Goal: Task Accomplishment & Management: Manage account settings

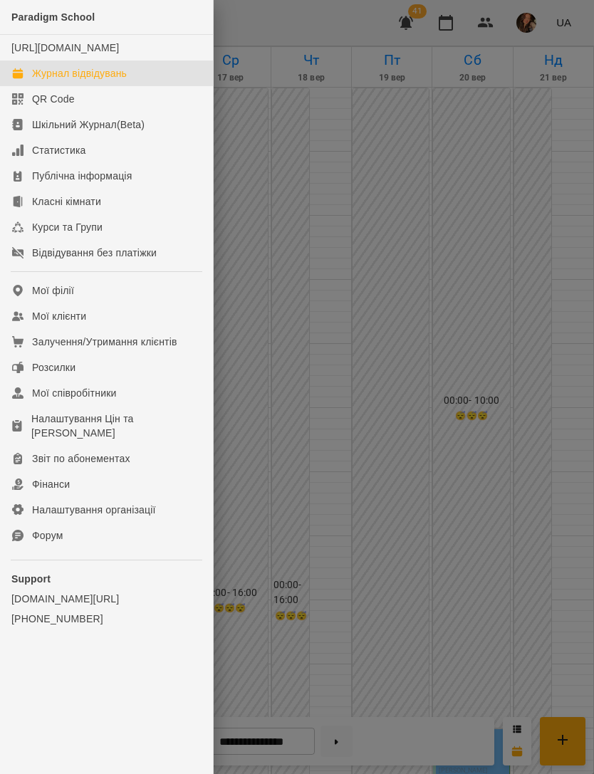
scroll to position [432, 0]
click at [103, 329] on link "Мої клієнти" at bounding box center [106, 316] width 213 height 26
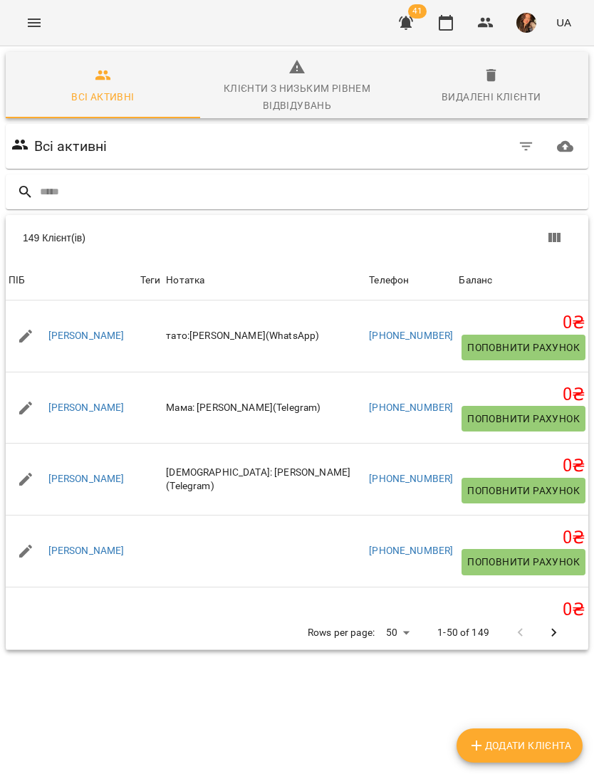
click at [333, 196] on input "text" at bounding box center [311, 192] width 543 height 24
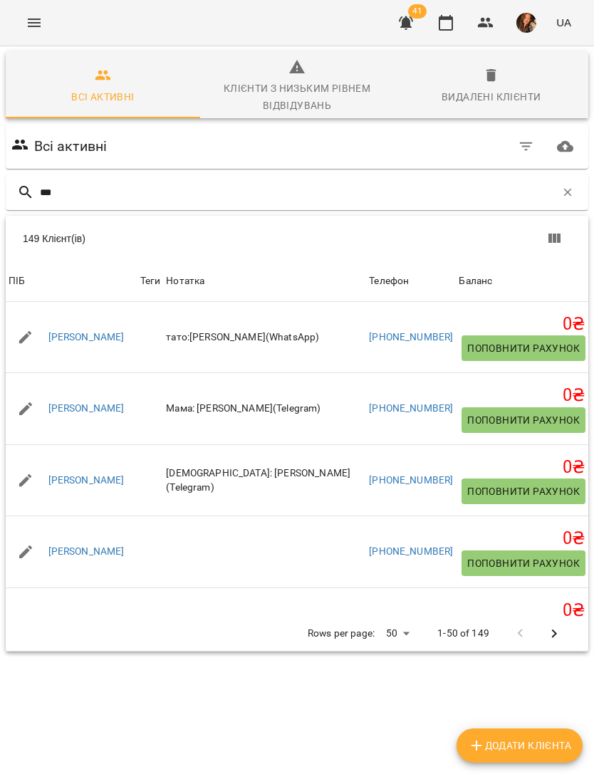
type input "****"
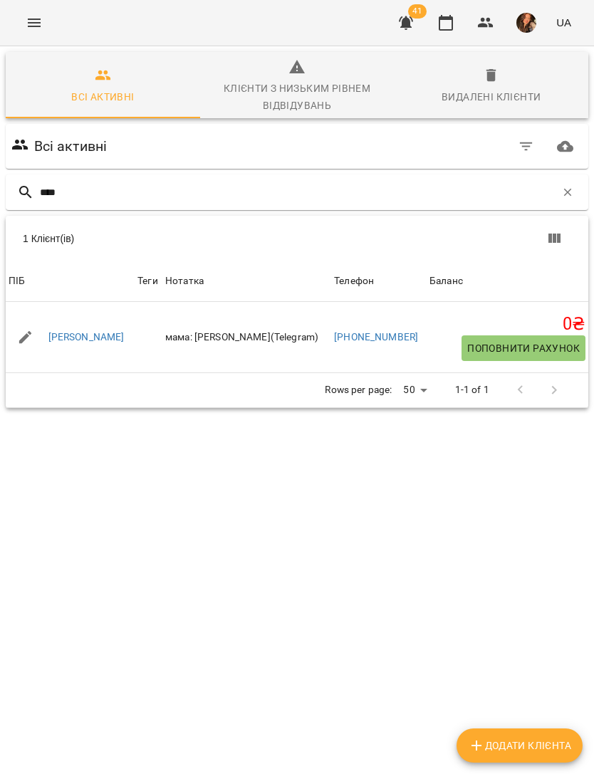
click at [92, 335] on link "[PERSON_NAME]" at bounding box center [86, 337] width 76 height 14
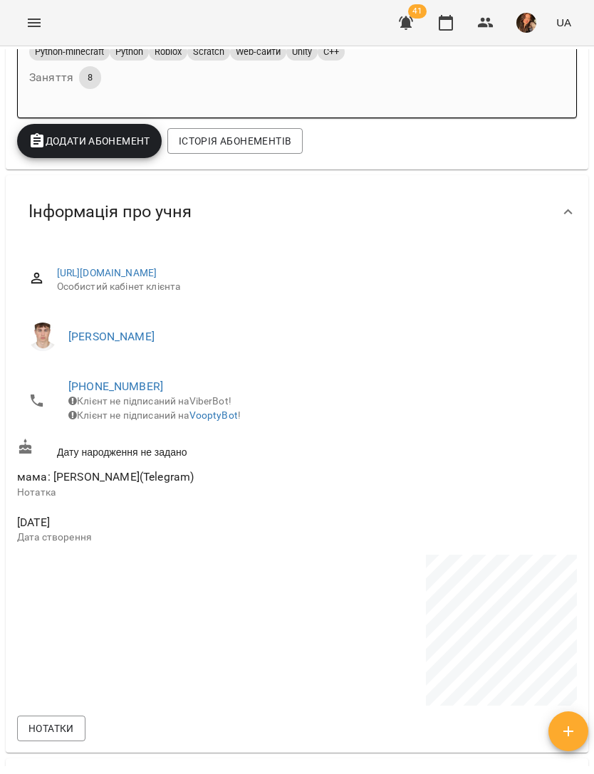
scroll to position [323, 0]
click at [32, 16] on icon "Menu" at bounding box center [34, 22] width 17 height 17
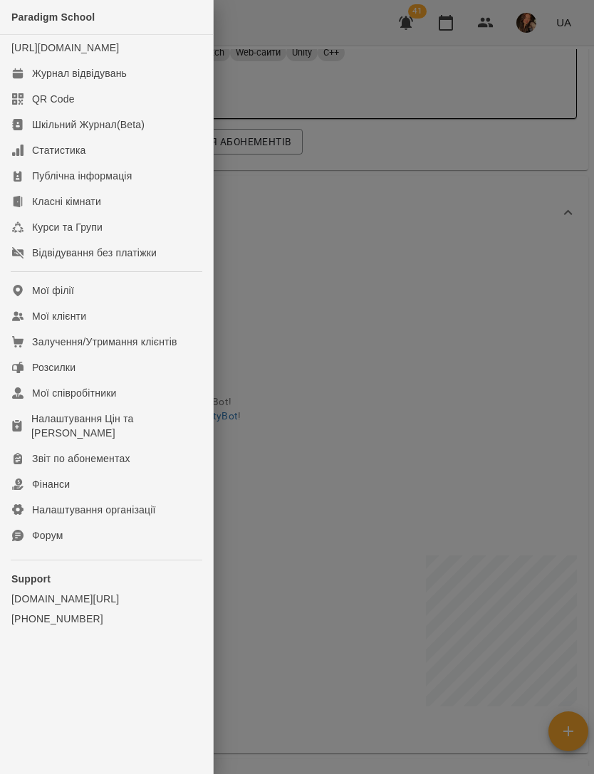
click at [141, 329] on link "Мої клієнти" at bounding box center [106, 316] width 213 height 26
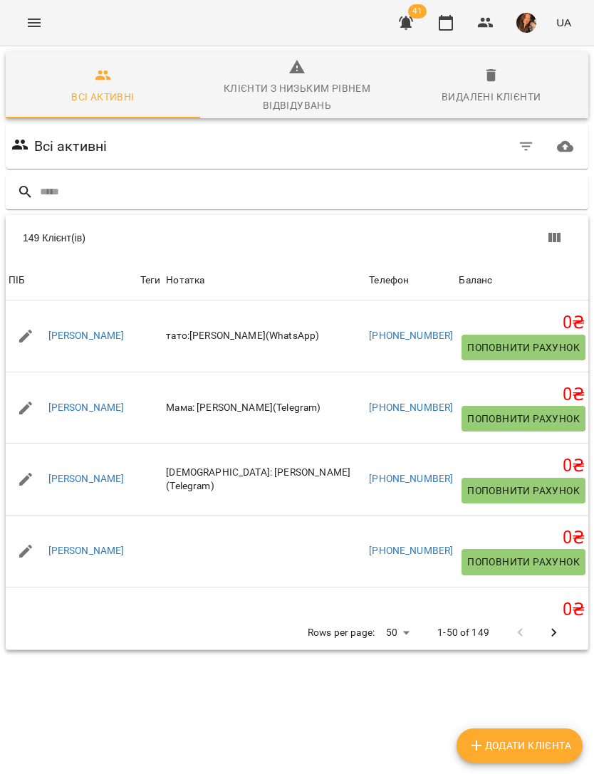
click at [254, 191] on input "text" at bounding box center [311, 192] width 543 height 24
type input "*"
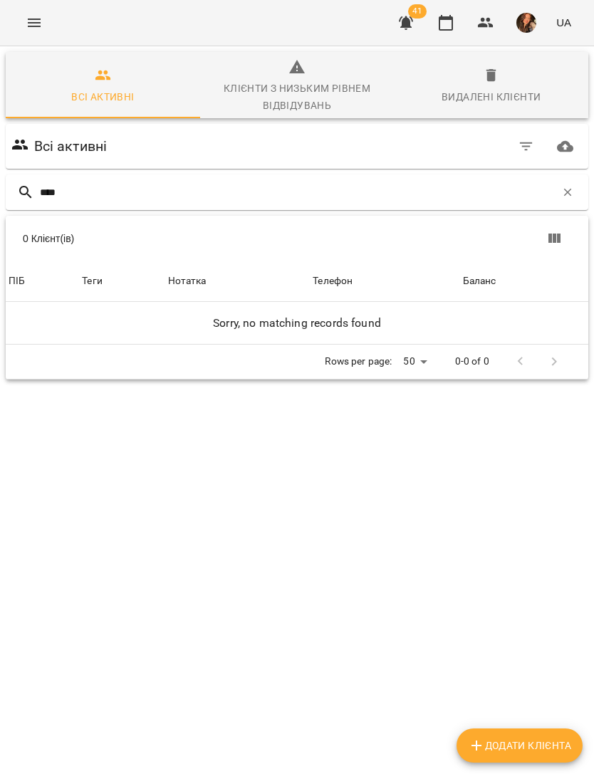
type input "***"
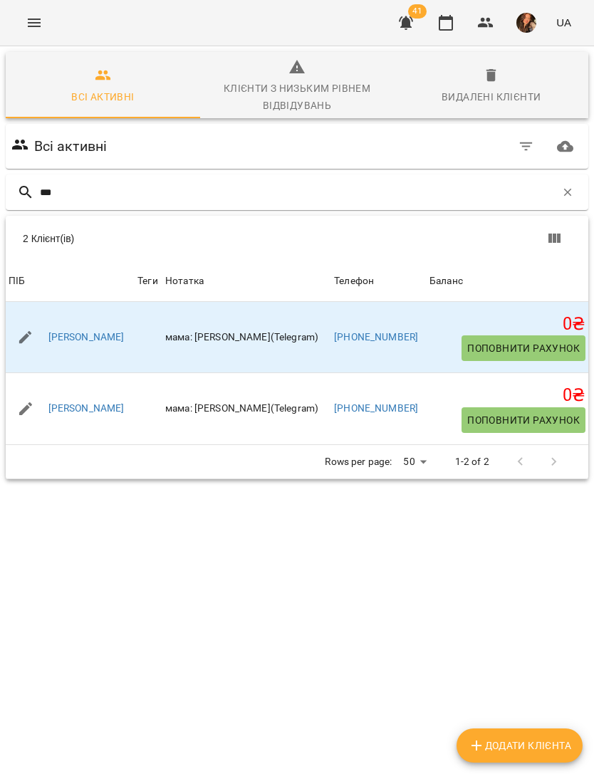
click at [105, 340] on link "[PERSON_NAME]" at bounding box center [86, 337] width 76 height 14
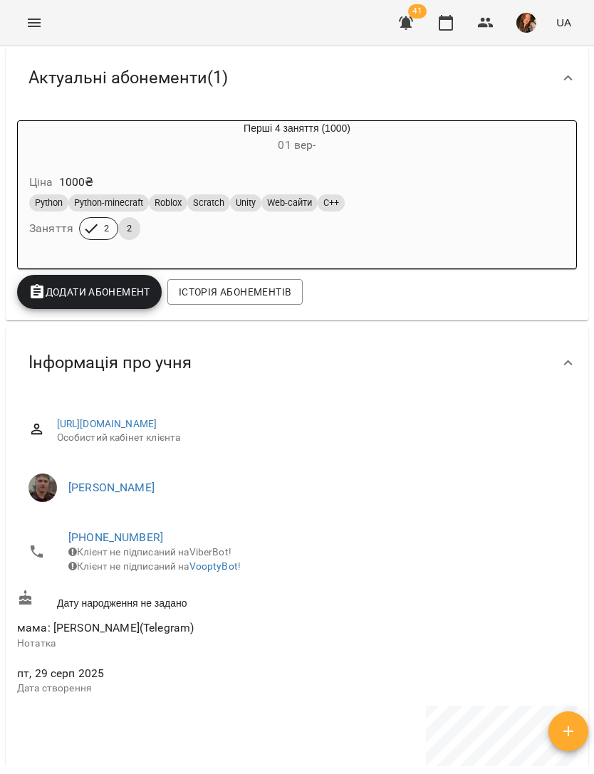
scroll to position [154, 0]
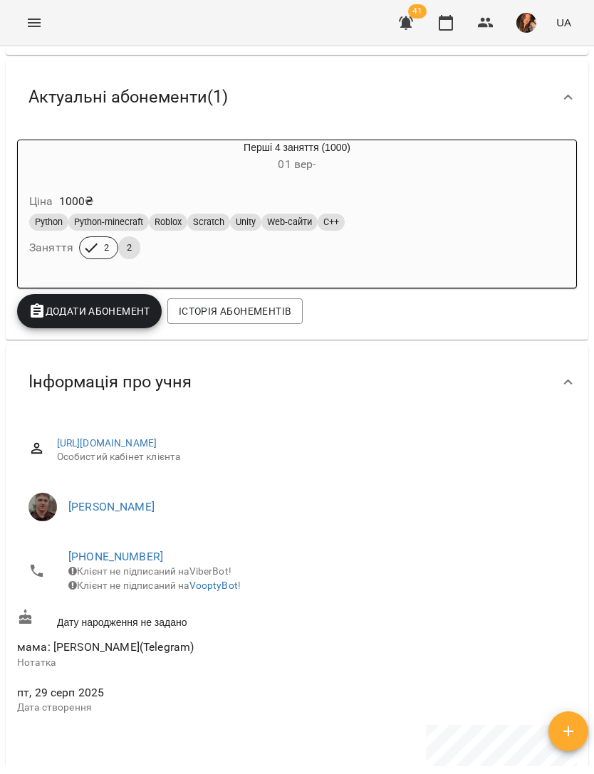
click at [27, 16] on icon "Menu" at bounding box center [34, 22] width 17 height 17
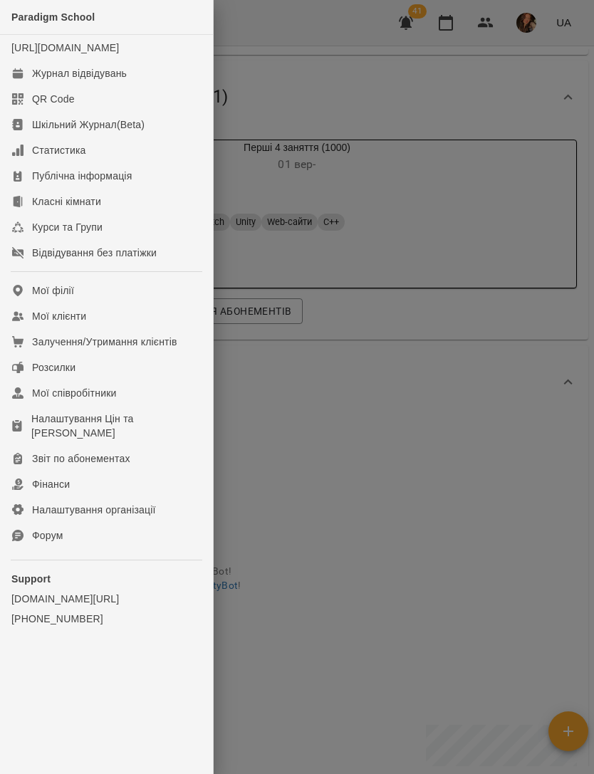
click at [122, 329] on link "Мої клієнти" at bounding box center [106, 316] width 213 height 26
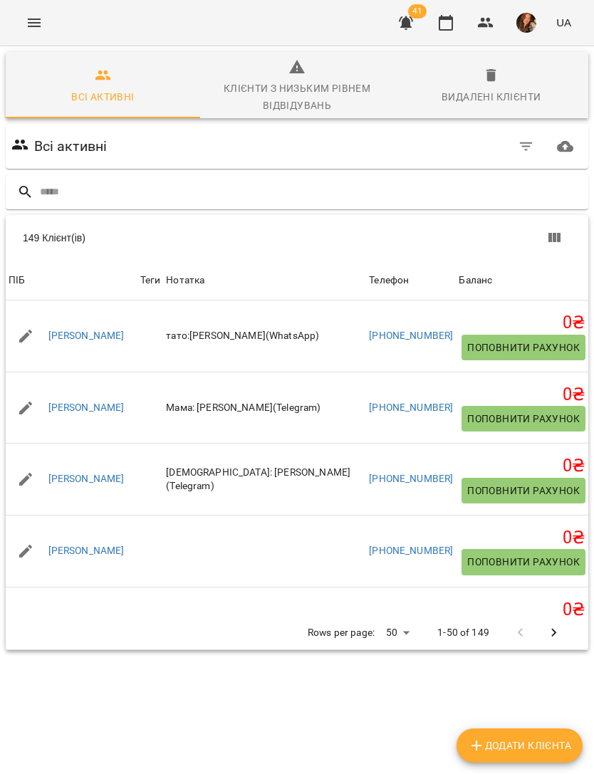
click at [338, 192] on input "text" at bounding box center [311, 192] width 543 height 24
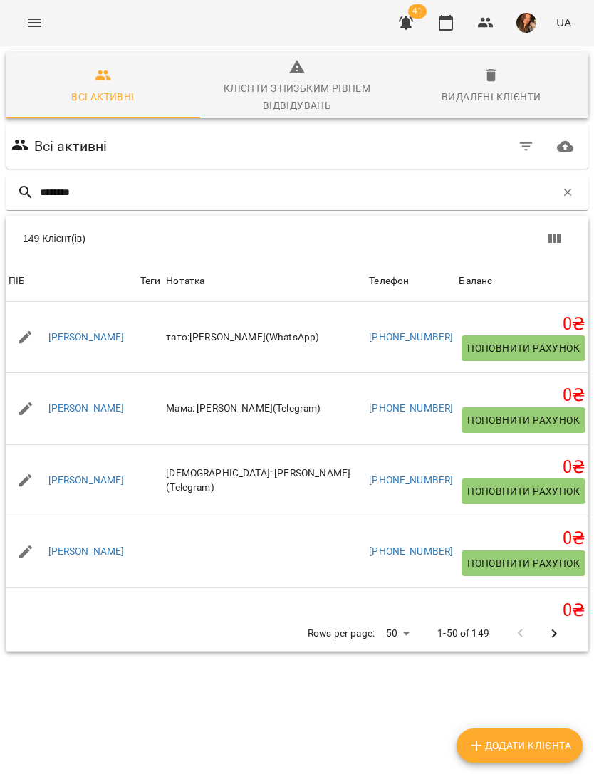
type input "*********"
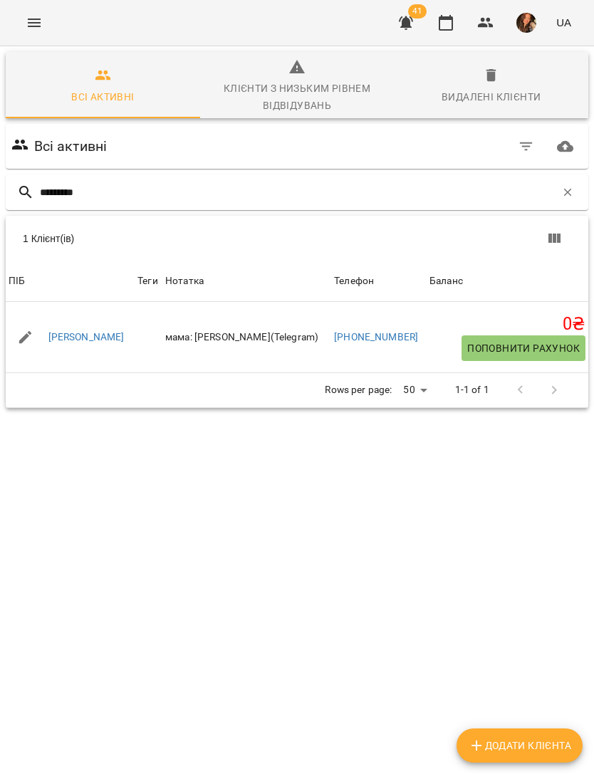
click at [101, 334] on link "[PERSON_NAME]" at bounding box center [86, 337] width 76 height 14
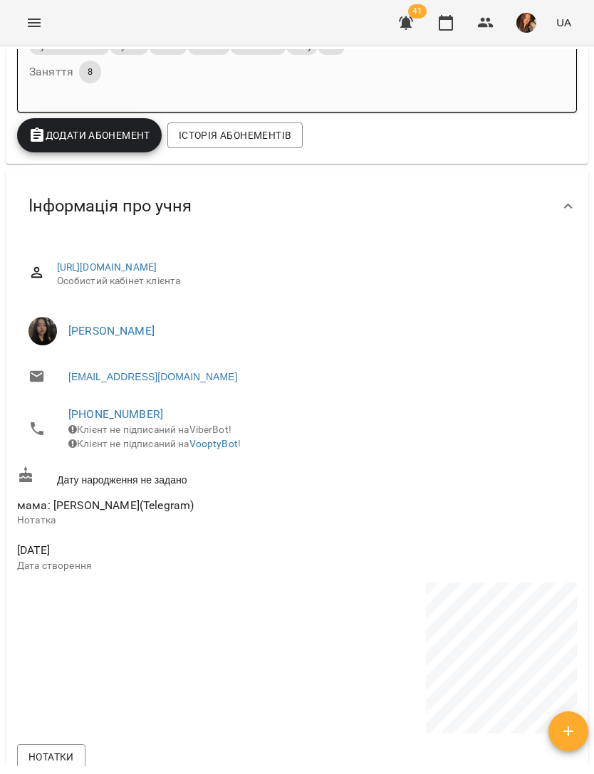
scroll to position [322, 0]
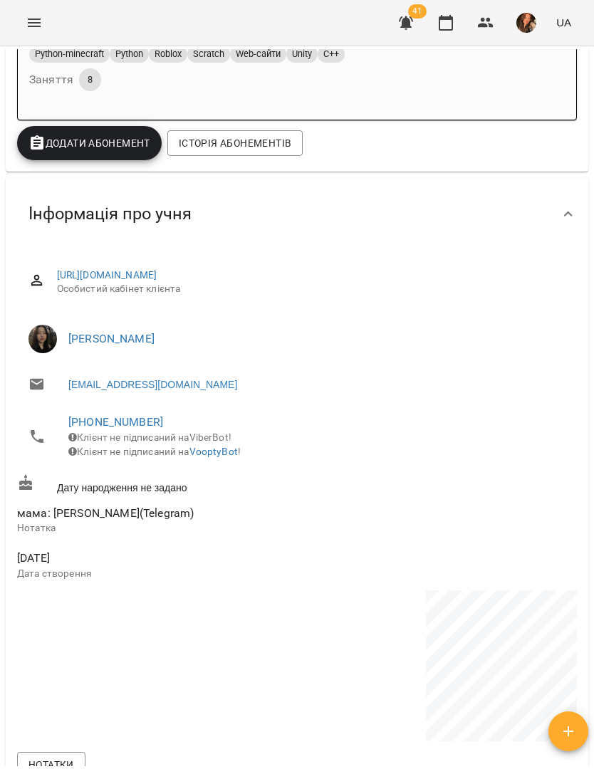
click at [42, 22] on icon "Menu" at bounding box center [34, 22] width 17 height 17
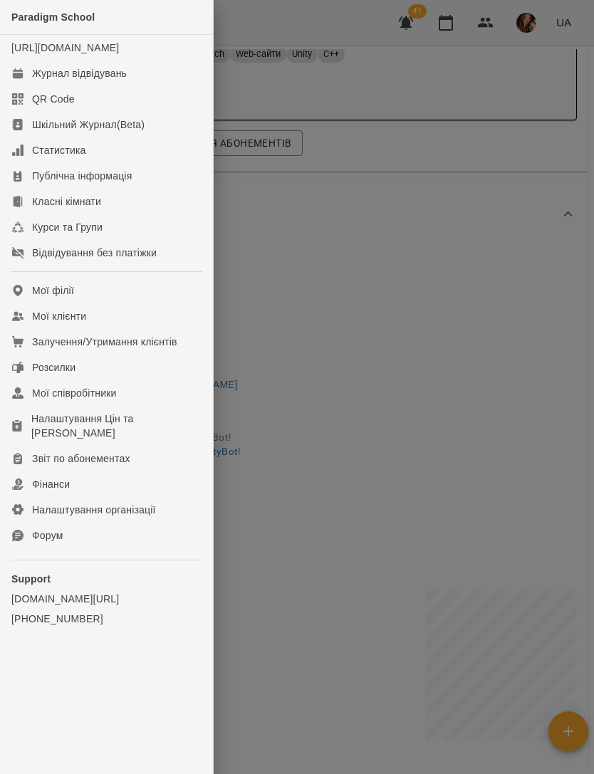
click at [108, 325] on link "Мої клієнти" at bounding box center [106, 316] width 213 height 26
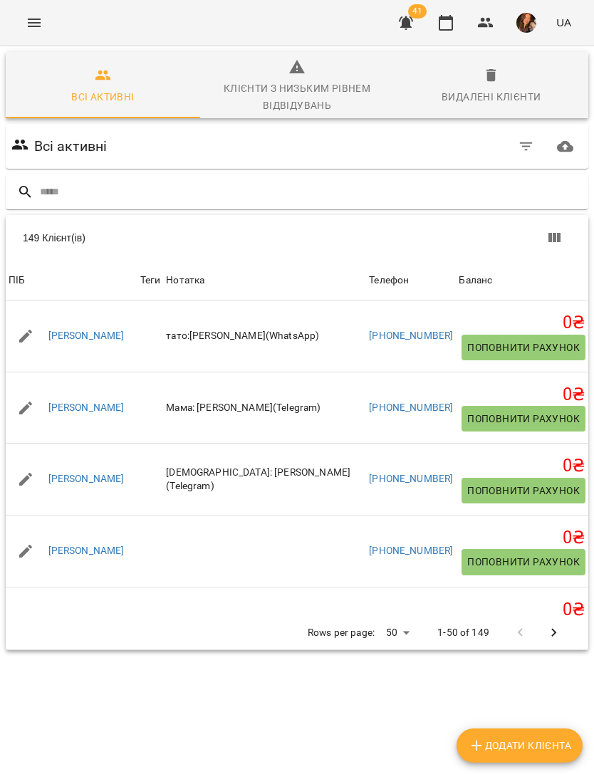
click at [360, 192] on input "text" at bounding box center [311, 192] width 543 height 24
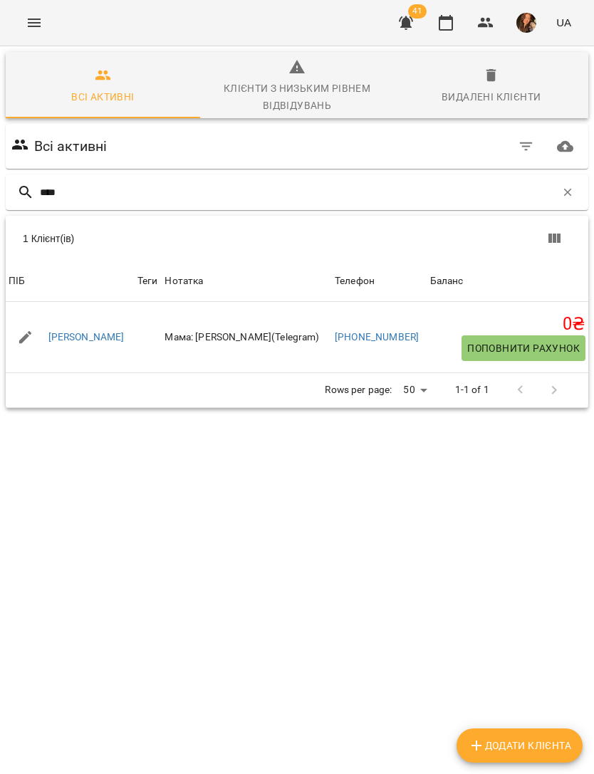
type input "****"
click at [95, 325] on div "[PERSON_NAME]" at bounding box center [70, 338] width 129 height 40
click at [75, 335] on link "[PERSON_NAME]" at bounding box center [86, 337] width 76 height 14
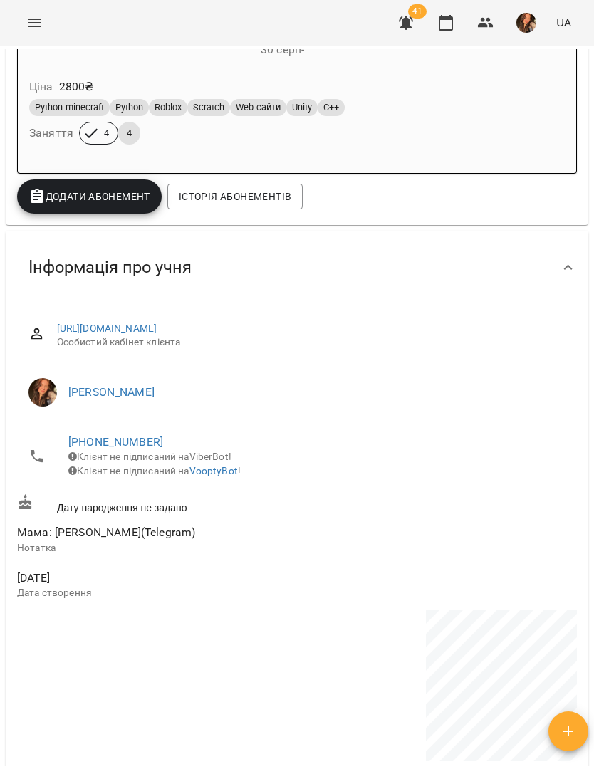
scroll to position [221, 0]
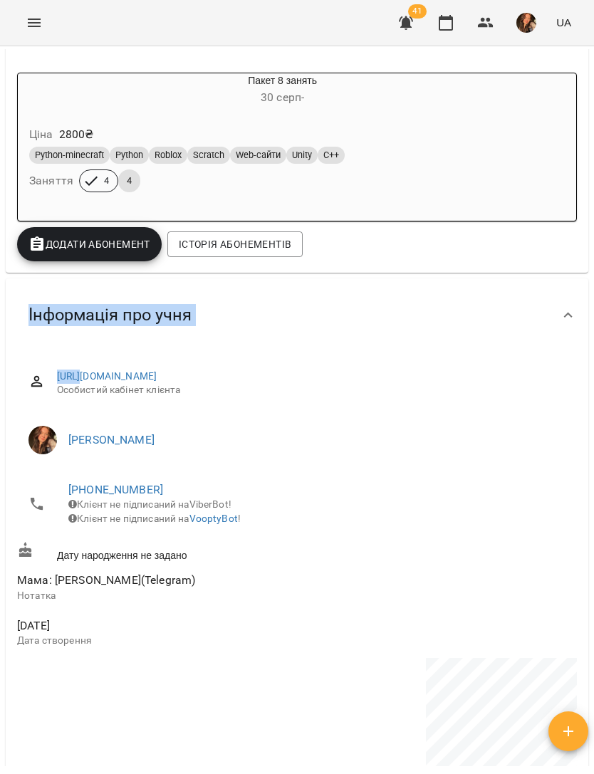
click at [231, 502] on span "Клієнт не підписаний на ViberBot!" at bounding box center [149, 504] width 163 height 11
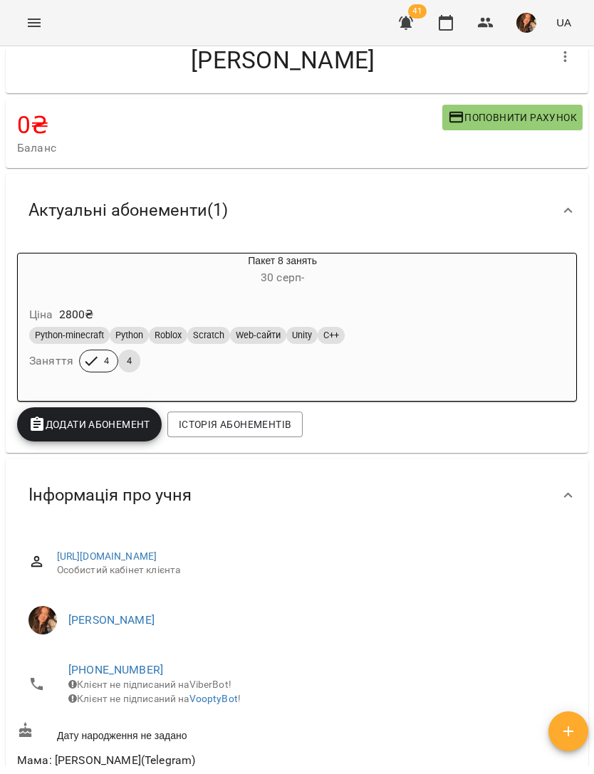
scroll to position [42, 0]
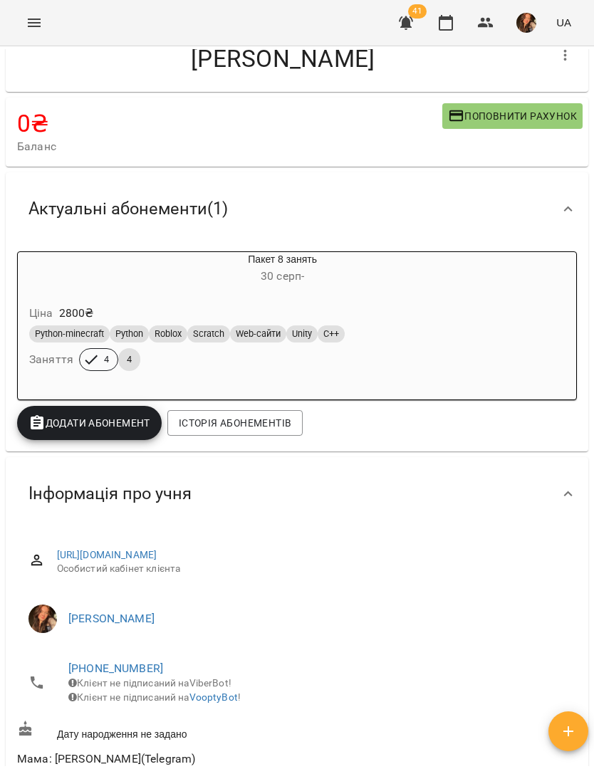
click at [32, 20] on icon "Menu" at bounding box center [34, 23] width 13 height 9
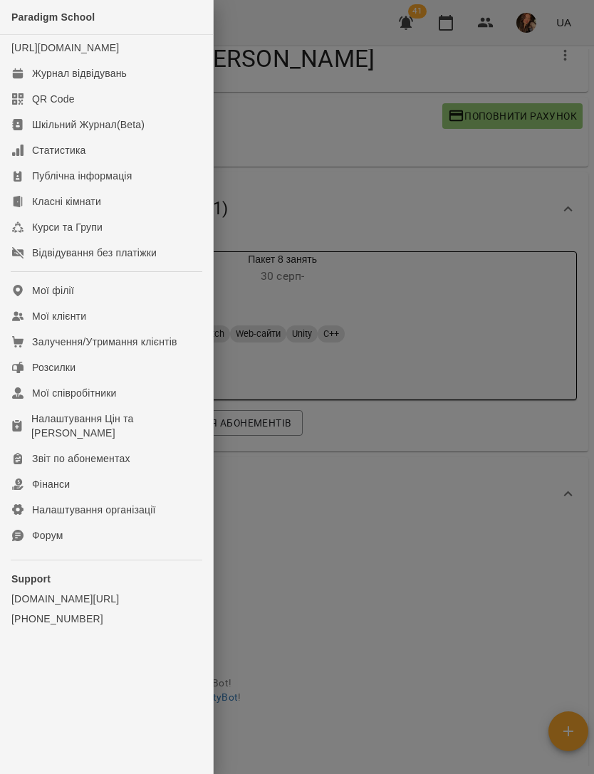
click at [119, 323] on link "Мої клієнти" at bounding box center [106, 316] width 213 height 26
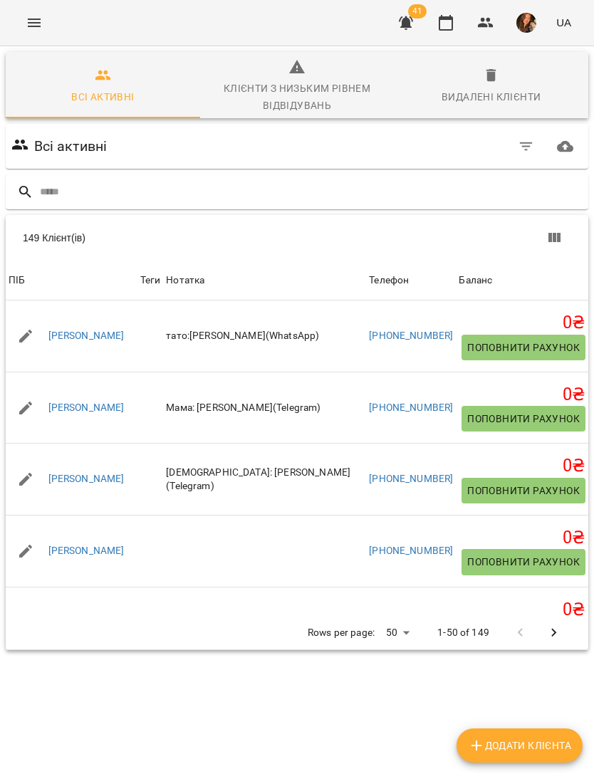
click at [327, 185] on input "text" at bounding box center [311, 192] width 543 height 24
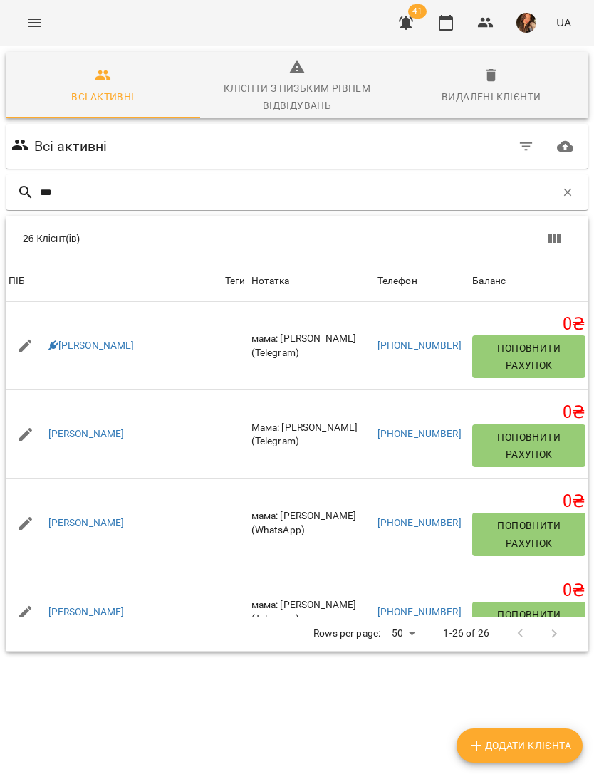
type input "****"
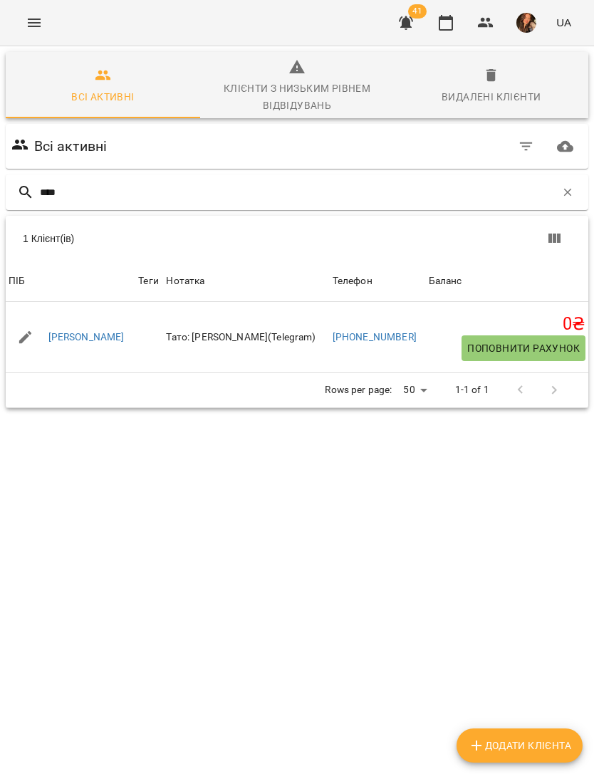
click at [107, 335] on link "[PERSON_NAME]" at bounding box center [86, 337] width 76 height 14
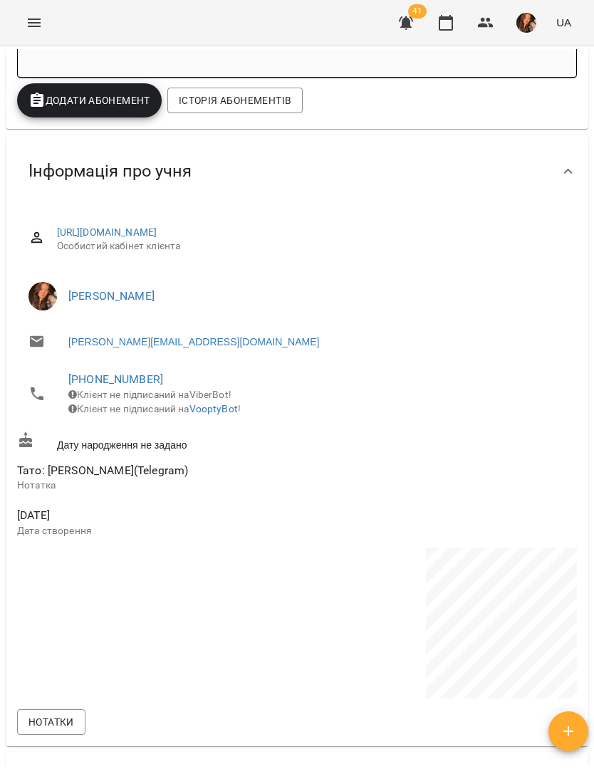
scroll to position [354, 0]
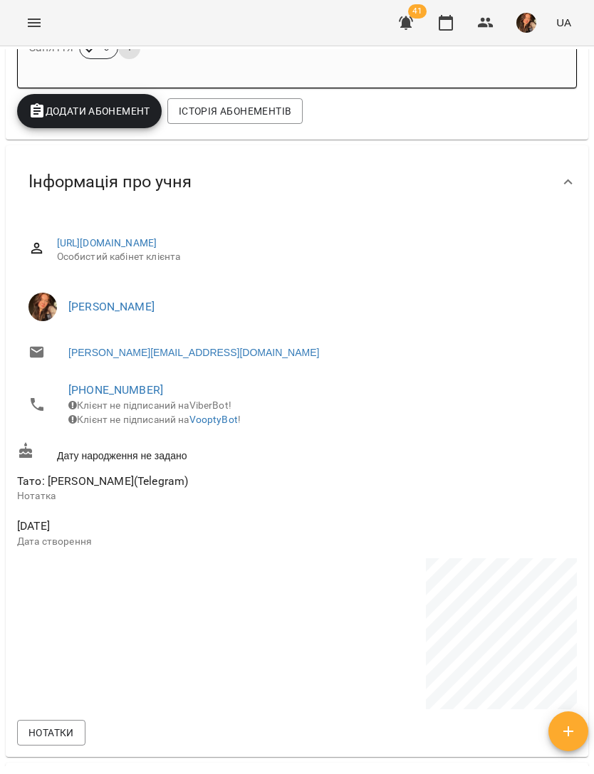
click at [41, 23] on icon "Menu" at bounding box center [34, 22] width 17 height 17
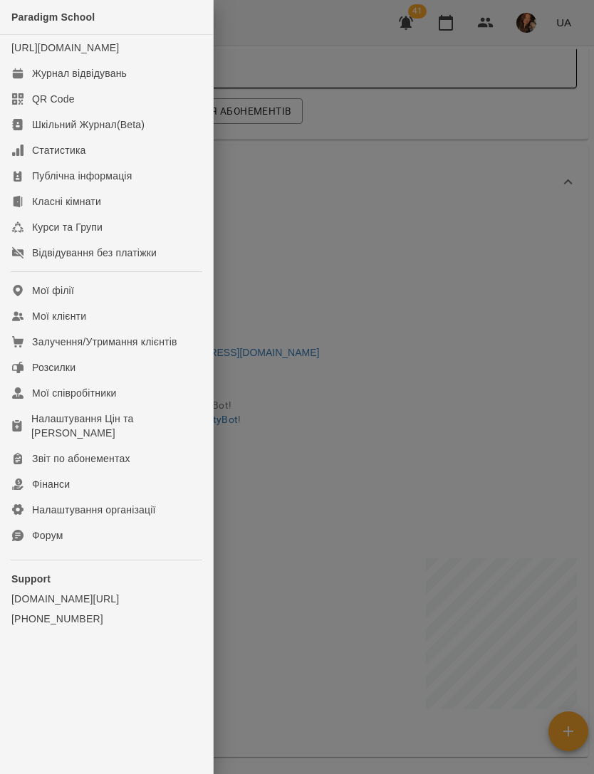
click at [113, 325] on link "Мої клієнти" at bounding box center [106, 316] width 213 height 26
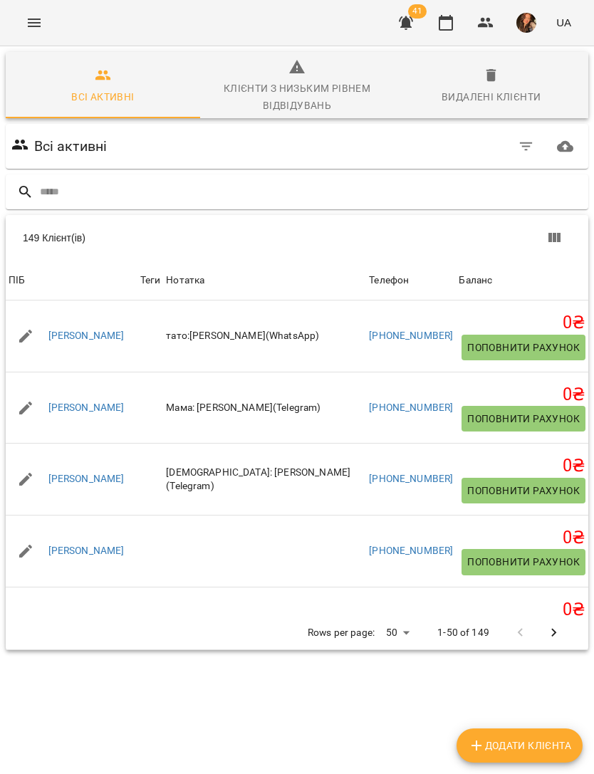
click at [220, 196] on input "text" at bounding box center [311, 192] width 543 height 24
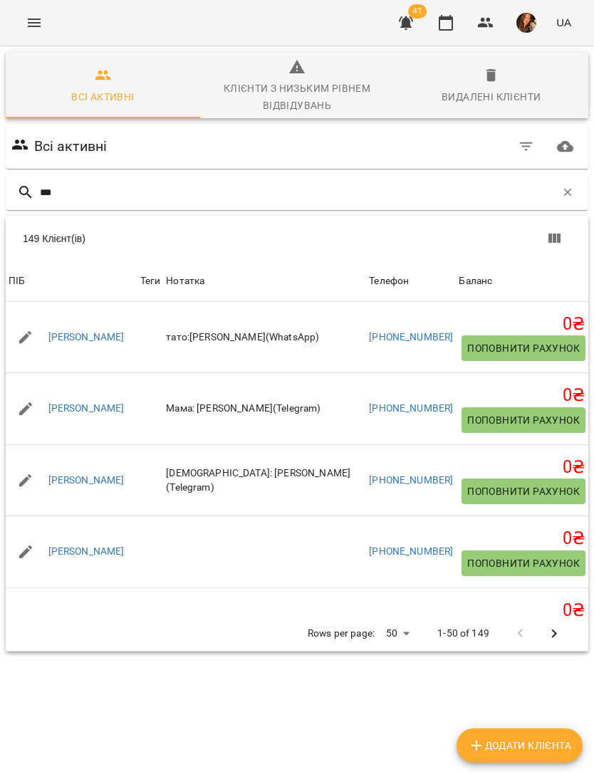
type input "****"
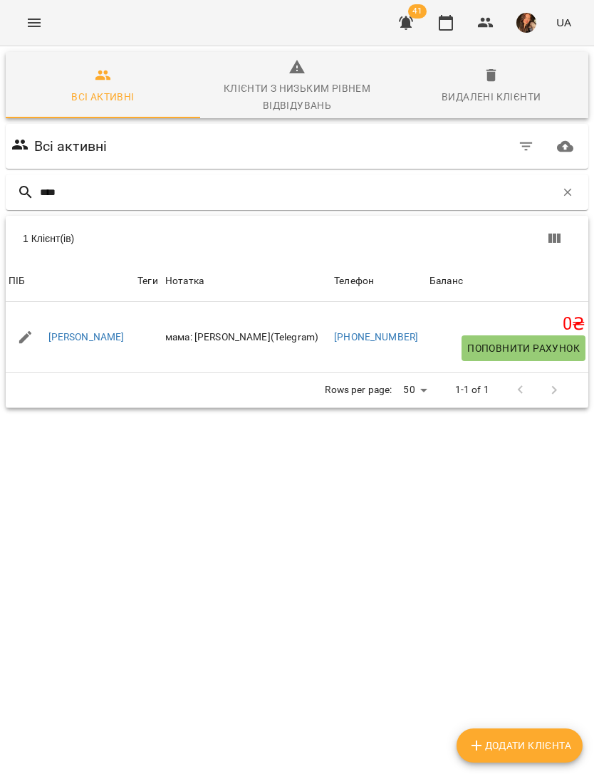
click at [109, 342] on link "[PERSON_NAME]" at bounding box center [86, 337] width 76 height 14
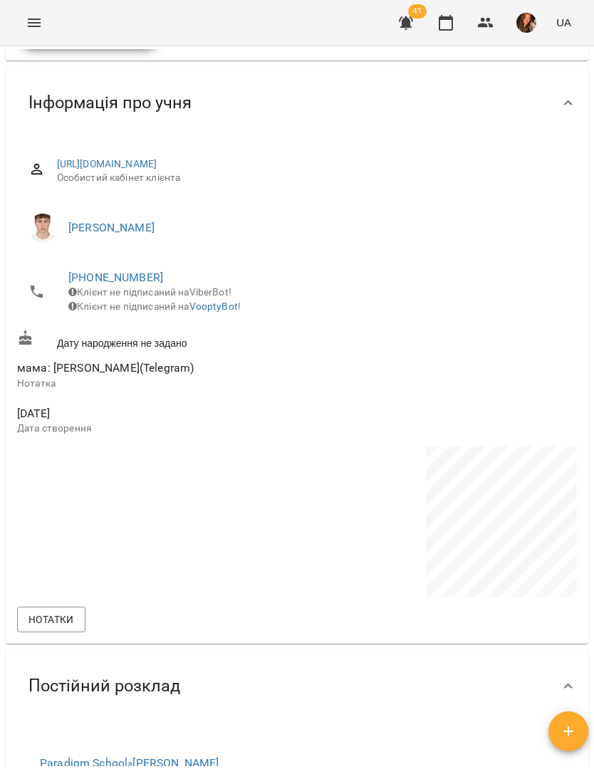
scroll to position [428, 0]
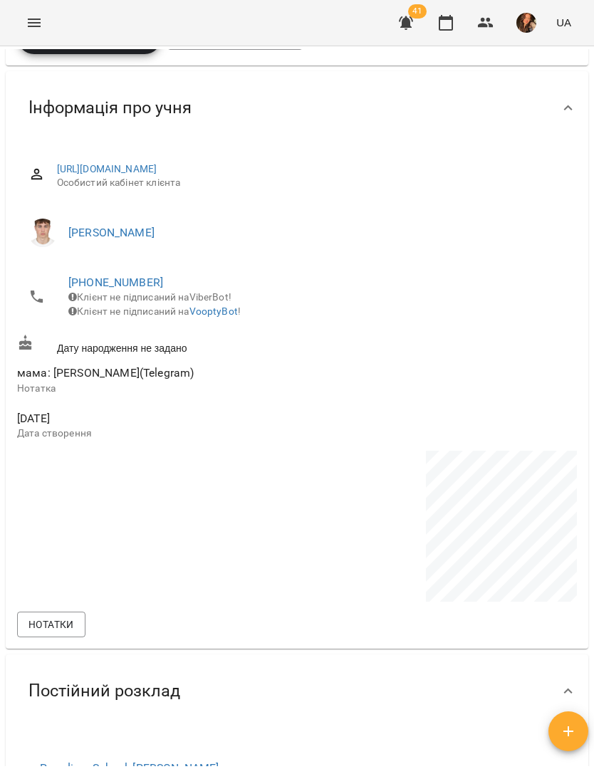
click at [26, 33] on button "Menu" at bounding box center [34, 23] width 34 height 34
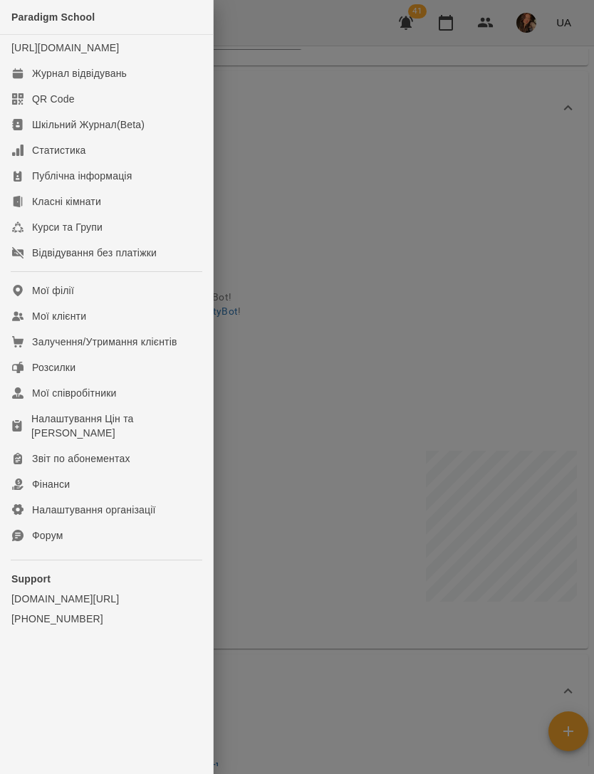
click at [132, 321] on link "Мої клієнти" at bounding box center [106, 316] width 213 height 26
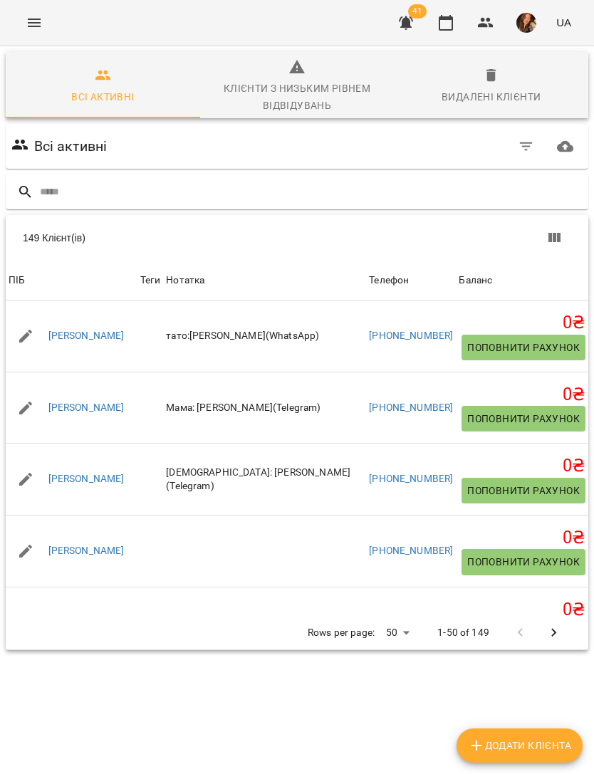
click at [238, 181] on input "text" at bounding box center [311, 192] width 543 height 24
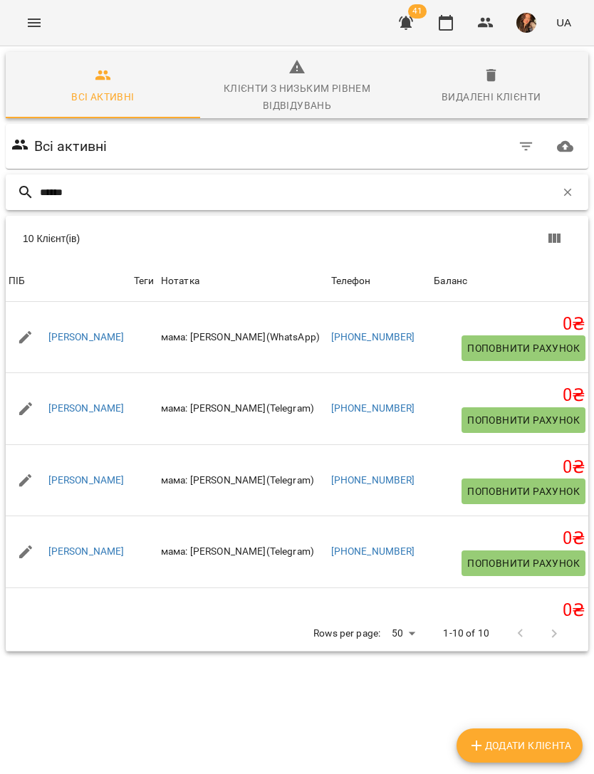
type input "*******"
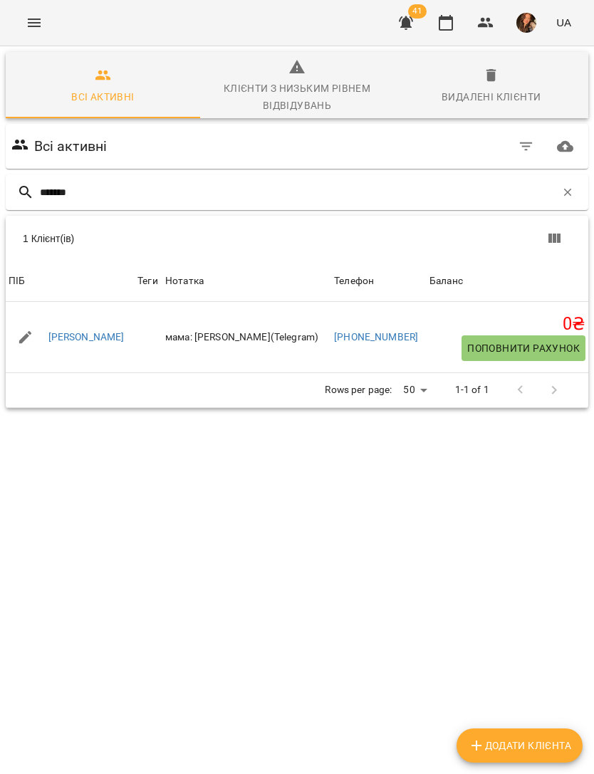
click at [115, 341] on link "[PERSON_NAME]" at bounding box center [86, 337] width 76 height 14
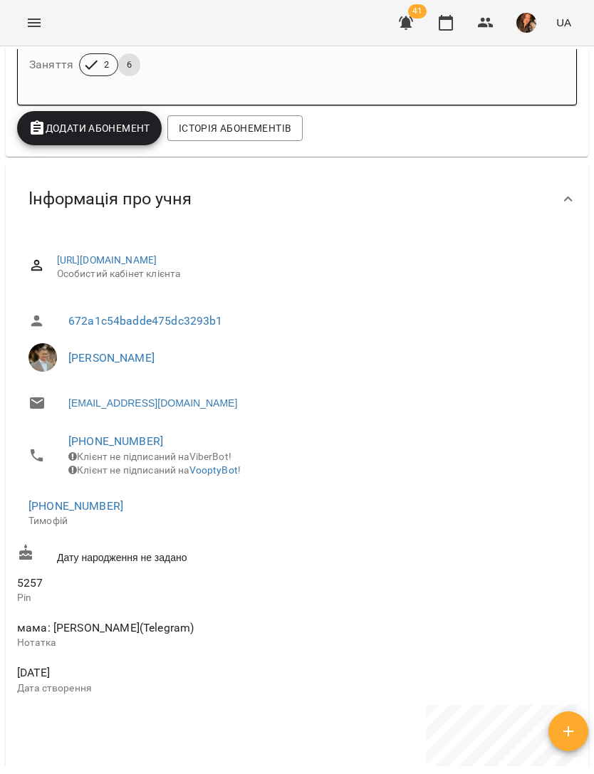
scroll to position [333, 0]
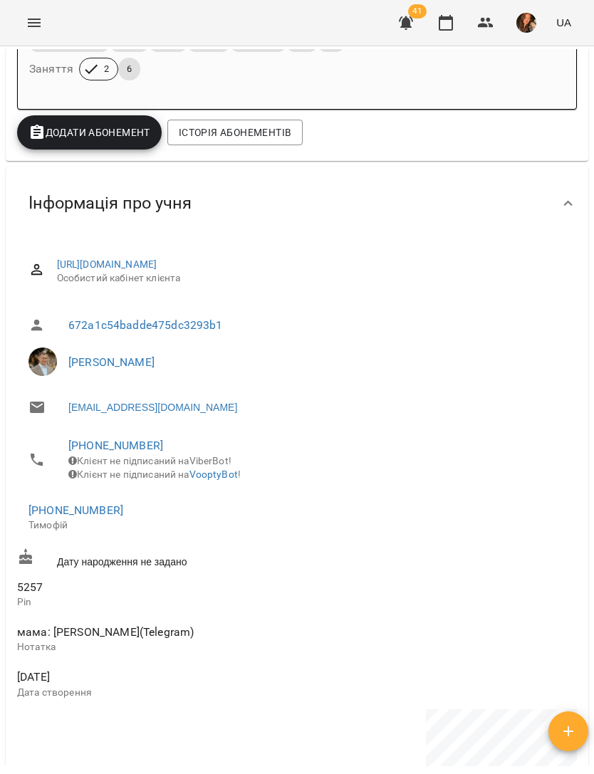
click at [29, 23] on icon "Menu" at bounding box center [34, 23] width 13 height 9
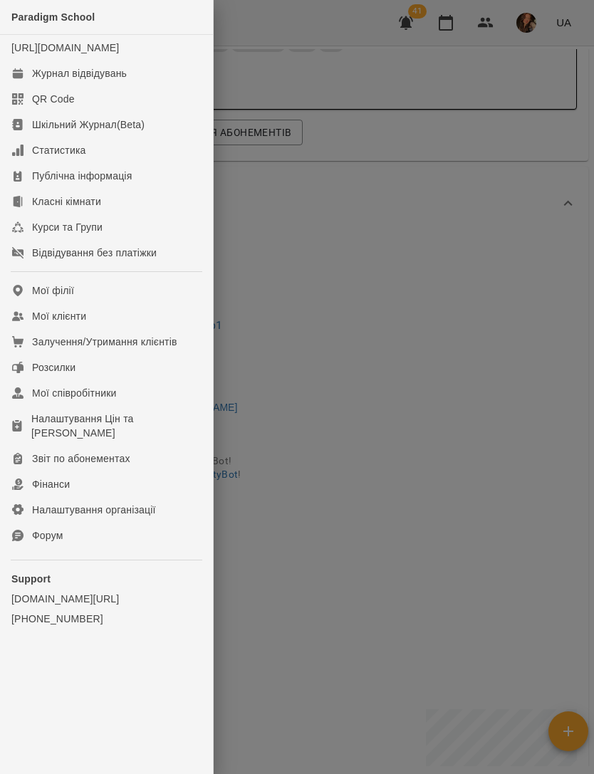
click at [148, 329] on link "Мої клієнти" at bounding box center [106, 316] width 213 height 26
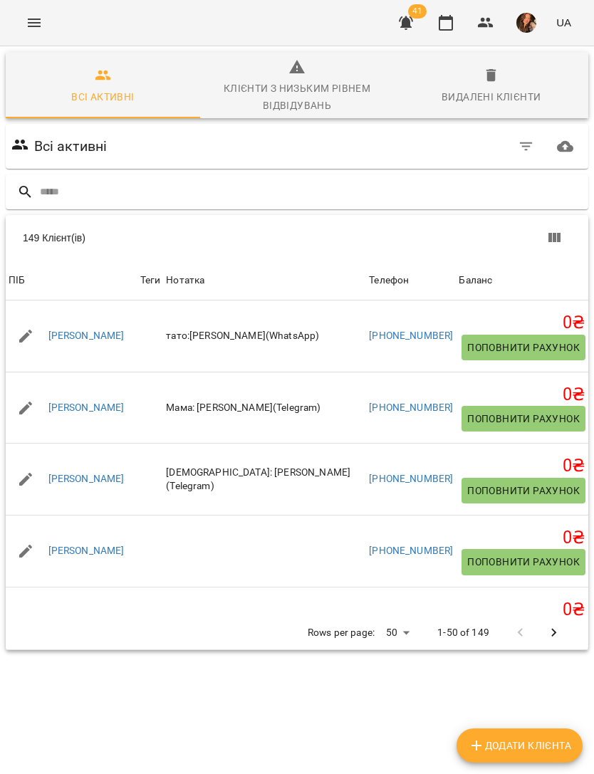
click at [363, 189] on input "text" at bounding box center [311, 192] width 543 height 24
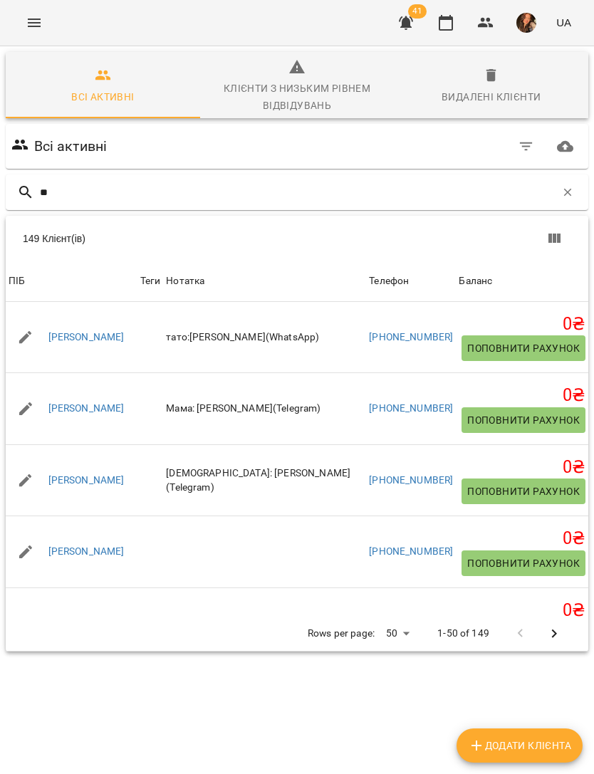
type input "***"
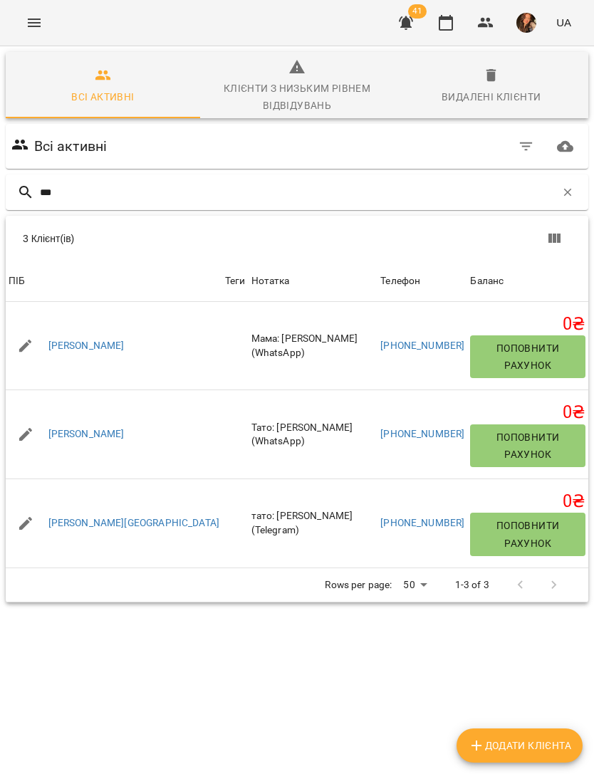
click at [95, 516] on link "[PERSON_NAME][GEOGRAPHIC_DATA]" at bounding box center [133, 523] width 171 height 14
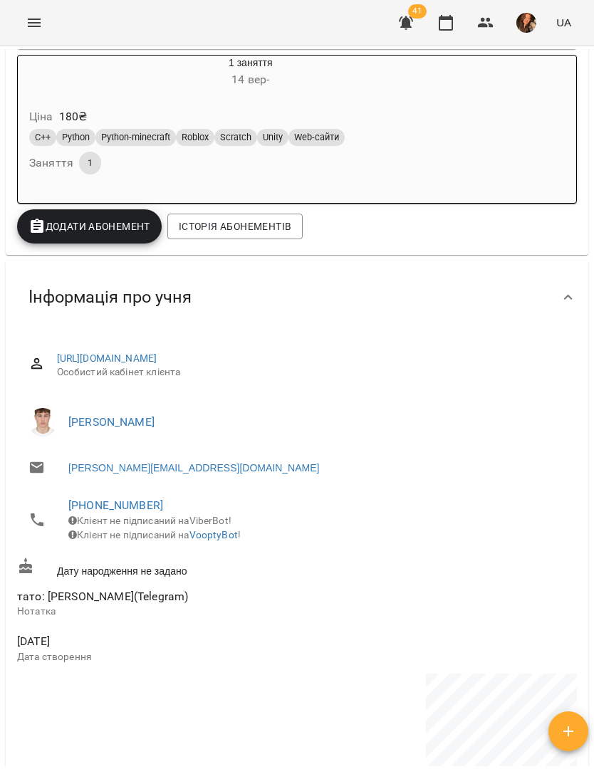
scroll to position [386, 0]
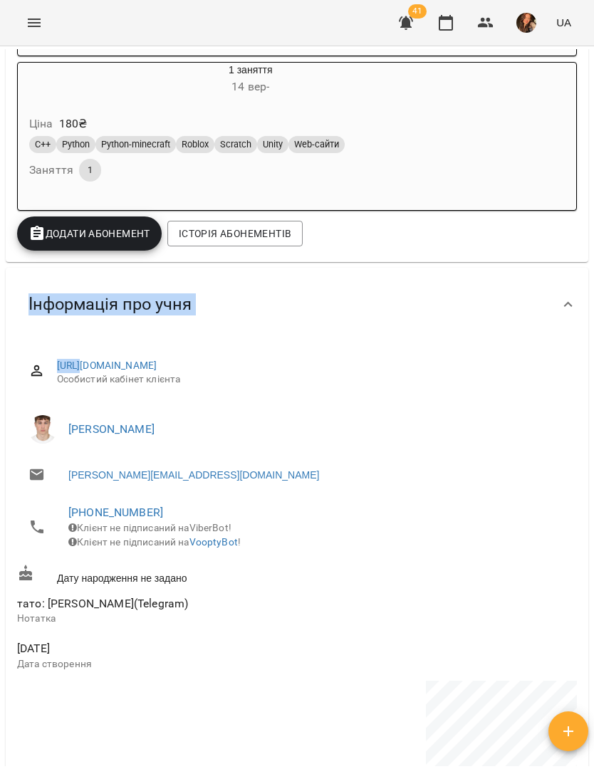
click at [435, 491] on div "[PHONE_NUMBER] Клієнт не підписаний на ViberBot! Клієнт не підписаний на Voopty…" at bounding box center [297, 526] width 566 height 71
click at [41, 16] on icon "Menu" at bounding box center [34, 22] width 17 height 17
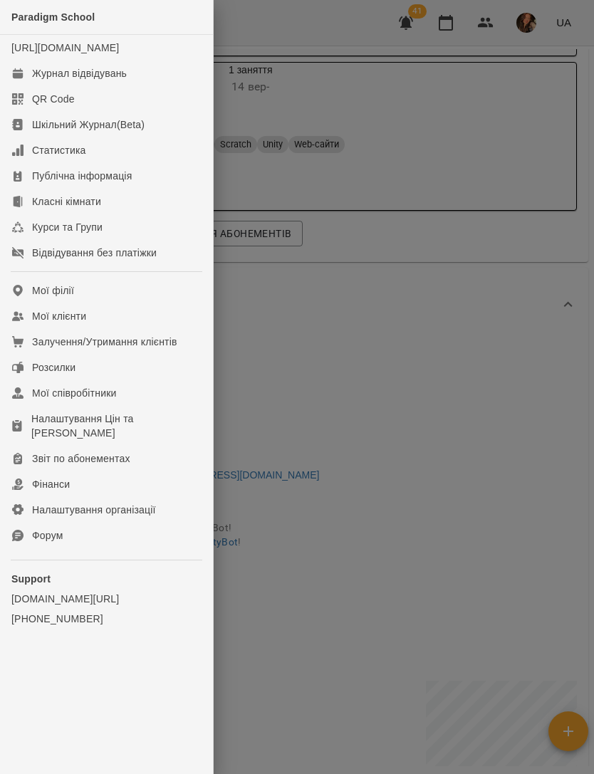
click at [142, 329] on link "Мої клієнти" at bounding box center [106, 316] width 213 height 26
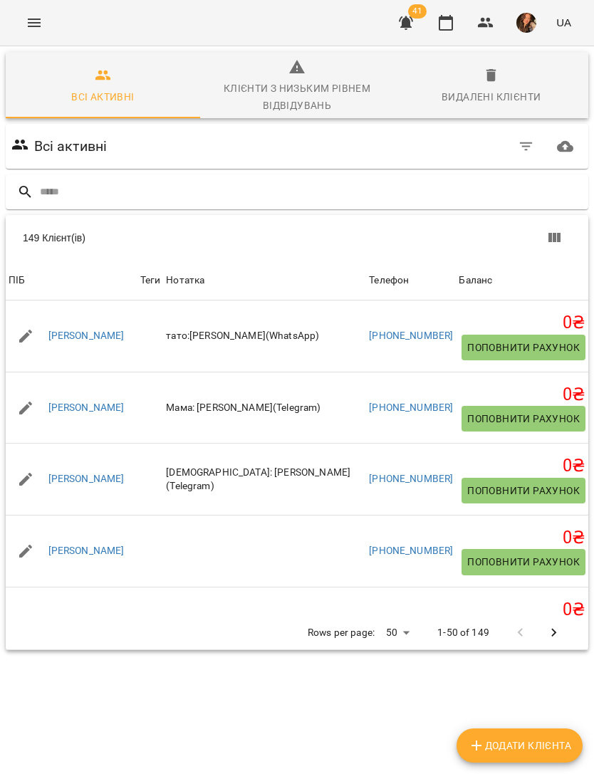
click at [371, 188] on input "text" at bounding box center [311, 192] width 543 height 24
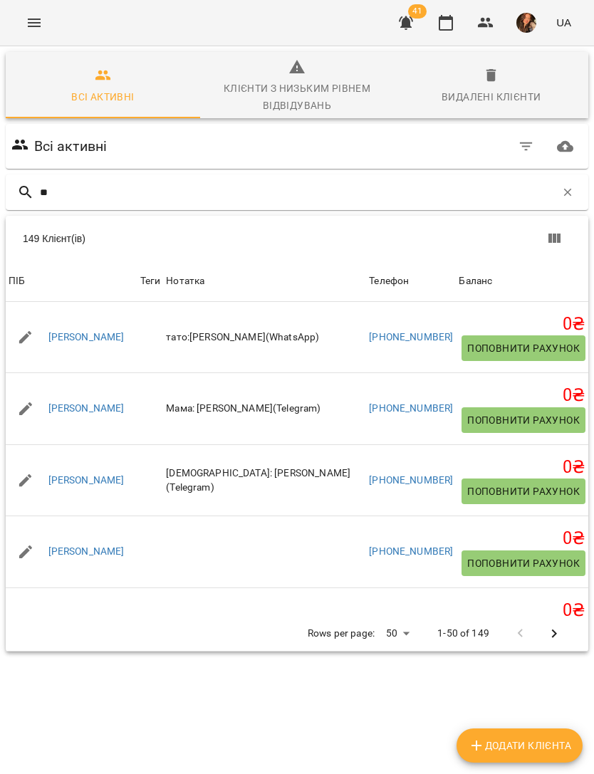
type input "***"
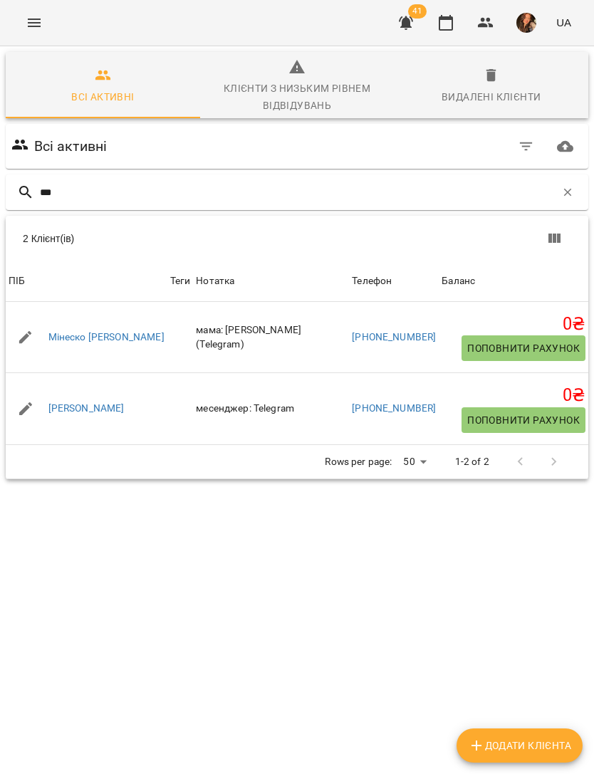
click at [81, 408] on link "[PERSON_NAME]" at bounding box center [86, 409] width 76 height 14
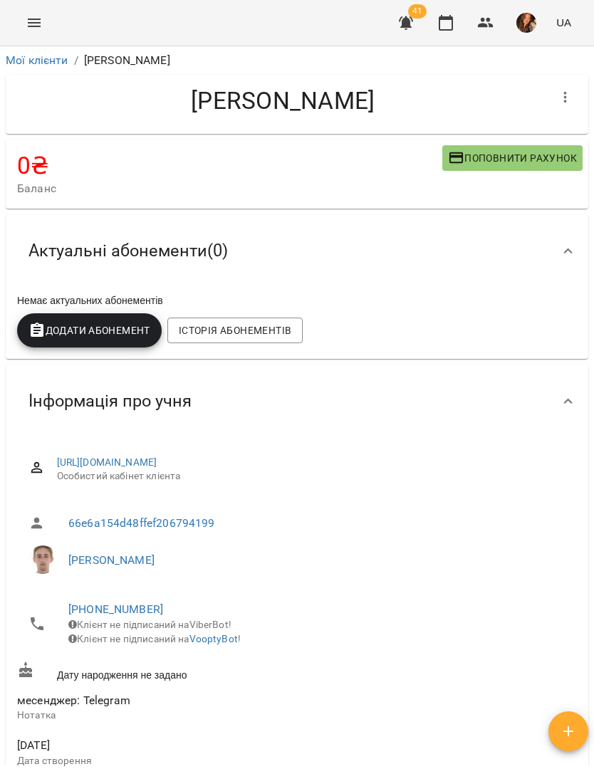
click at [568, 102] on icon "button" at bounding box center [565, 97] width 17 height 17
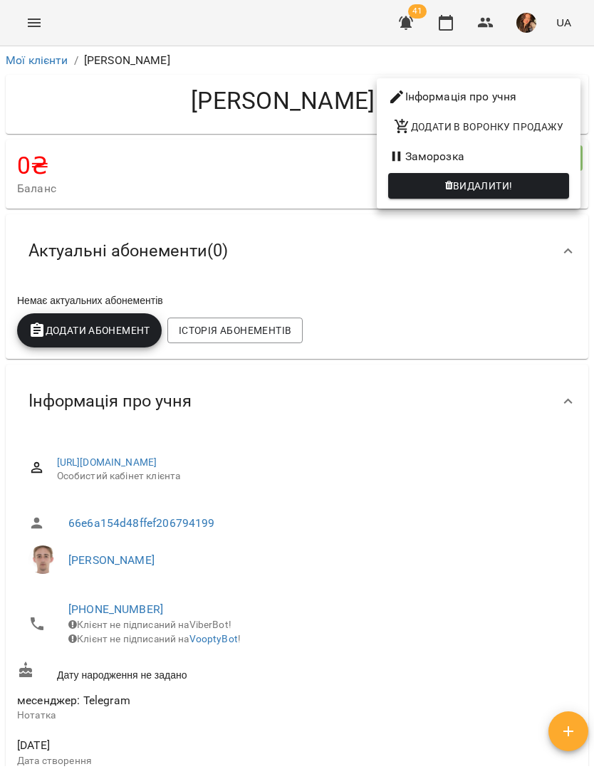
click at [468, 324] on div at bounding box center [297, 387] width 594 height 774
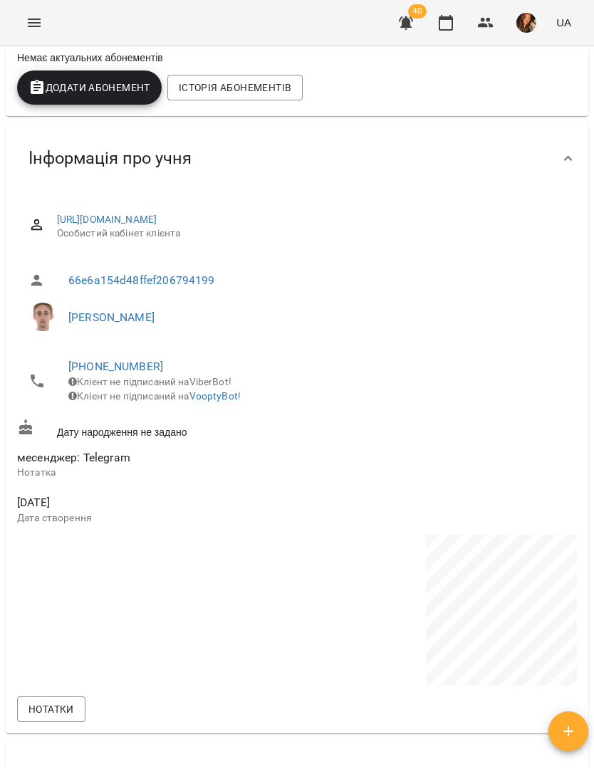
scroll to position [216, 0]
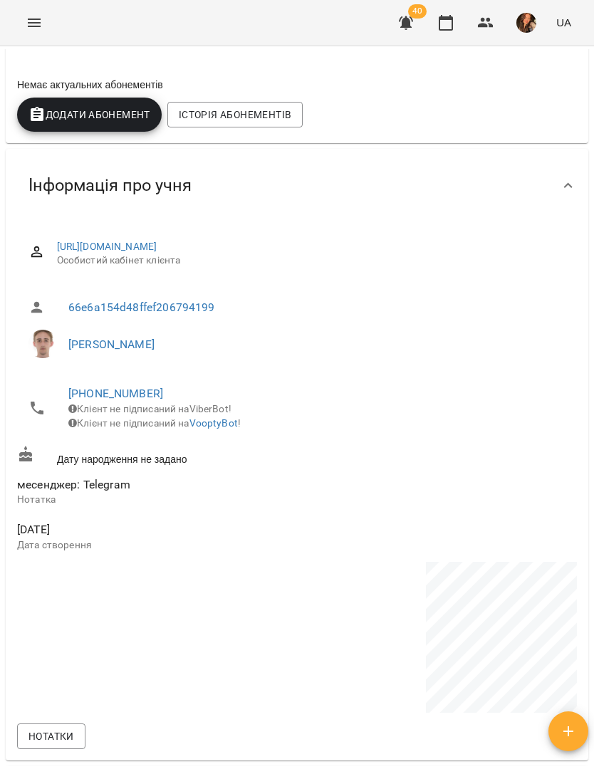
click at [28, 22] on icon "Menu" at bounding box center [34, 22] width 17 height 17
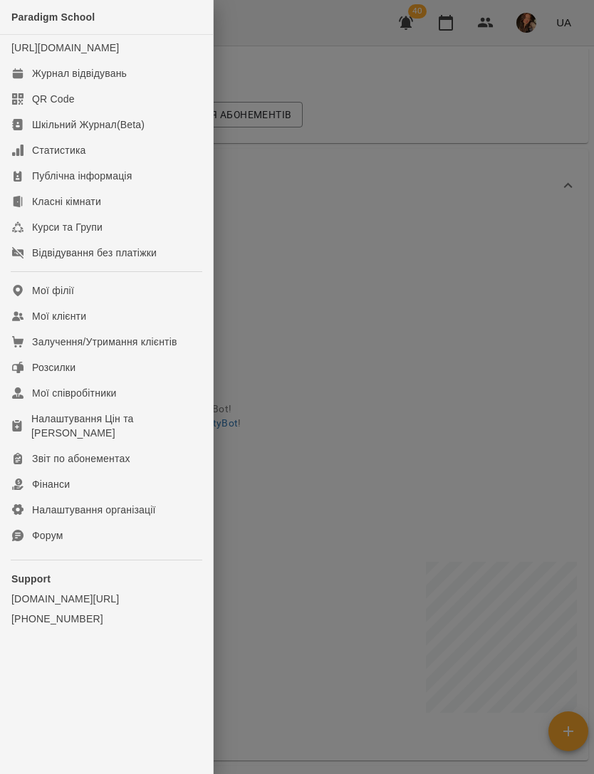
click at [127, 329] on link "Мої клієнти" at bounding box center [106, 316] width 213 height 26
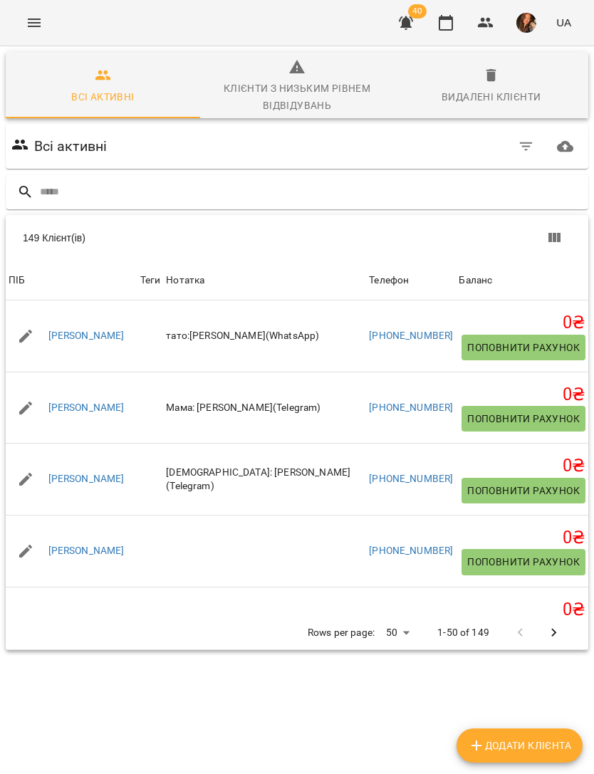
click at [353, 194] on input "text" at bounding box center [311, 192] width 543 height 24
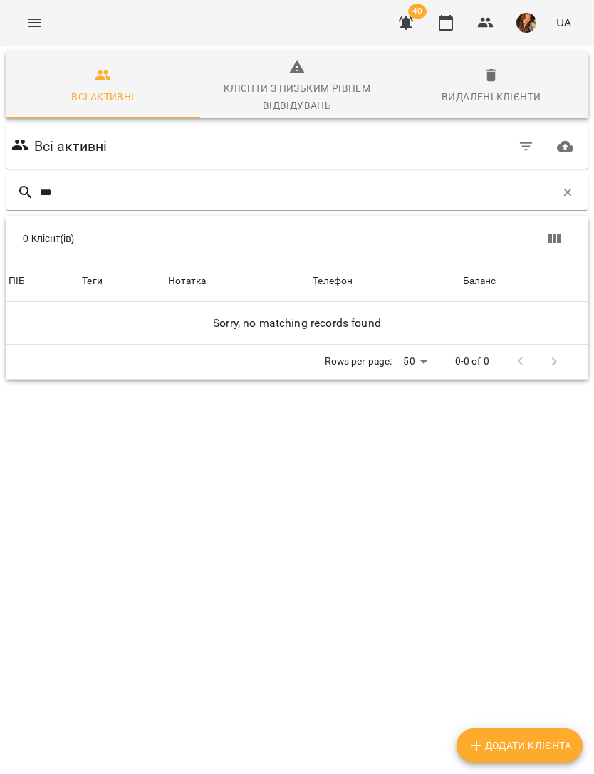
type input "**"
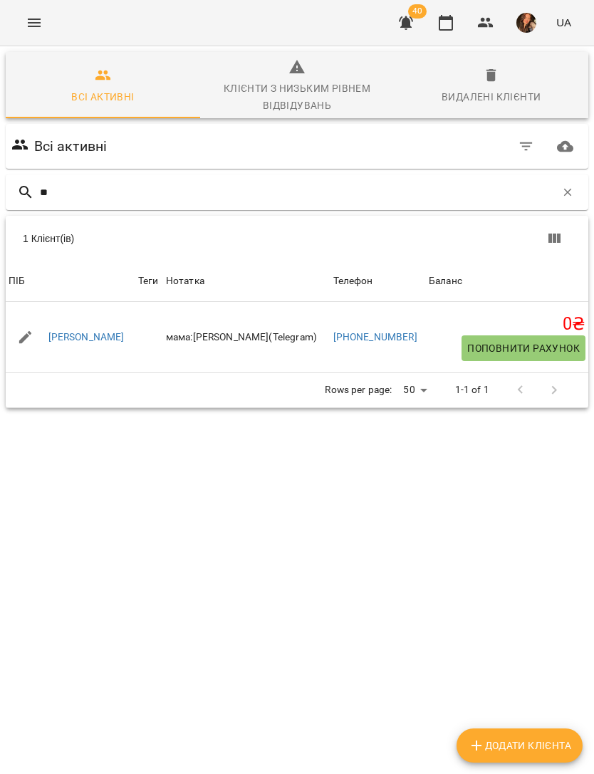
click at [98, 331] on link "[PERSON_NAME]" at bounding box center [86, 337] width 76 height 14
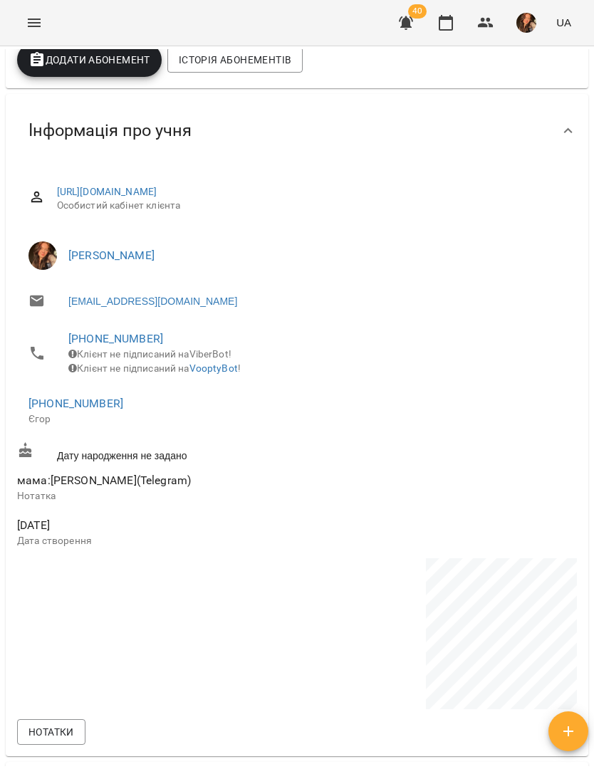
scroll to position [330, 0]
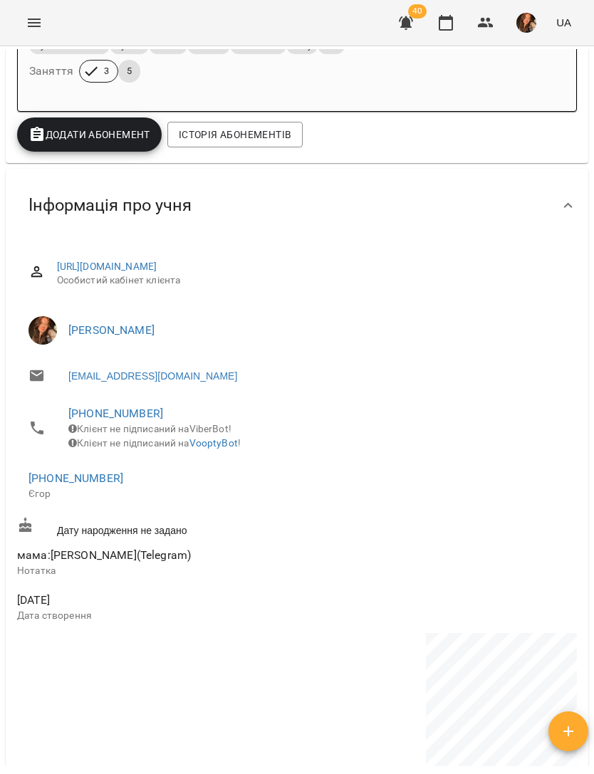
click at [39, 11] on button "Menu" at bounding box center [34, 23] width 34 height 34
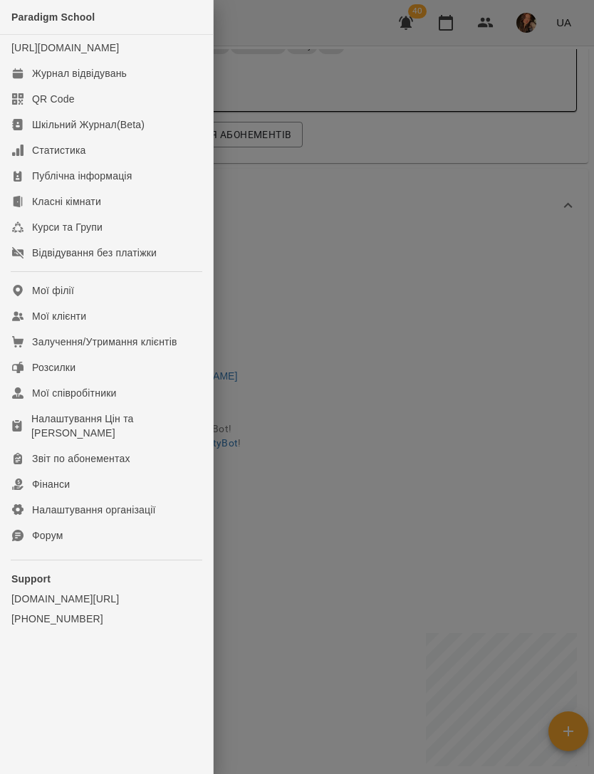
click at [118, 328] on link "Мої клієнти" at bounding box center [106, 316] width 213 height 26
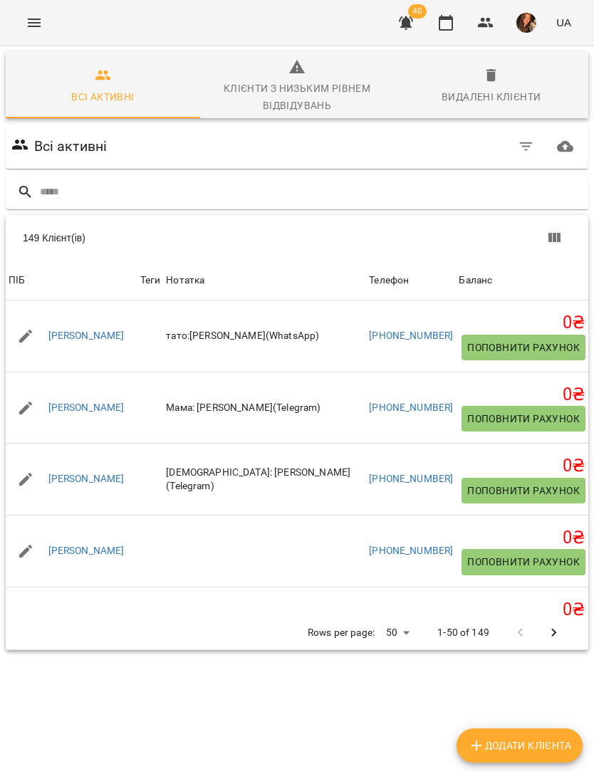
click at [353, 195] on input "text" at bounding box center [311, 192] width 543 height 24
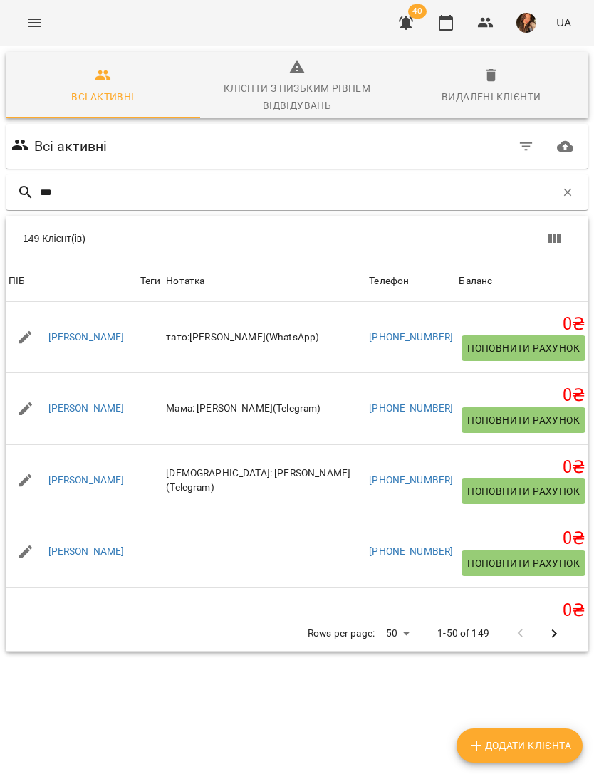
type input "****"
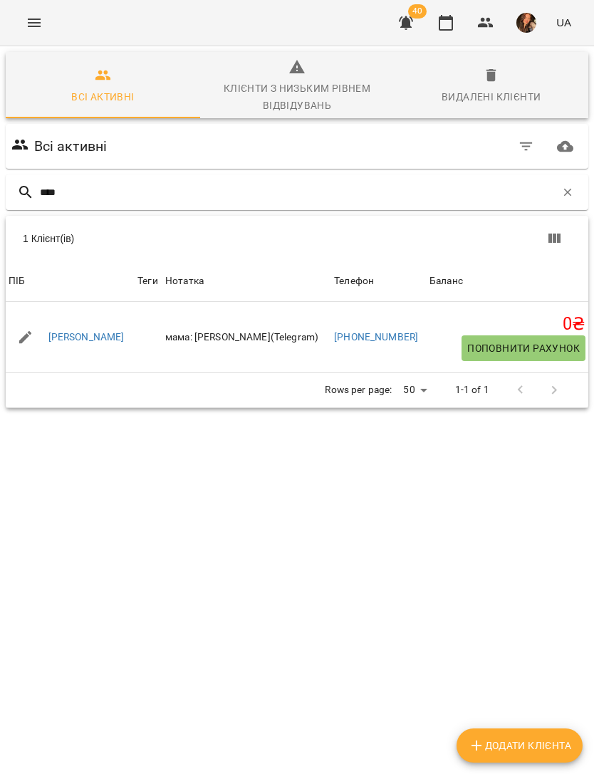
click at [106, 335] on link "[PERSON_NAME]" at bounding box center [86, 337] width 76 height 14
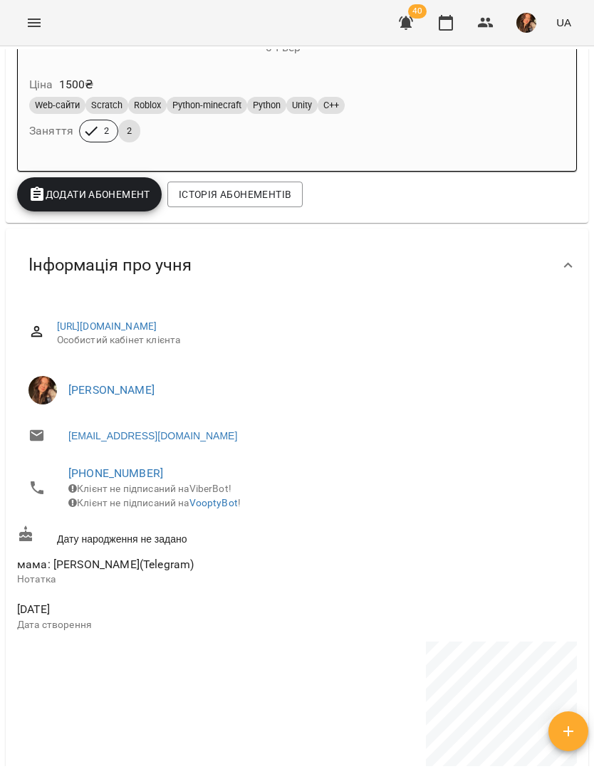
scroll to position [270, 0]
click at [35, 23] on icon "Menu" at bounding box center [34, 23] width 13 height 9
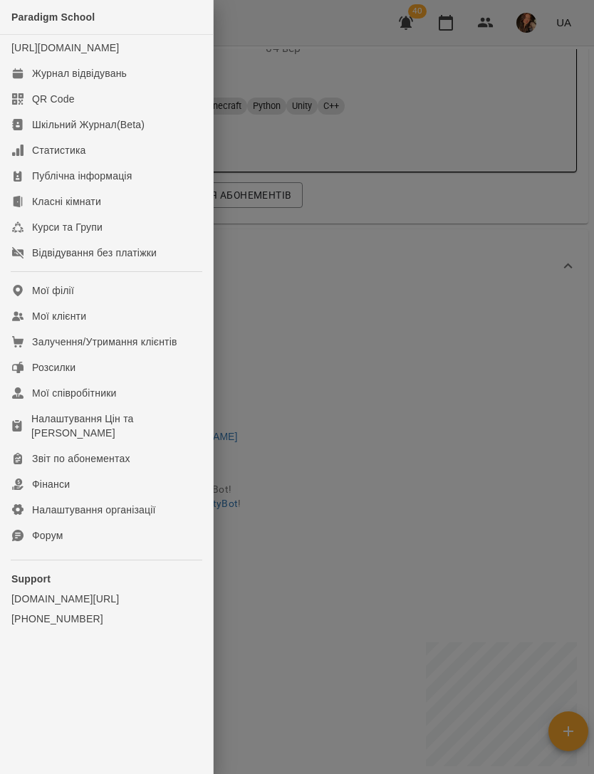
click at [109, 329] on link "Мої клієнти" at bounding box center [106, 316] width 213 height 26
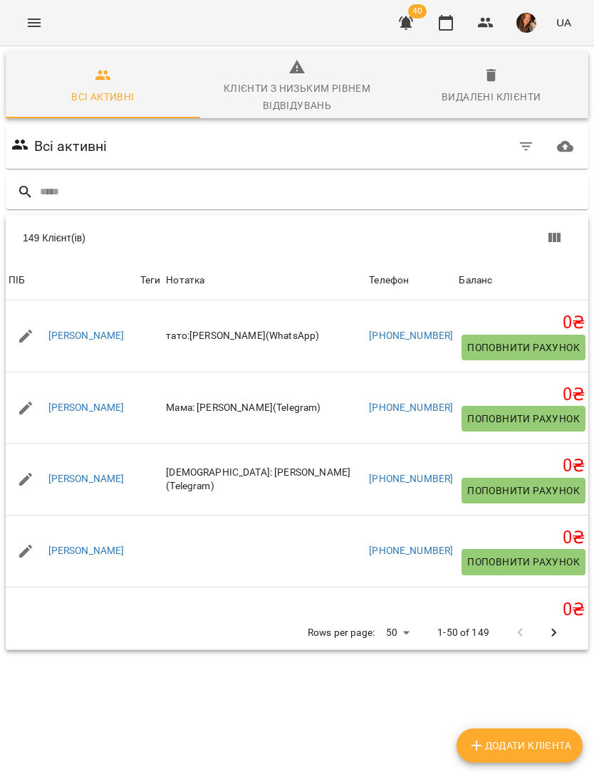
click at [340, 192] on input "text" at bounding box center [311, 192] width 543 height 24
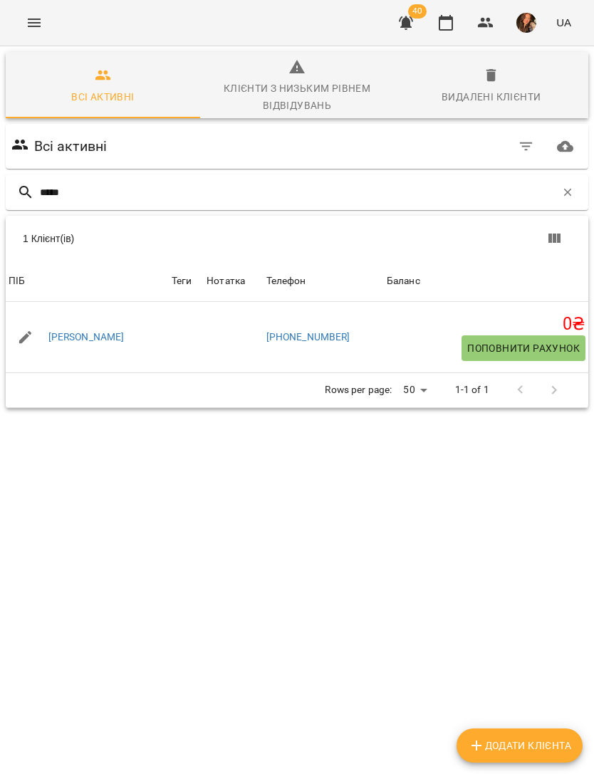
type input "*****"
click at [105, 324] on div "[PERSON_NAME]" at bounding box center [87, 338] width 163 height 40
click at [92, 333] on link "[PERSON_NAME]" at bounding box center [86, 337] width 76 height 14
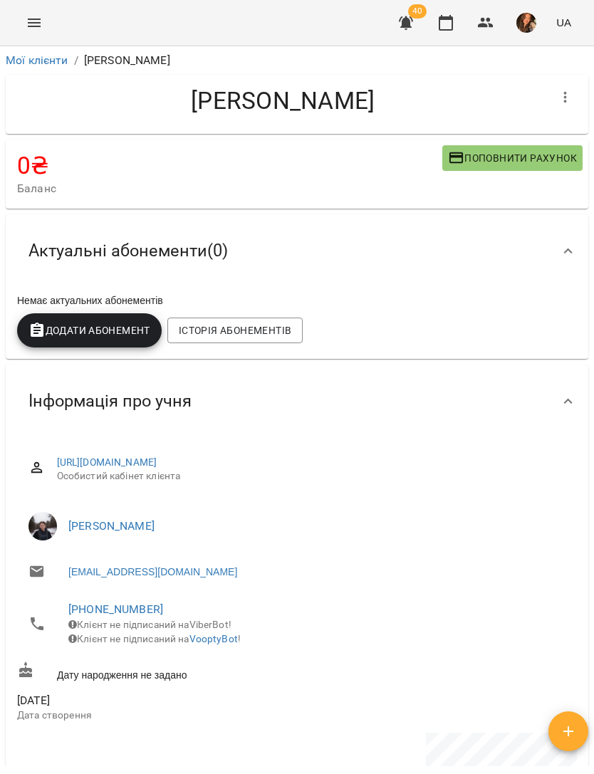
click at [566, 103] on icon "button" at bounding box center [565, 97] width 17 height 17
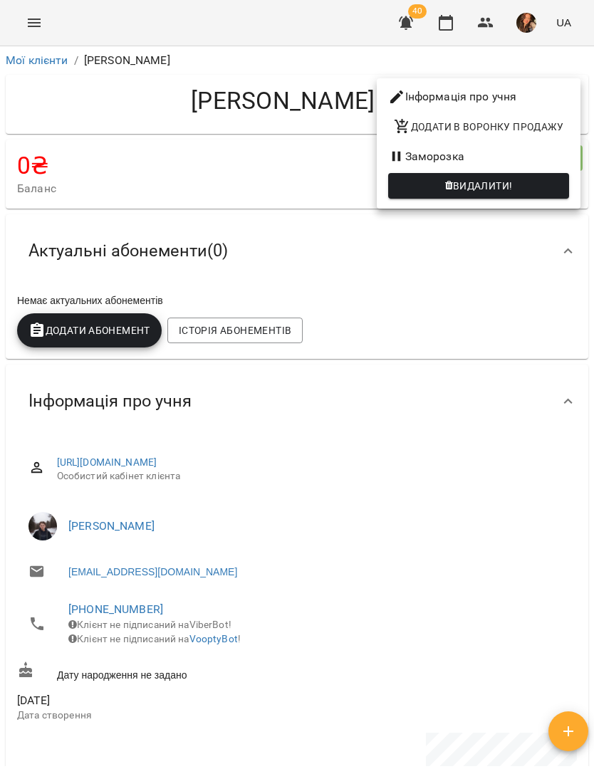
click at [526, 312] on div at bounding box center [297, 387] width 594 height 774
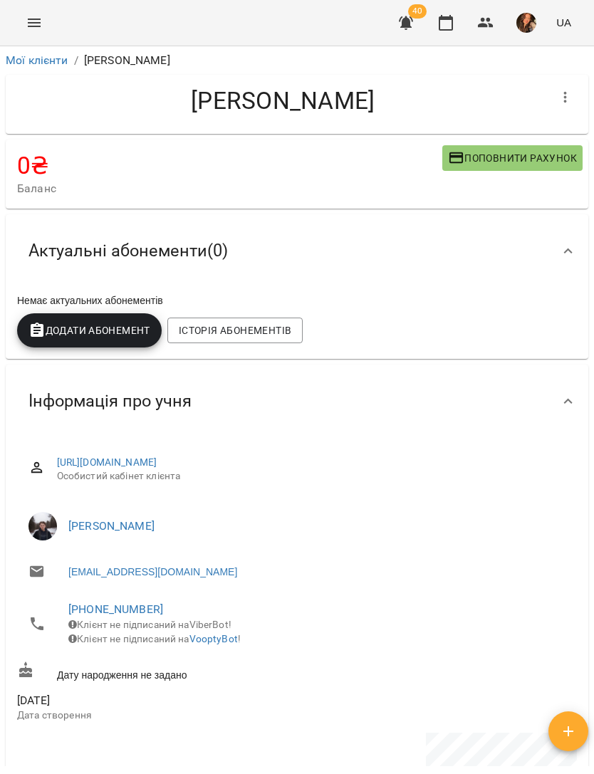
click at [38, 30] on icon "Menu" at bounding box center [34, 22] width 17 height 17
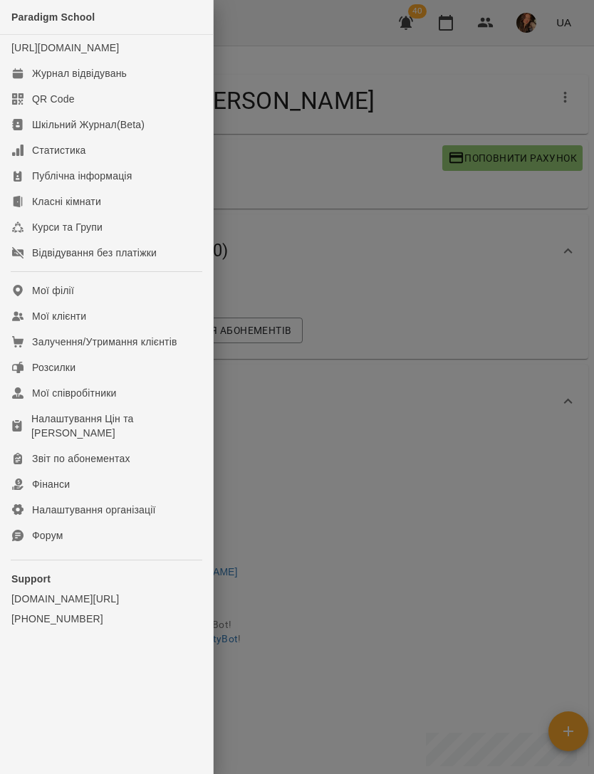
click at [123, 328] on link "Мої клієнти" at bounding box center [106, 316] width 213 height 26
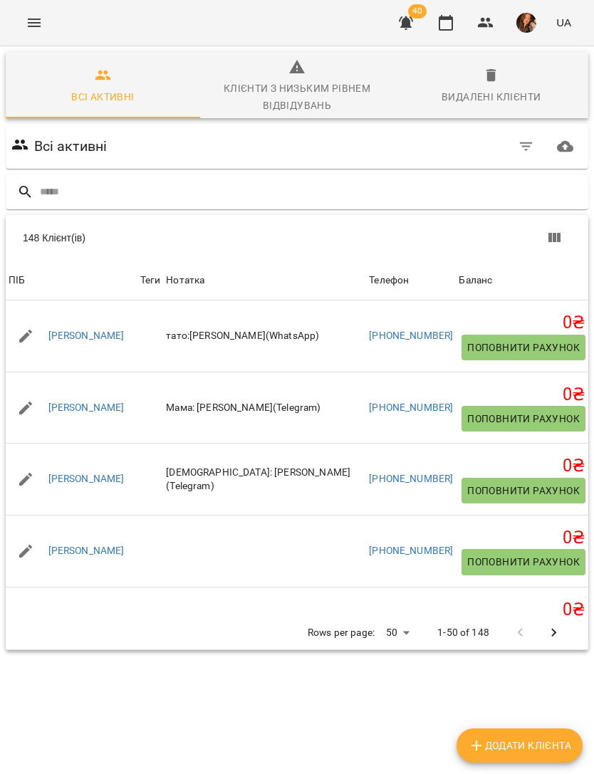
click at [343, 186] on input "text" at bounding box center [311, 192] width 543 height 24
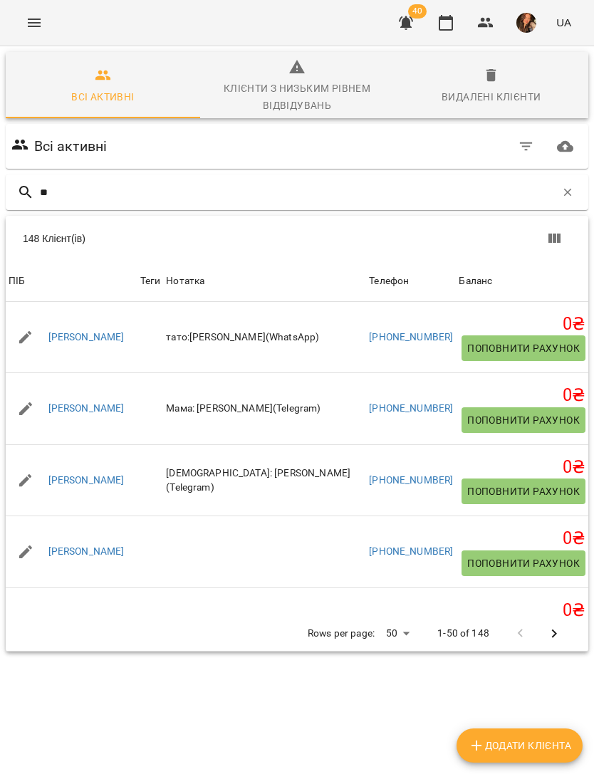
type input "***"
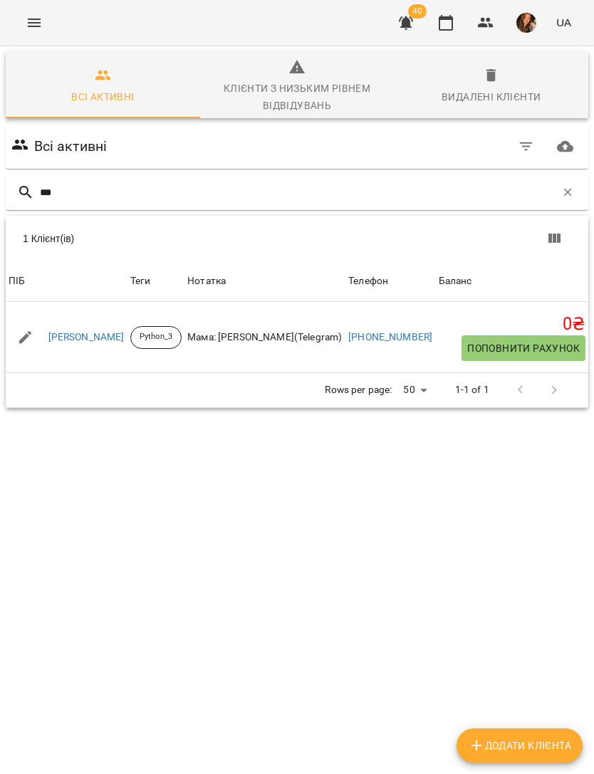
click at [107, 332] on link "[PERSON_NAME]" at bounding box center [86, 337] width 76 height 14
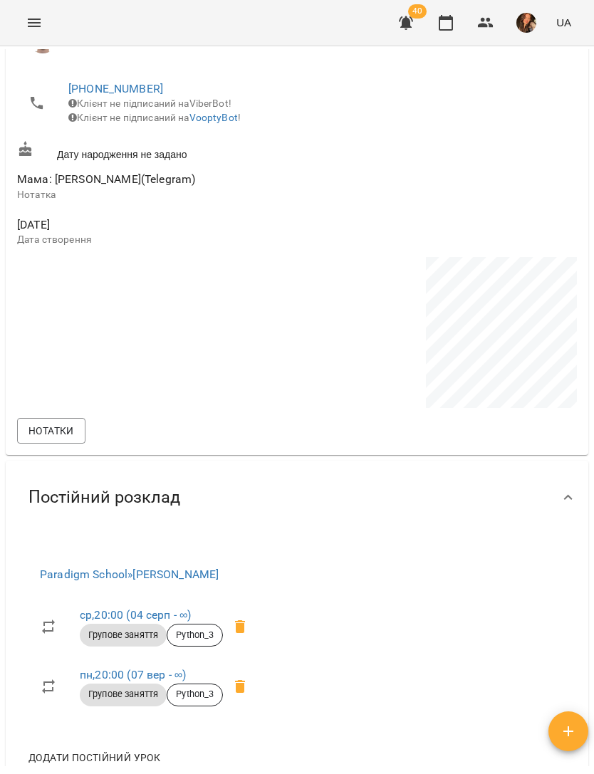
scroll to position [645, 0]
click at [28, 23] on icon "Menu" at bounding box center [34, 23] width 13 height 9
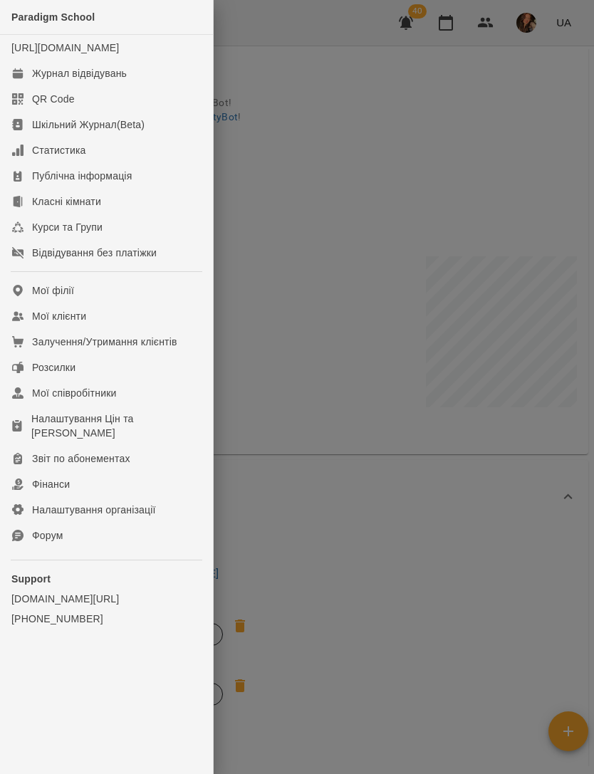
click at [136, 328] on link "Мої клієнти" at bounding box center [106, 316] width 213 height 26
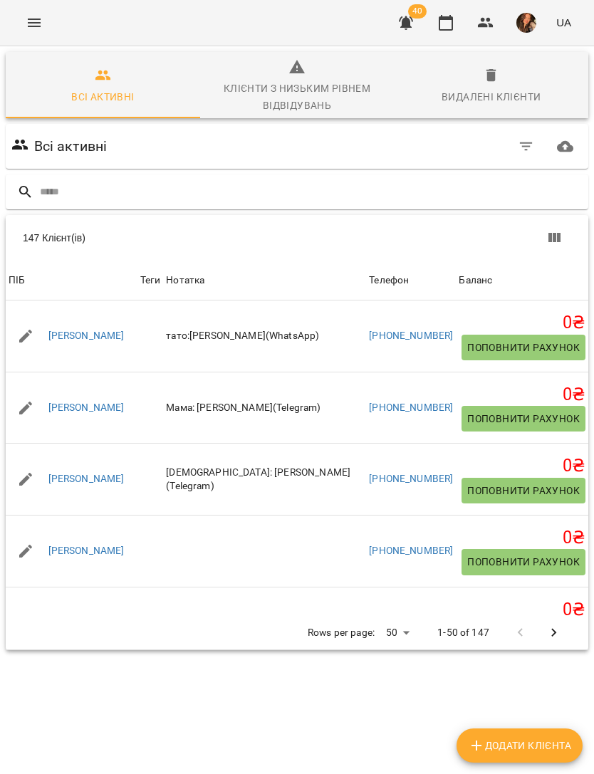
click at [291, 189] on input "text" at bounding box center [311, 192] width 543 height 24
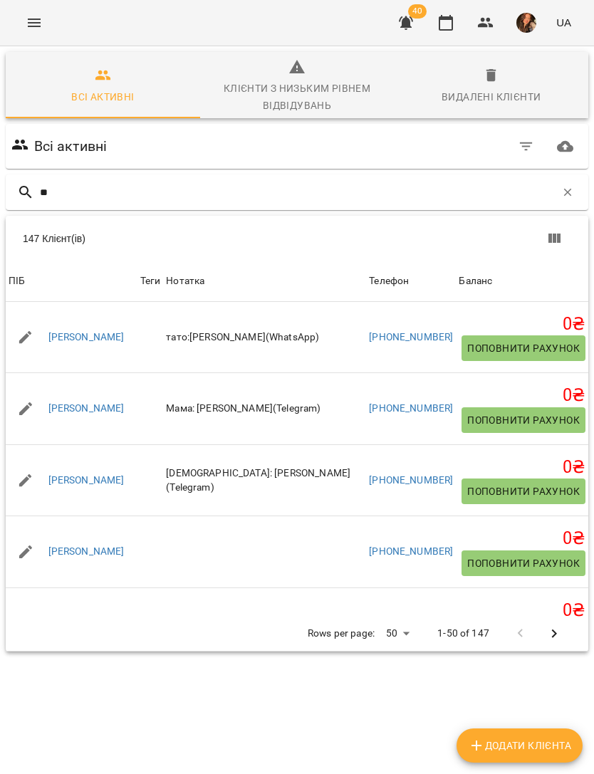
type input "***"
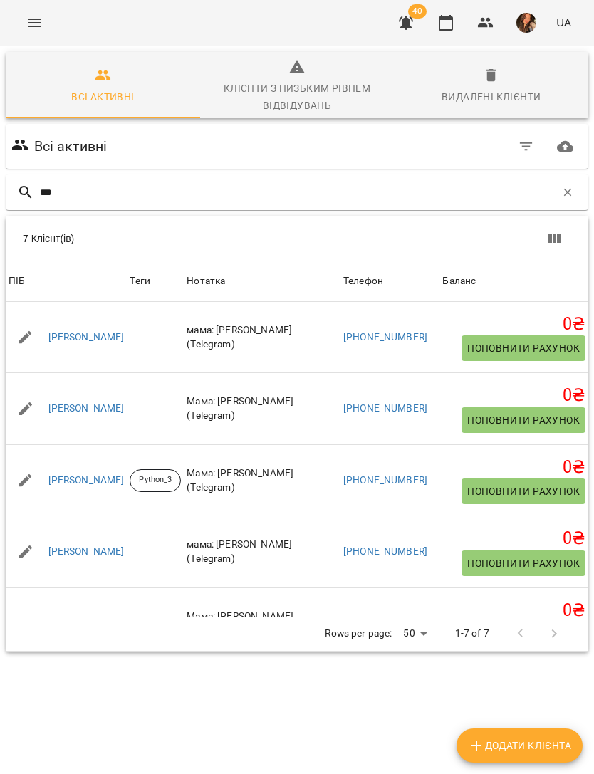
click at [105, 479] on link "[PERSON_NAME]" at bounding box center [86, 481] width 76 height 14
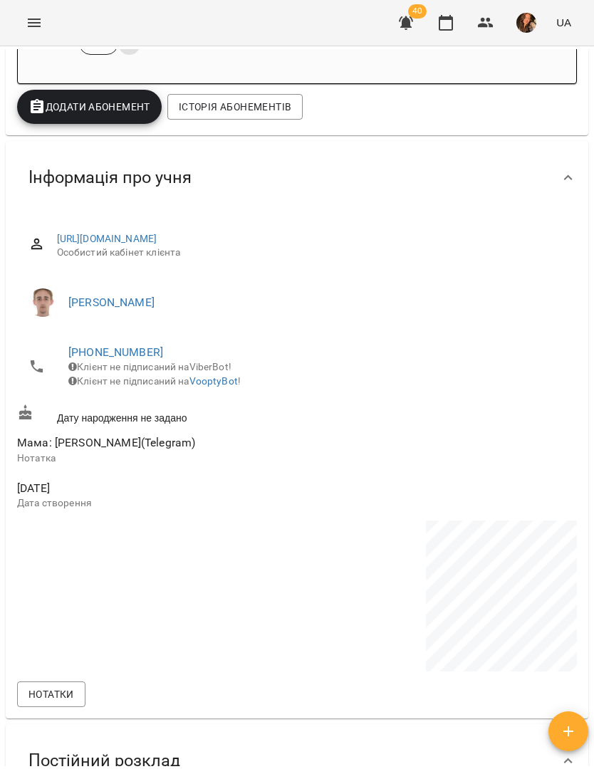
scroll to position [380, 0]
click at [31, 26] on icon "Menu" at bounding box center [34, 23] width 13 height 9
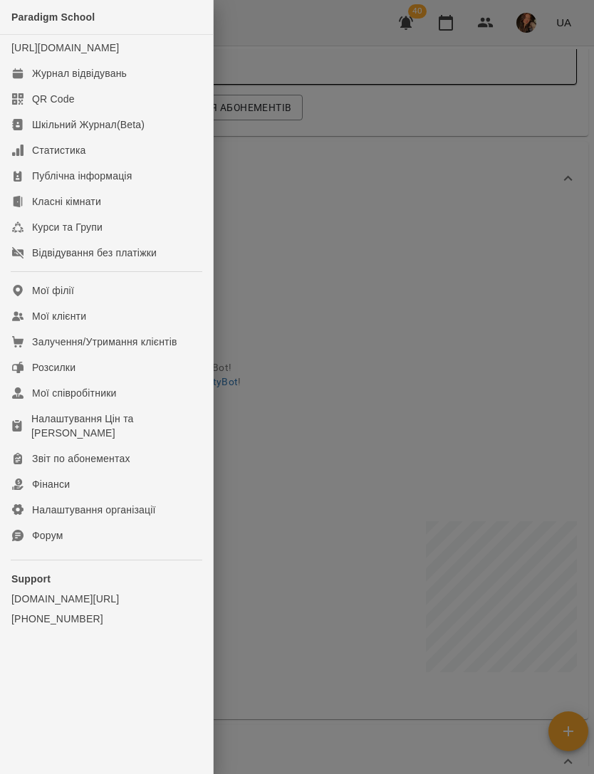
click at [353, 281] on div at bounding box center [297, 387] width 594 height 774
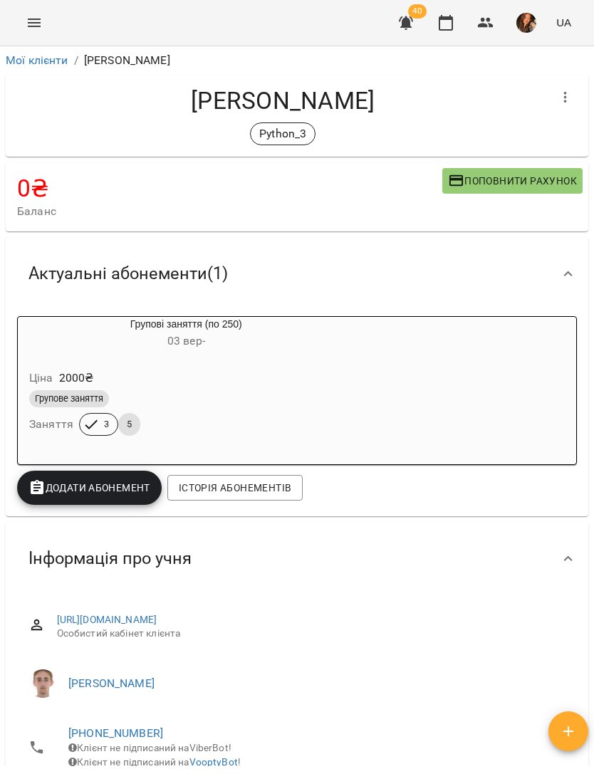
scroll to position [0, 0]
click at [46, 15] on button "Menu" at bounding box center [34, 23] width 34 height 34
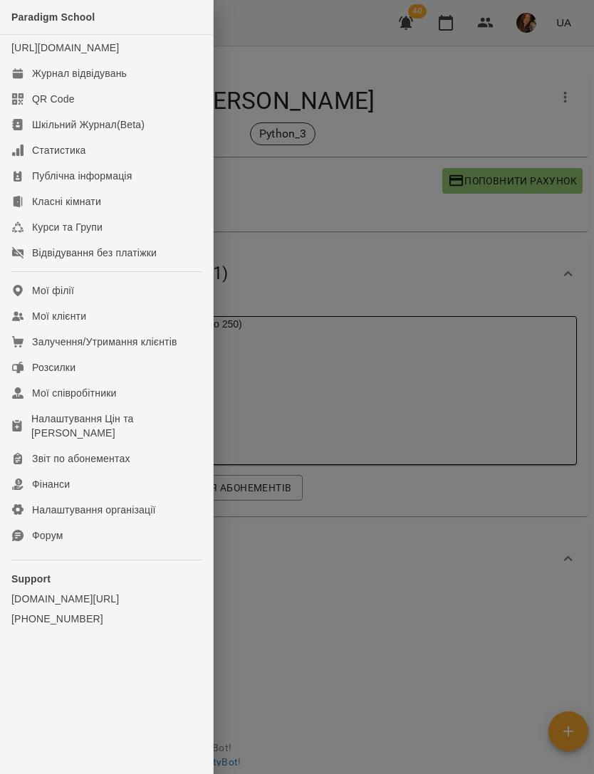
click at [103, 329] on link "Мої клієнти" at bounding box center [106, 316] width 213 height 26
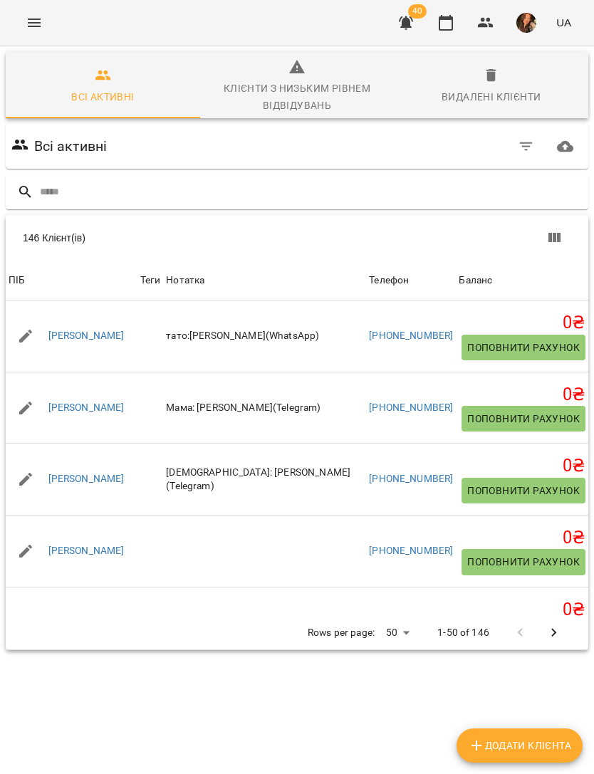
click at [230, 184] on input "text" at bounding box center [311, 192] width 543 height 24
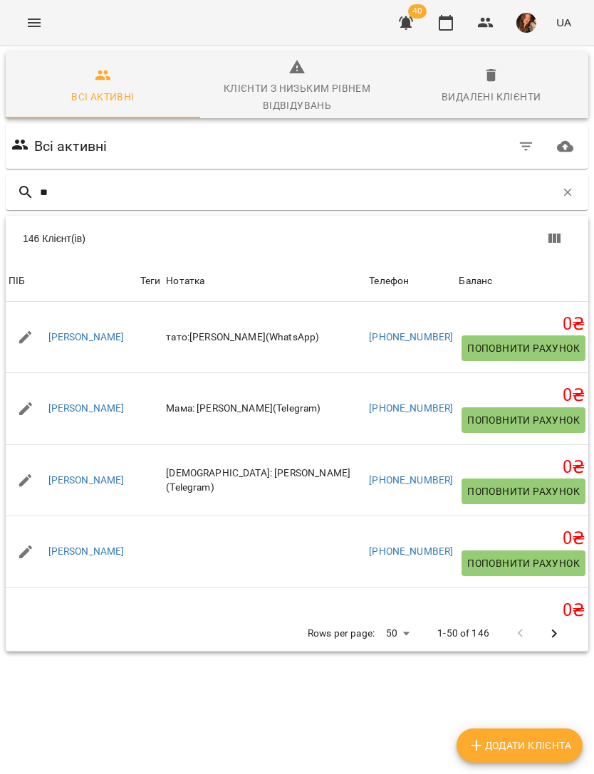
type input "***"
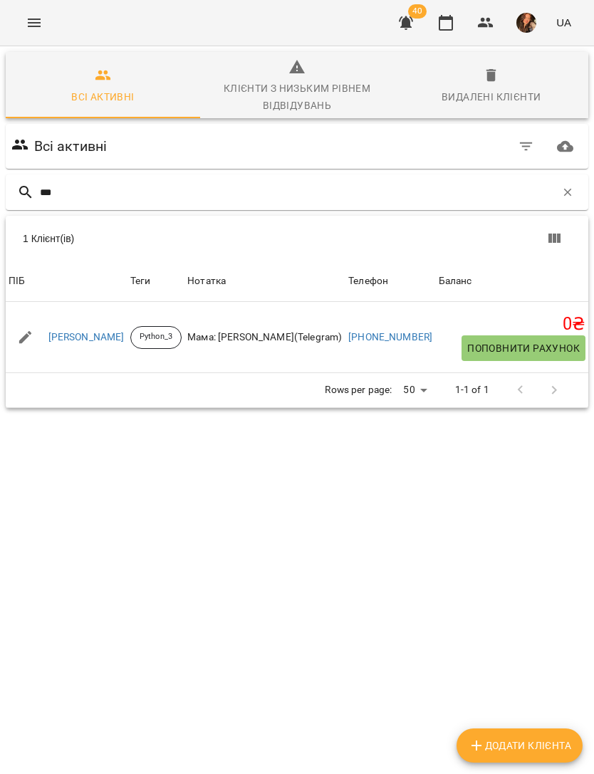
click at [97, 340] on link "[PERSON_NAME]" at bounding box center [86, 337] width 76 height 14
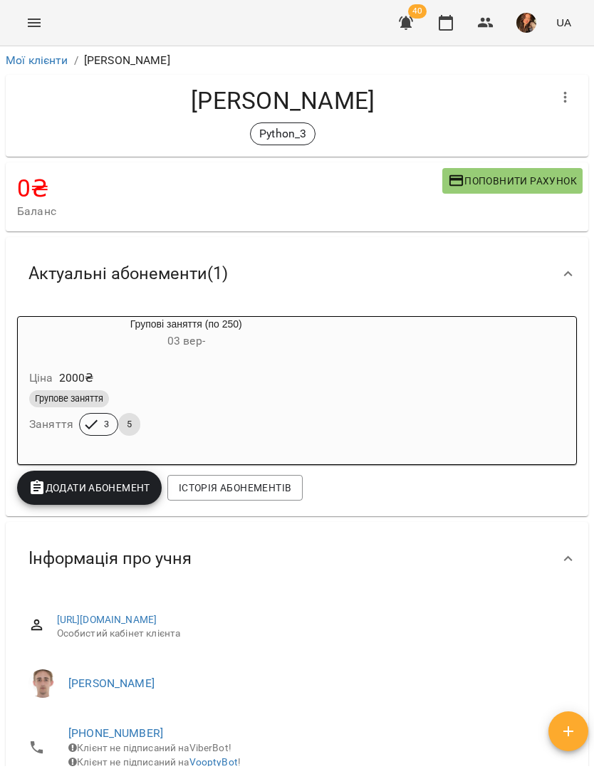
click at [39, 25] on icon "Menu" at bounding box center [34, 22] width 17 height 17
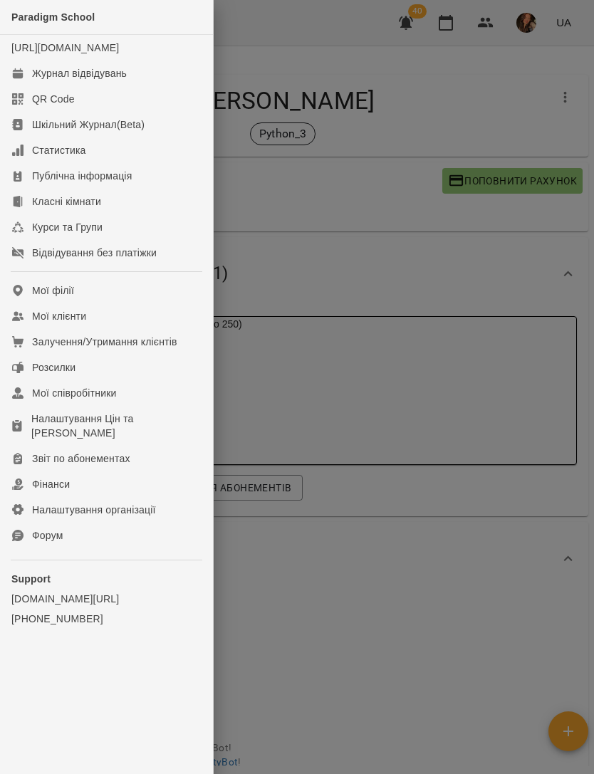
click at [140, 86] on link "Журнал відвідувань" at bounding box center [106, 74] width 213 height 26
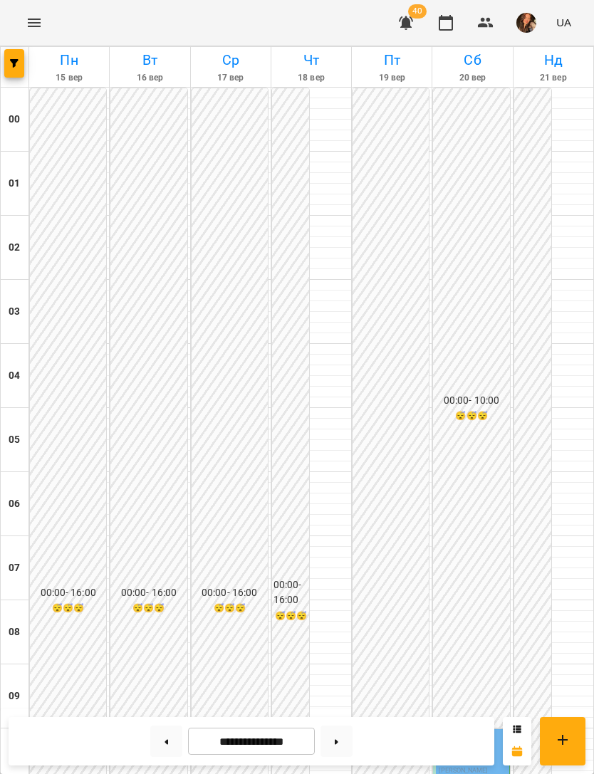
click at [9, 56] on button "button" at bounding box center [14, 63] width 20 height 28
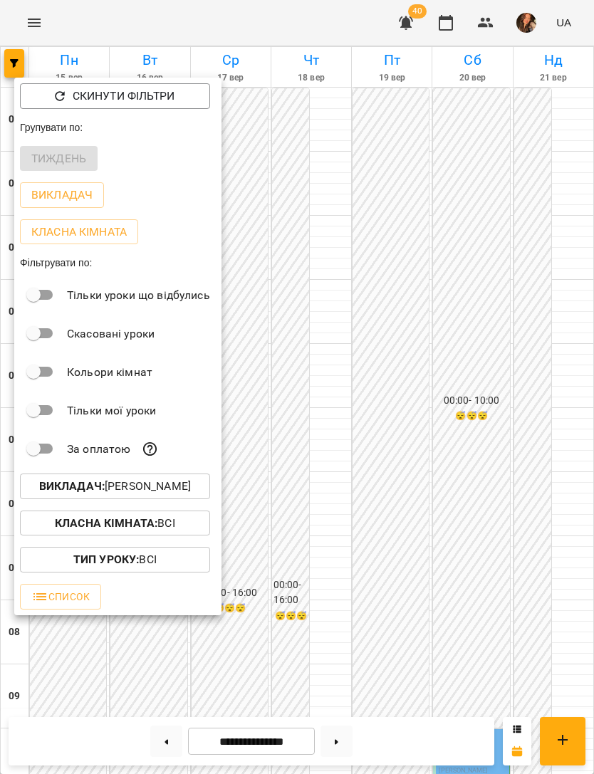
click at [197, 476] on button "Викладач : [PERSON_NAME]" at bounding box center [115, 487] width 190 height 26
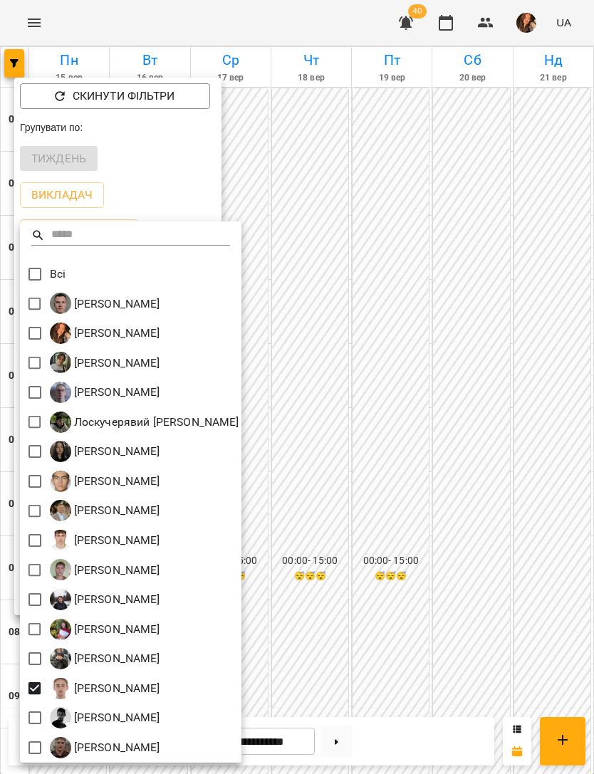
click at [481, 422] on div at bounding box center [297, 387] width 594 height 774
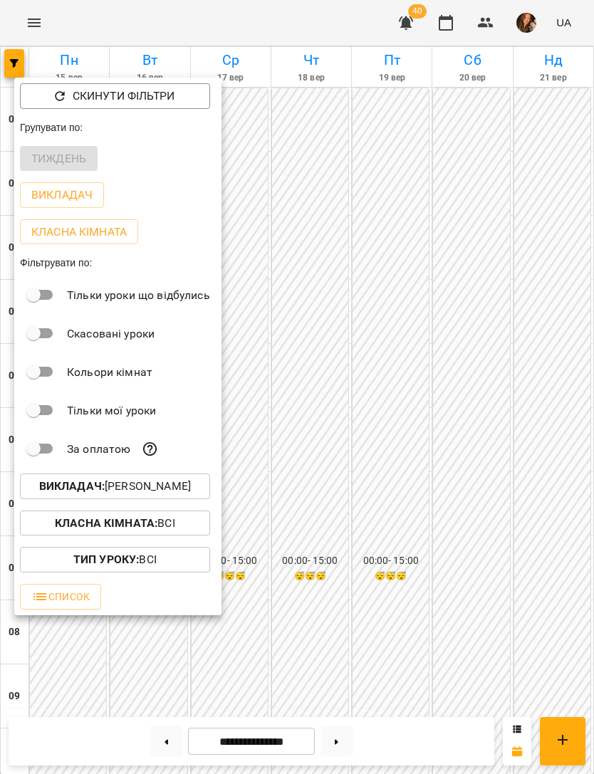
click at [467, 498] on div at bounding box center [297, 387] width 594 height 774
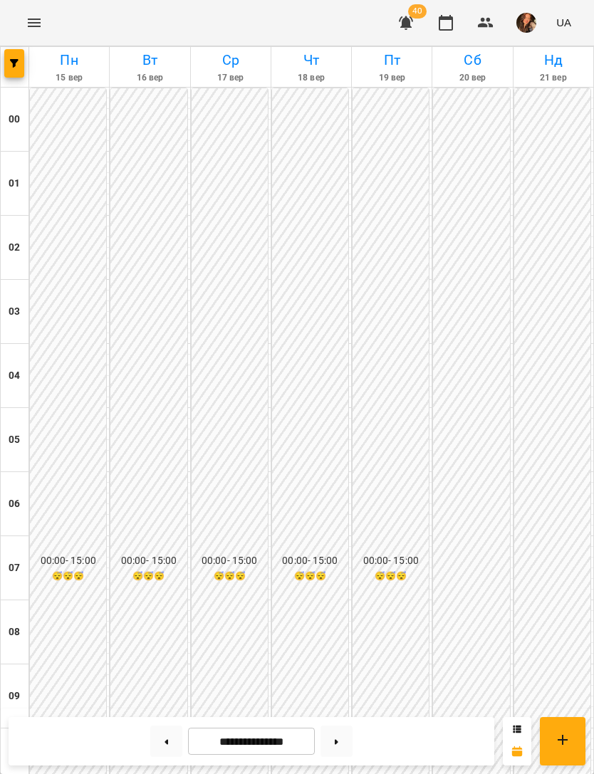
scroll to position [915, 0]
click at [335, 739] on button at bounding box center [337, 741] width 32 height 31
type input "**********"
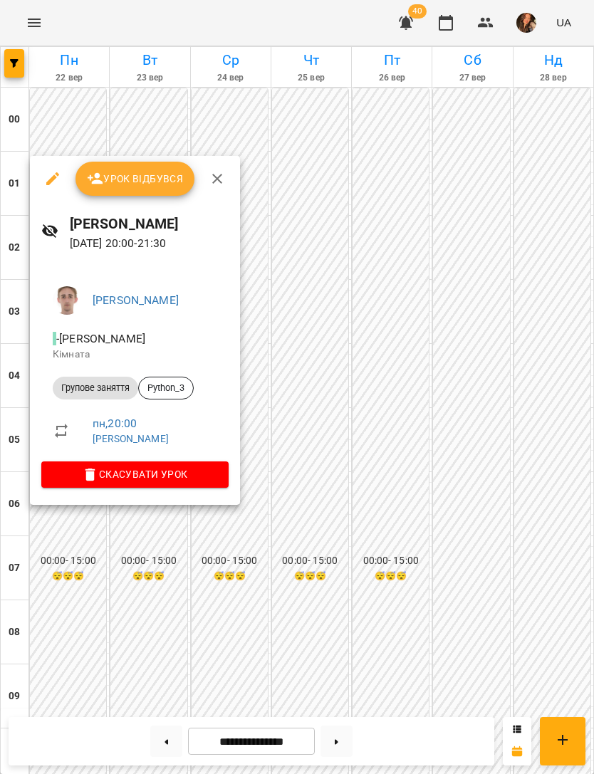
click at [203, 634] on div at bounding box center [297, 387] width 594 height 774
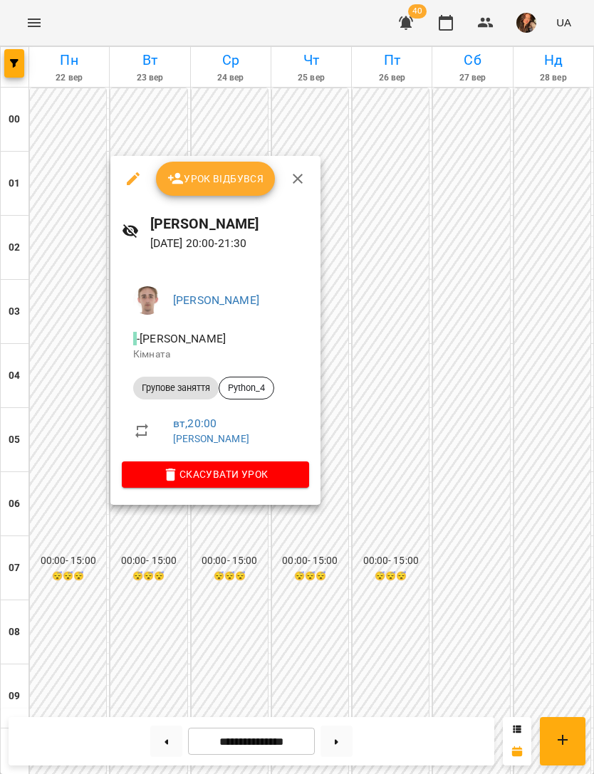
click at [189, 598] on div at bounding box center [297, 387] width 594 height 774
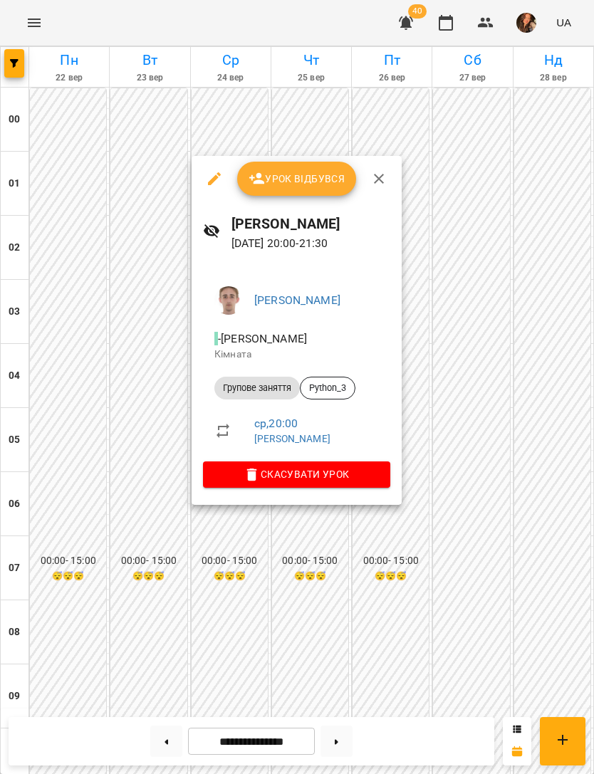
click at [262, 608] on div at bounding box center [297, 387] width 594 height 774
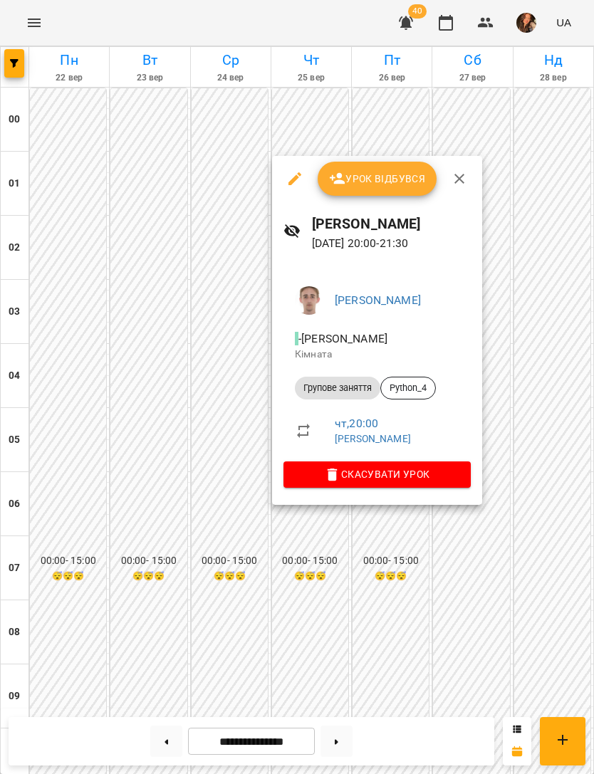
click at [281, 611] on div at bounding box center [297, 387] width 594 height 774
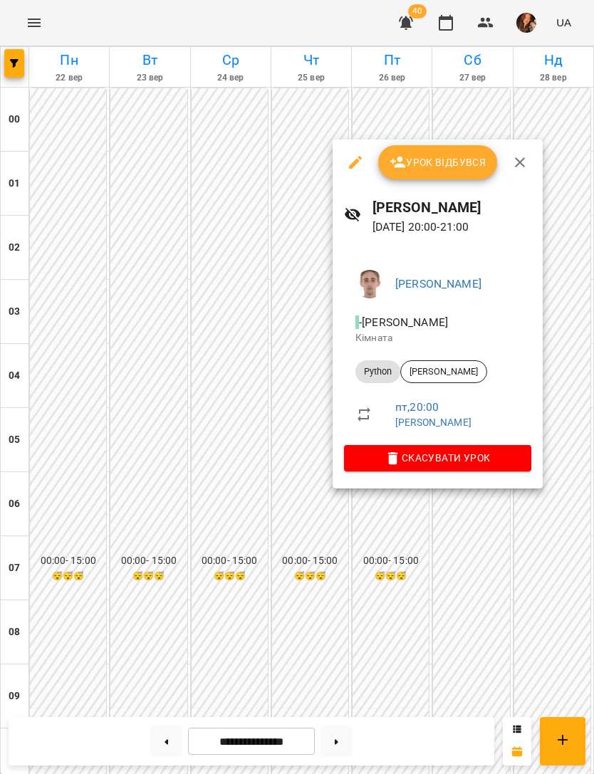
click at [358, 582] on div at bounding box center [297, 387] width 594 height 774
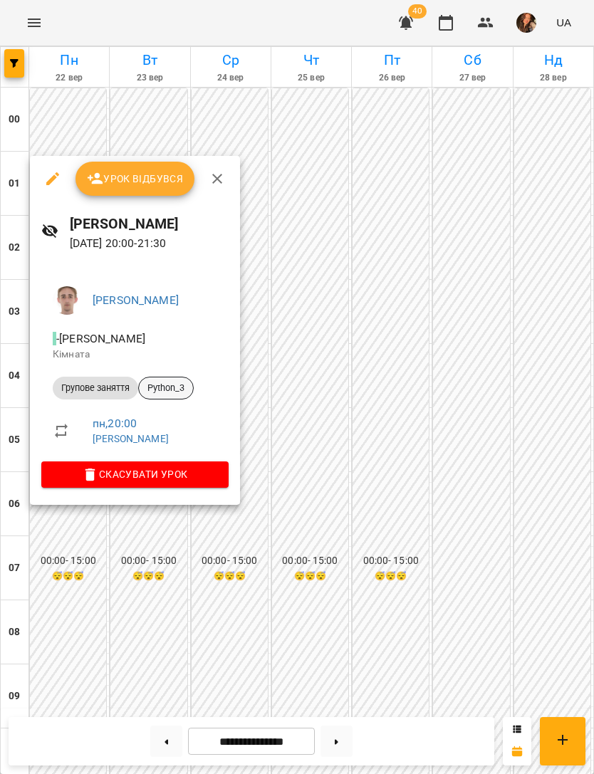
click at [180, 378] on div "Python_3" at bounding box center [166, 388] width 56 height 23
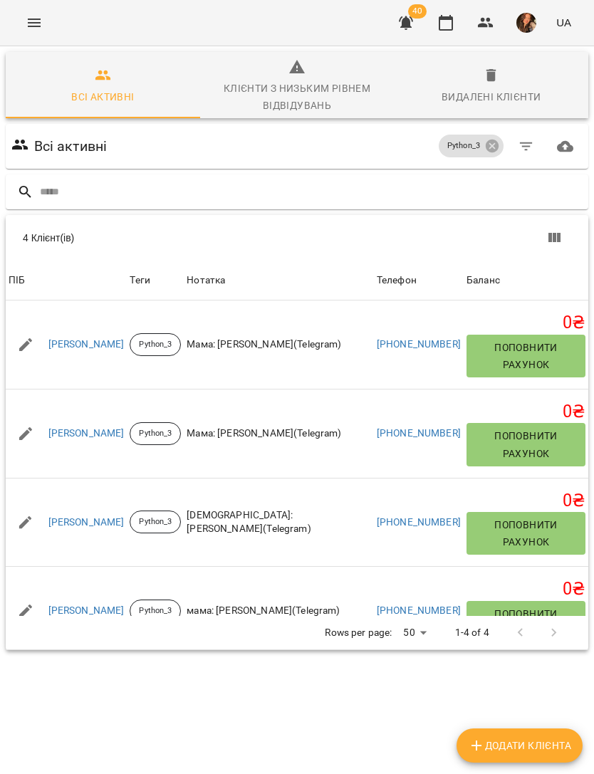
click at [102, 338] on link "[PERSON_NAME]" at bounding box center [86, 345] width 76 height 14
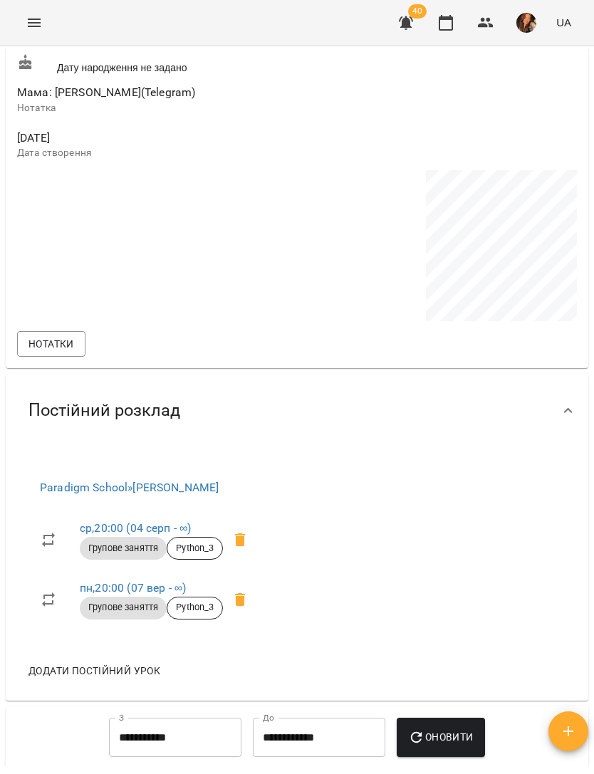
scroll to position [760, 0]
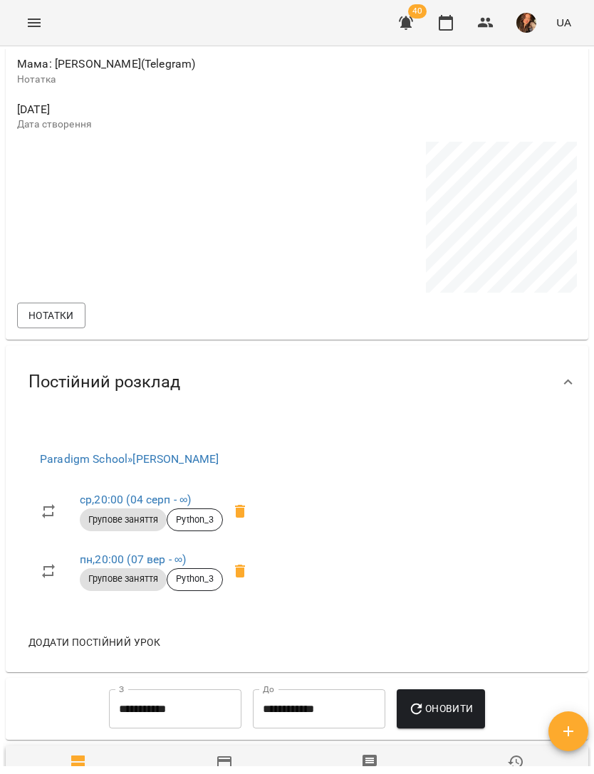
click at [155, 558] on link "пн , 20:00 ([DATE] - ∞)" at bounding box center [133, 560] width 106 height 14
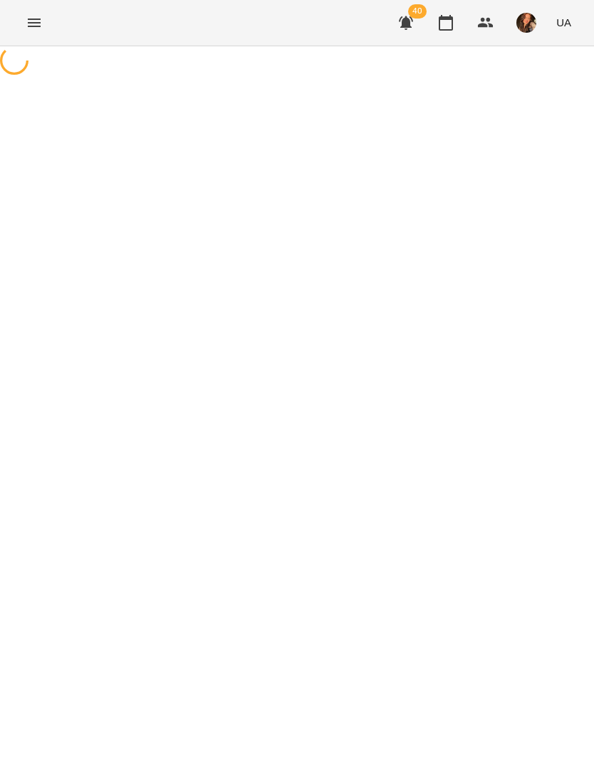
select select "*"
select select "**********"
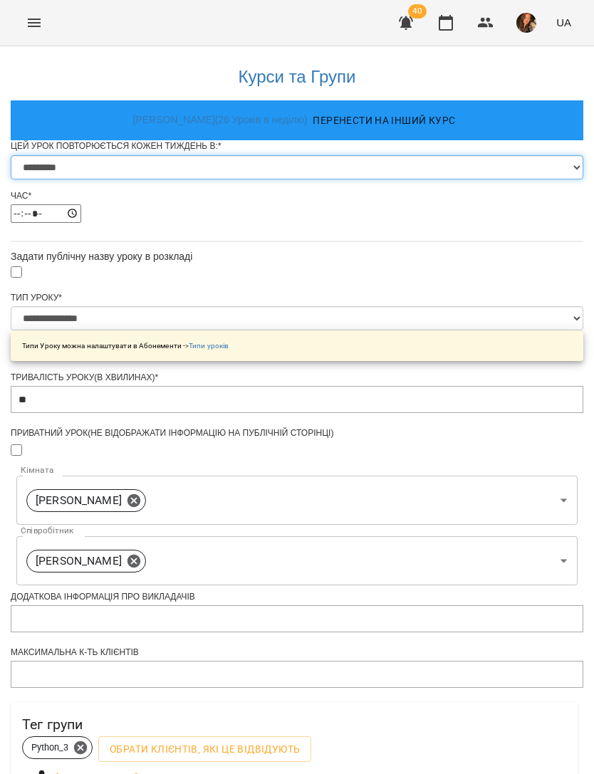
click at [442, 179] on select "********* ******** ****** ****** ******** ****** ******" at bounding box center [297, 167] width 573 height 24
select select "*"
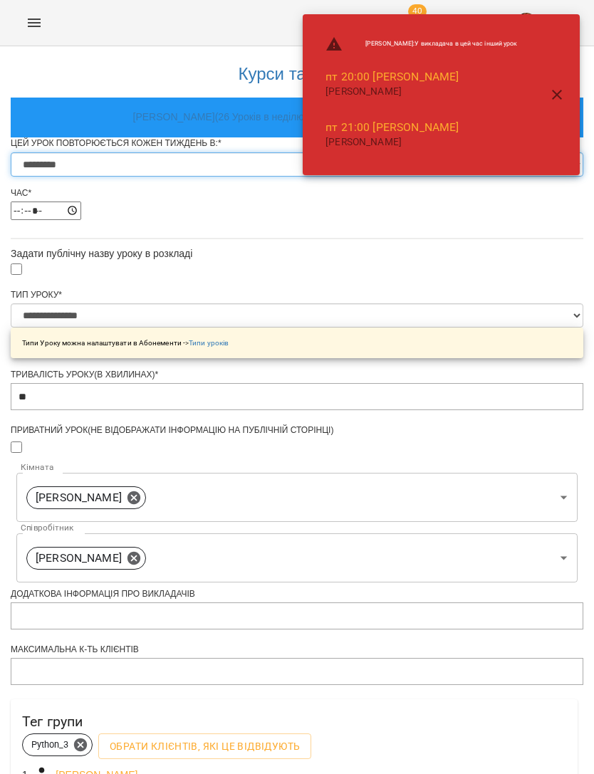
scroll to position [422, 0]
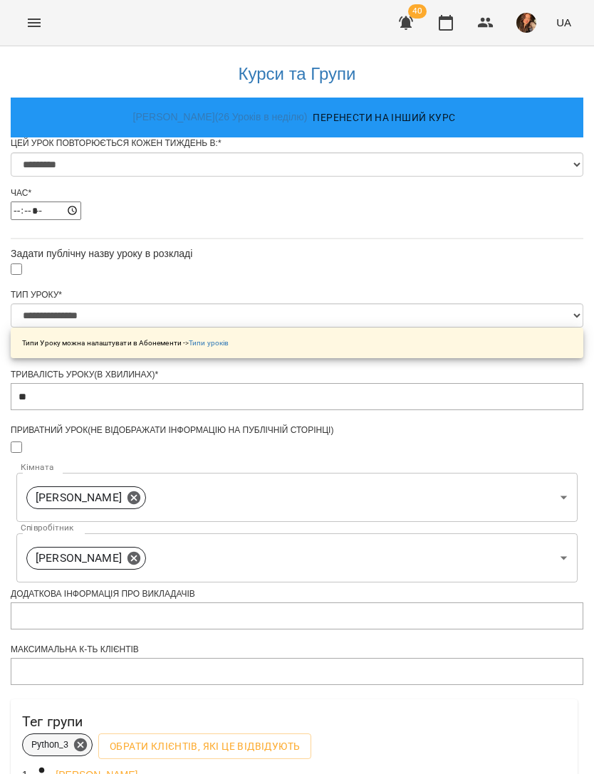
click at [77, 739] on span "Python_3" at bounding box center [50, 745] width 54 height 13
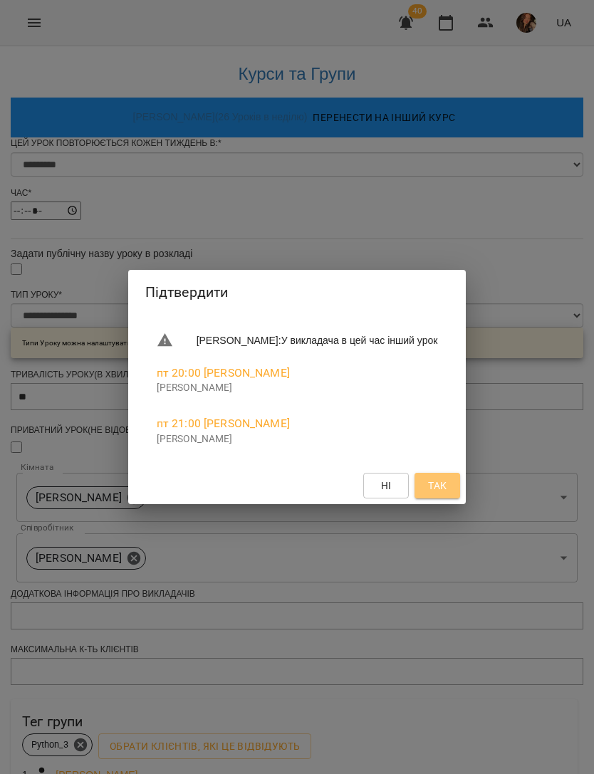
click at [449, 488] on span "Так" at bounding box center [437, 485] width 23 height 17
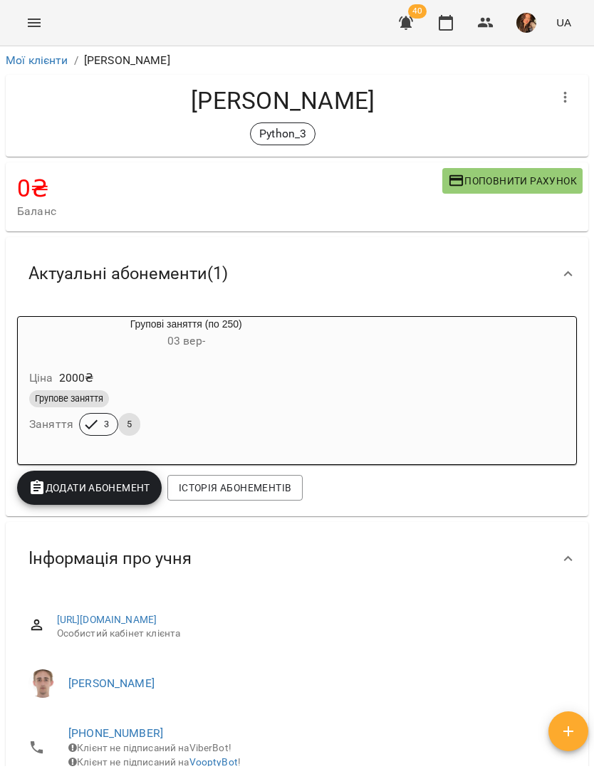
scroll to position [-1, 0]
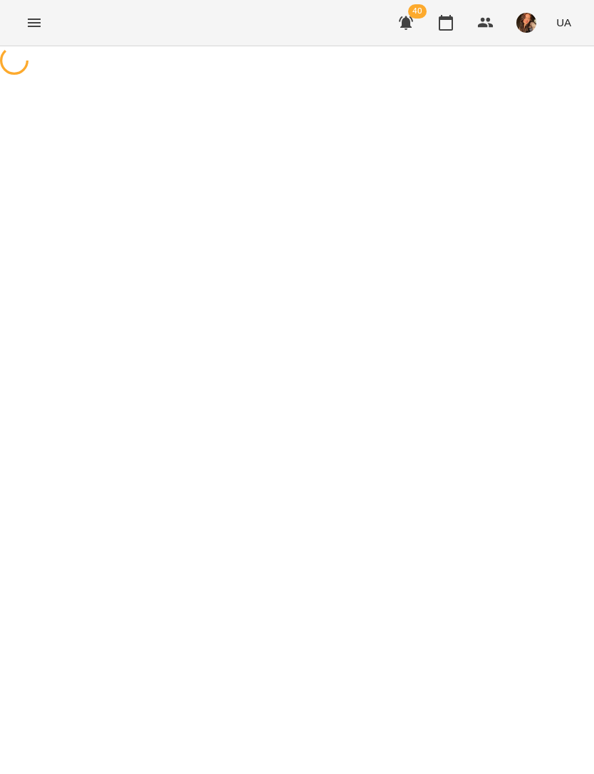
select select "*"
select select "**********"
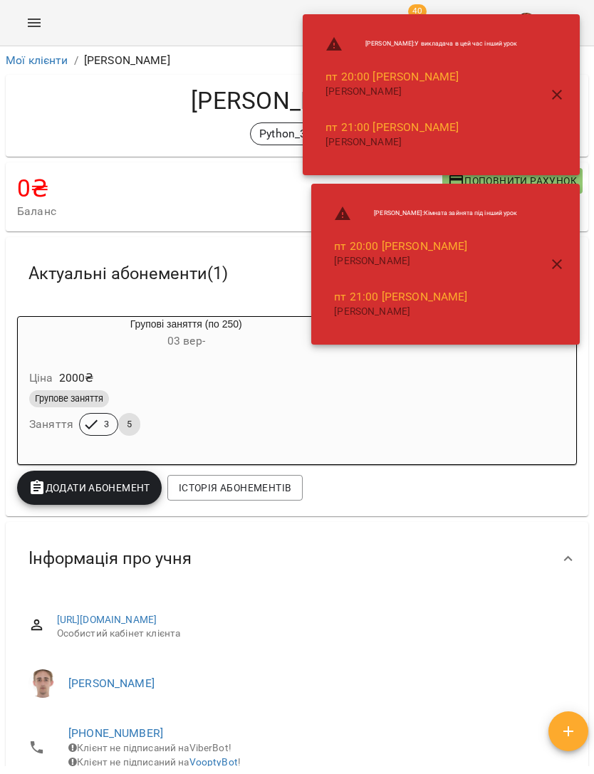
click at [559, 86] on icon "button" at bounding box center [556, 94] width 17 height 17
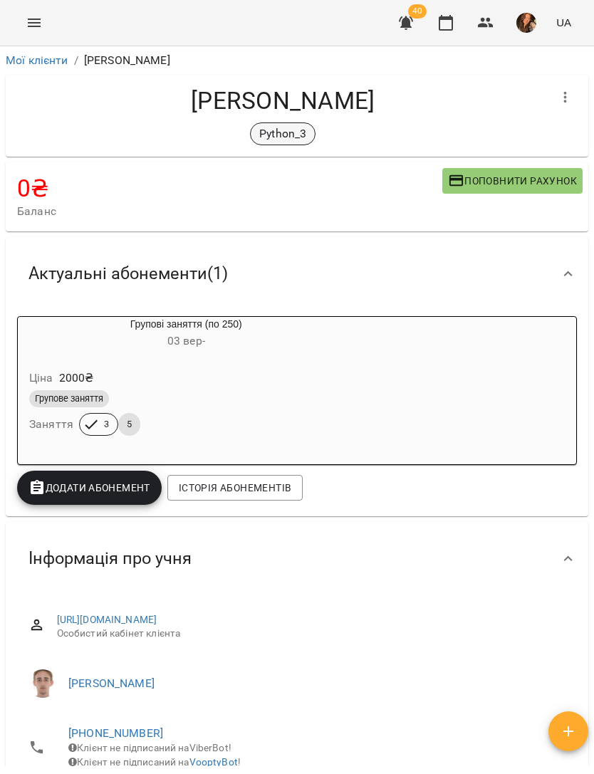
click at [293, 127] on p "Python_3" at bounding box center [282, 133] width 47 height 17
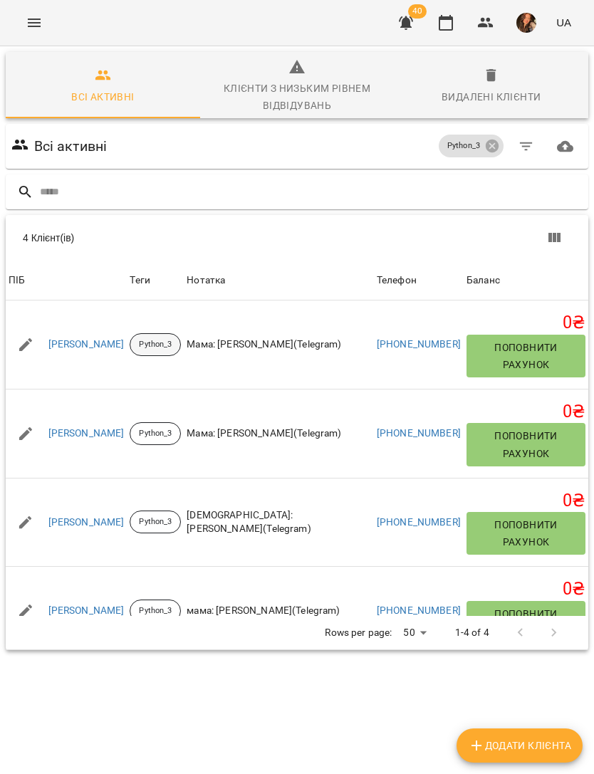
click at [172, 339] on p "Python_3" at bounding box center [155, 345] width 33 height 12
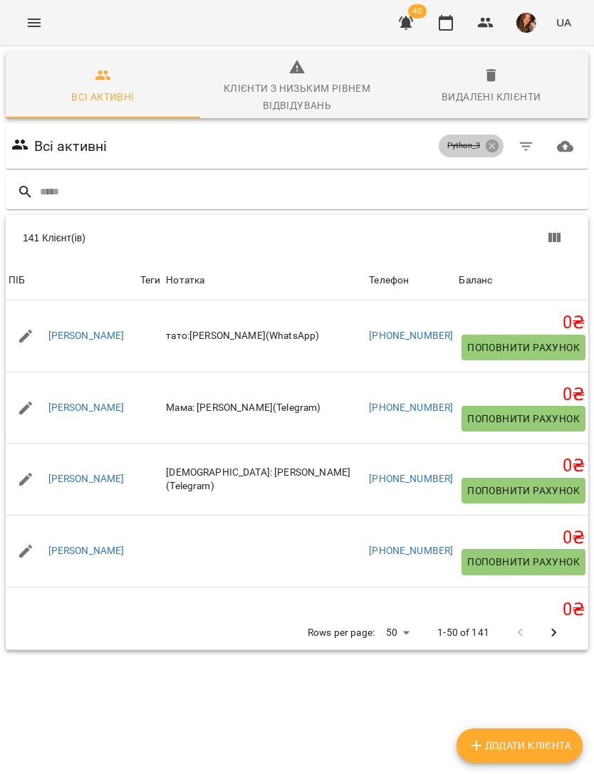
click at [496, 146] on icon at bounding box center [492, 146] width 13 height 13
click at [120, 192] on input "text" at bounding box center [311, 192] width 543 height 24
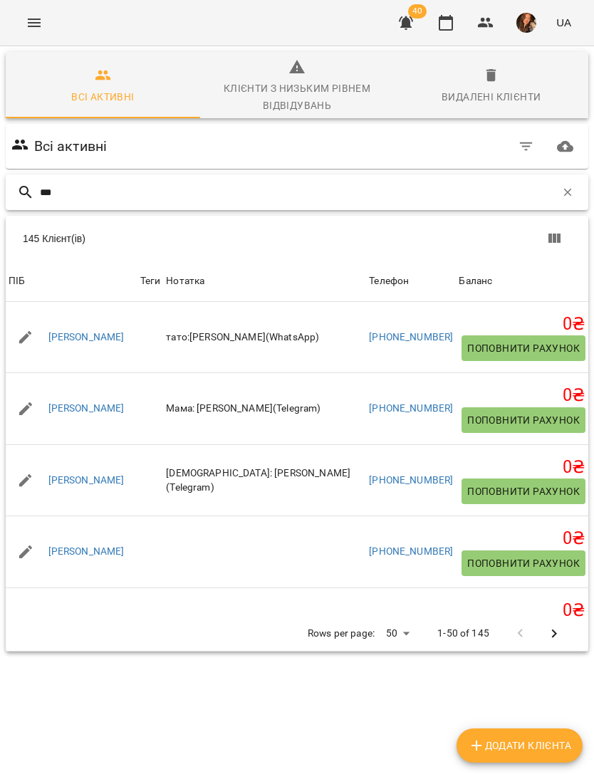
type input "****"
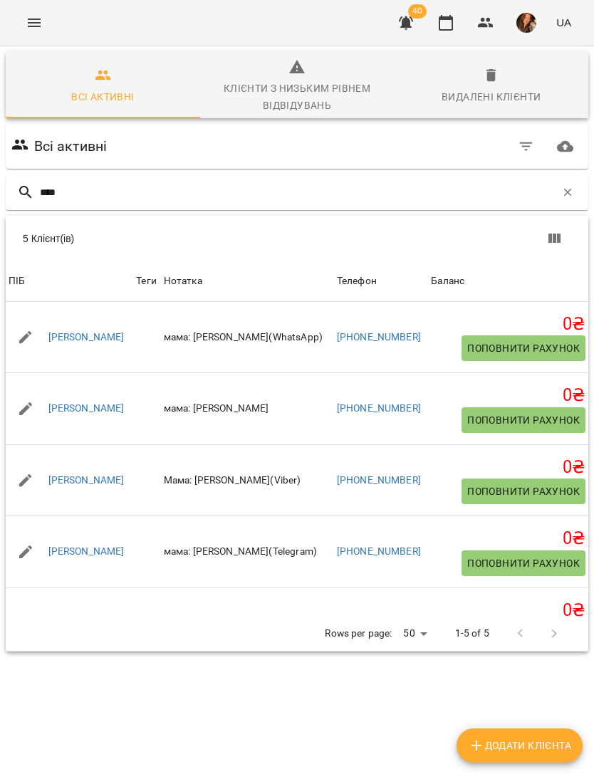
click at [93, 484] on link "[PERSON_NAME]" at bounding box center [86, 481] width 76 height 14
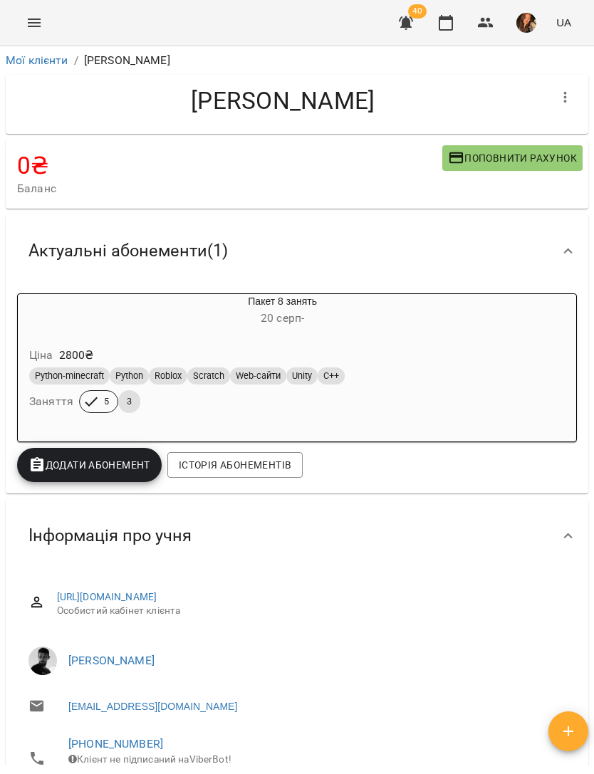
click at [38, 28] on icon "Menu" at bounding box center [34, 22] width 17 height 17
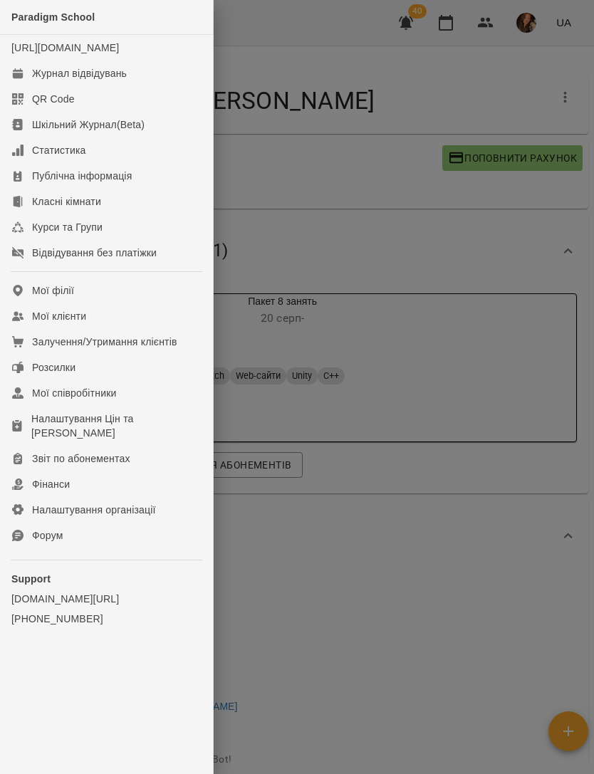
click at [132, 86] on link "Журнал відвідувань" at bounding box center [106, 74] width 213 height 26
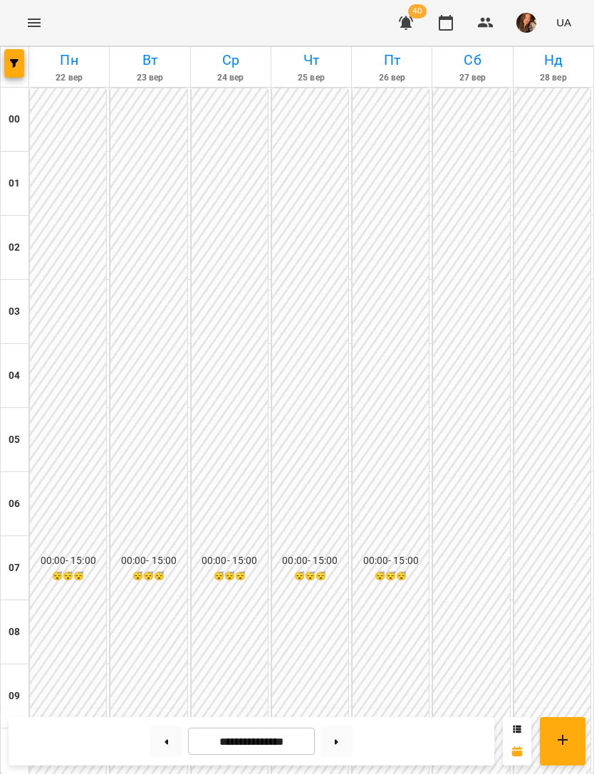
click at [8, 64] on span "button" at bounding box center [14, 63] width 20 height 9
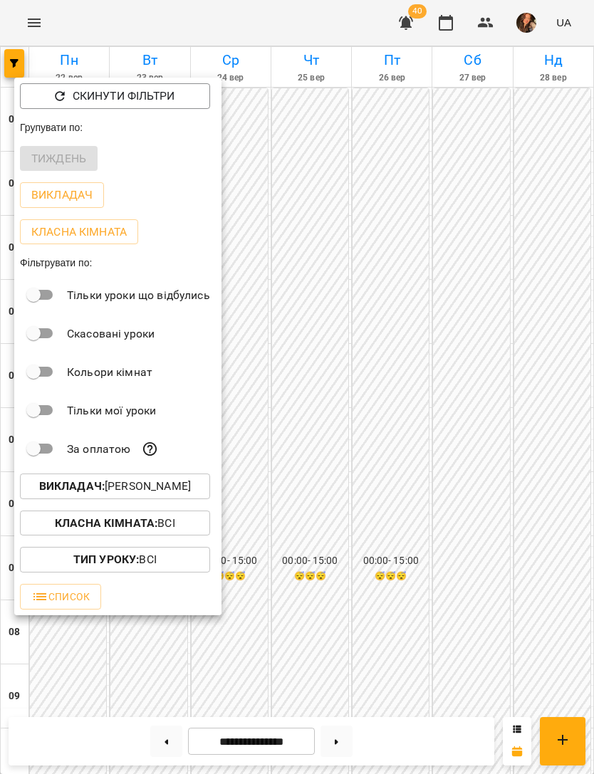
click at [191, 485] on p "Викладач : [PERSON_NAME]" at bounding box center [115, 486] width 152 height 17
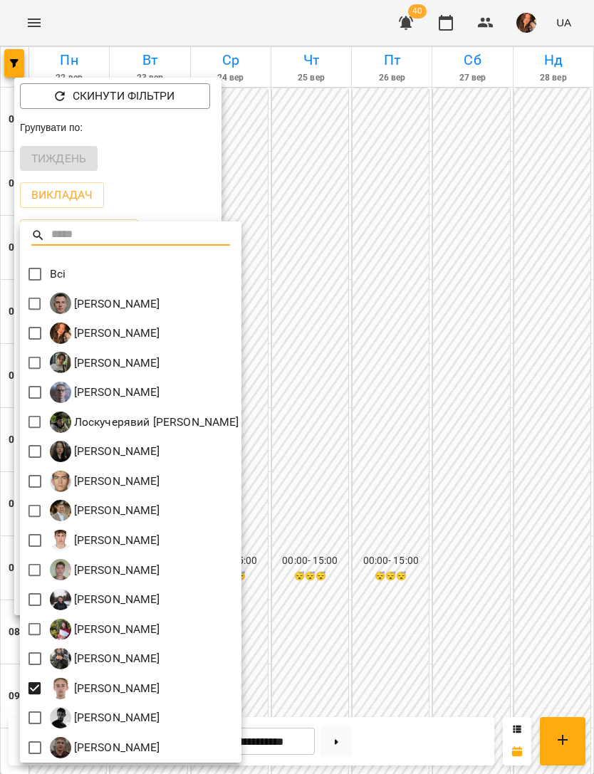
click at [499, 478] on div at bounding box center [297, 387] width 594 height 774
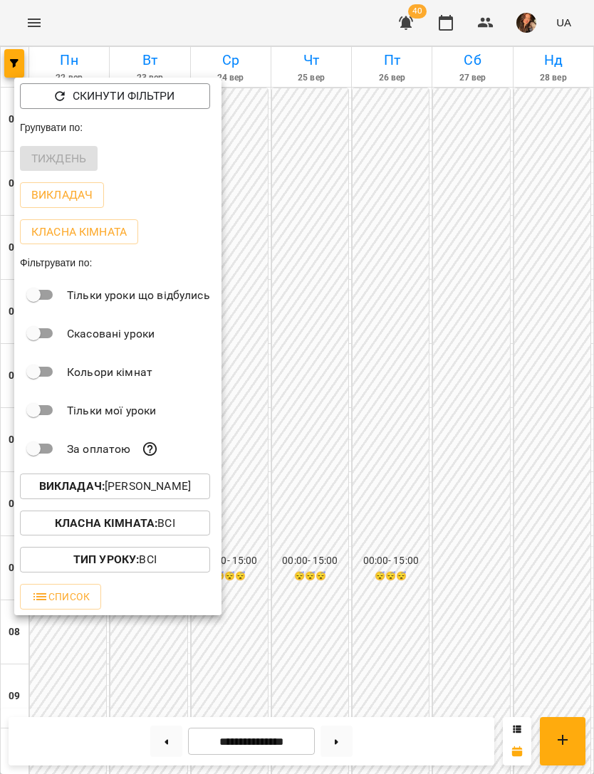
click at [493, 489] on div at bounding box center [297, 387] width 594 height 774
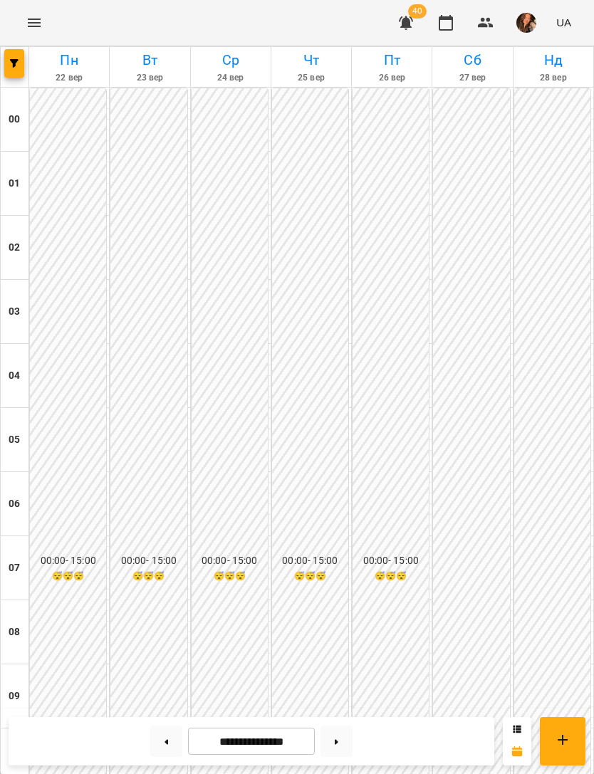
scroll to position [915, 0]
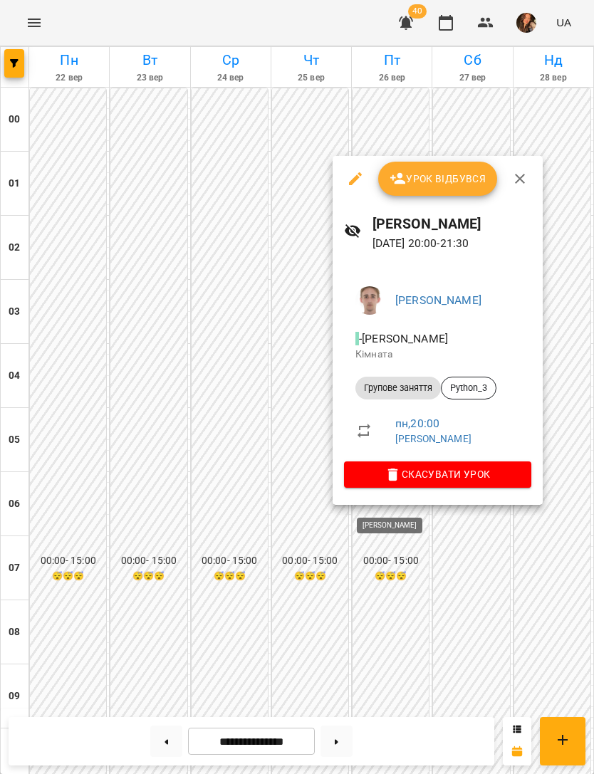
click at [533, 553] on div at bounding box center [297, 387] width 594 height 774
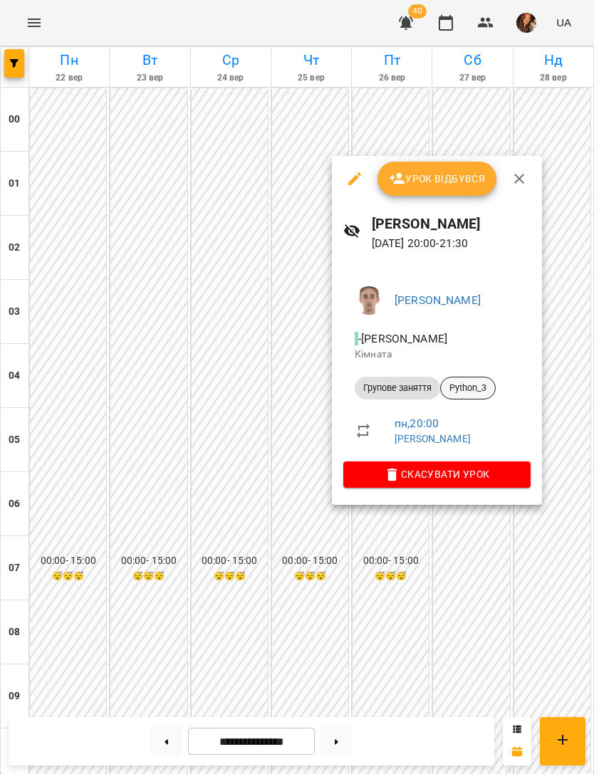
click at [484, 383] on span "Python_3" at bounding box center [468, 388] width 54 height 13
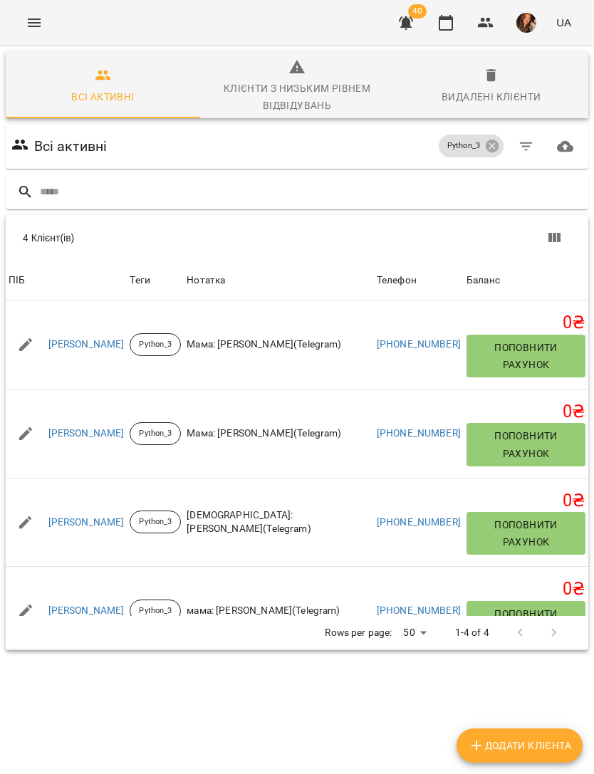
click at [81, 427] on link "[PERSON_NAME]" at bounding box center [86, 434] width 76 height 14
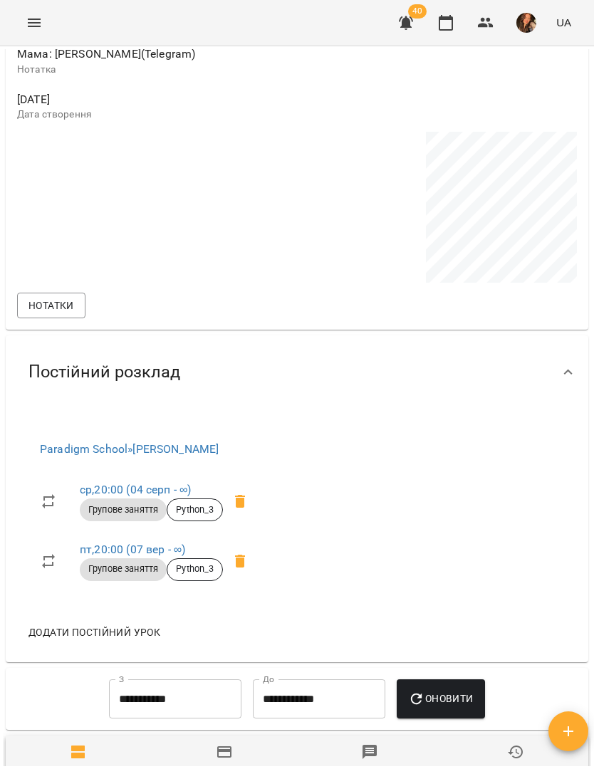
scroll to position [769, 0]
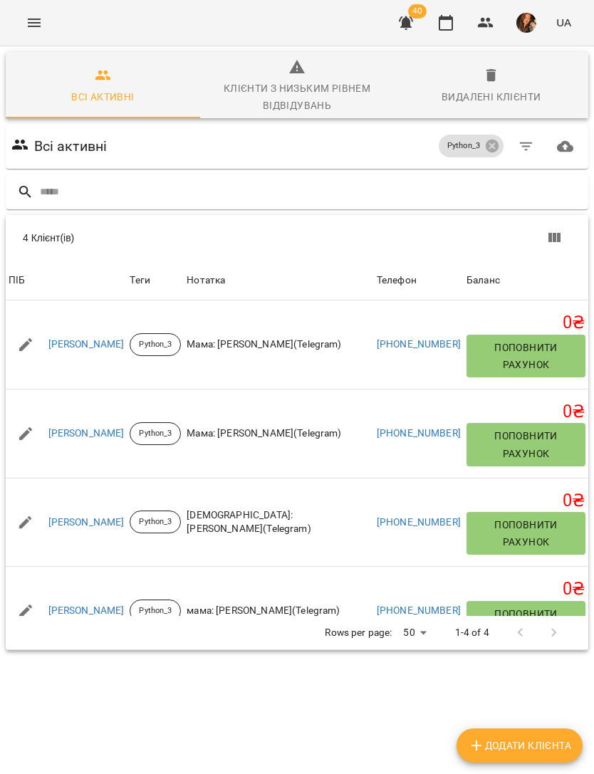
click at [110, 516] on link "[PERSON_NAME]" at bounding box center [86, 523] width 76 height 14
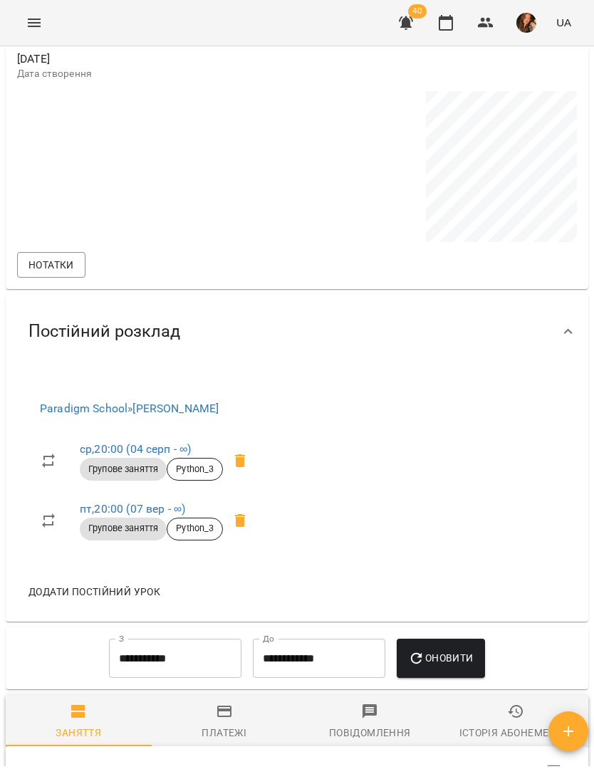
scroll to position [816, 0]
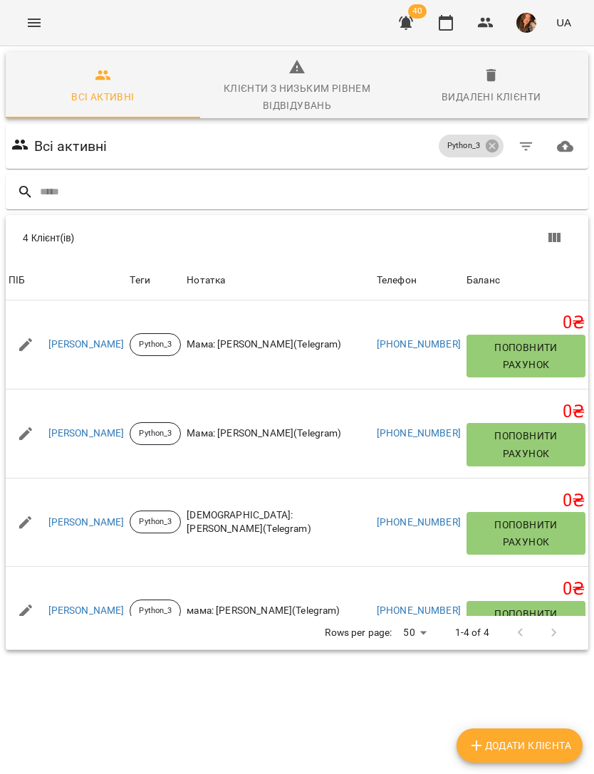
scroll to position [78, 0]
click at [106, 604] on link "[PERSON_NAME]" at bounding box center [86, 611] width 76 height 14
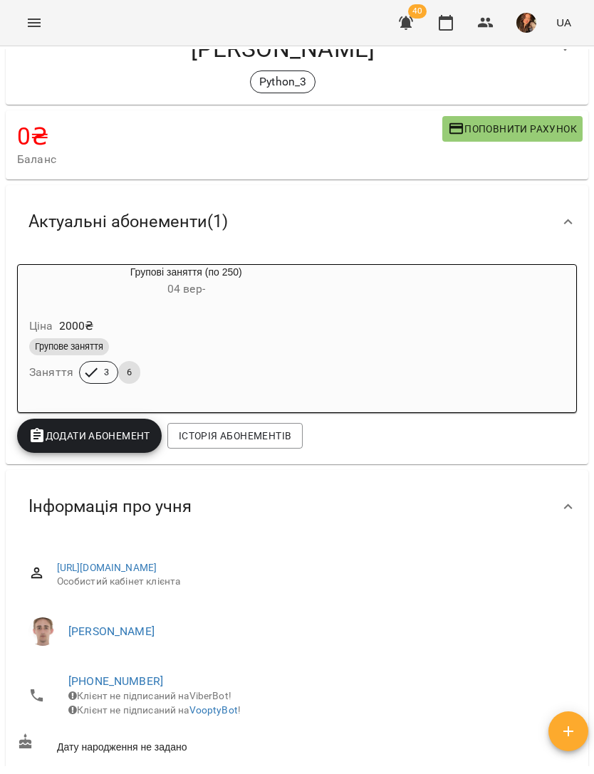
scroll to position [17, 0]
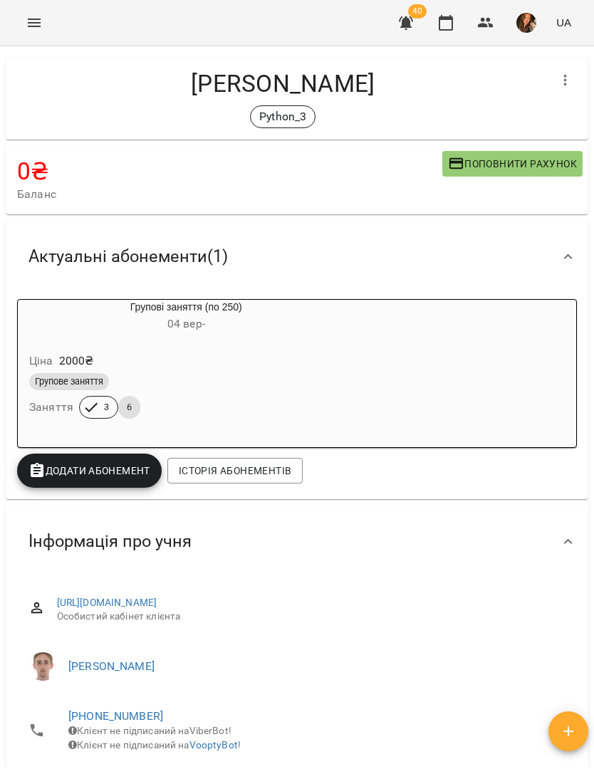
click at [29, 19] on icon "Menu" at bounding box center [34, 23] width 13 height 9
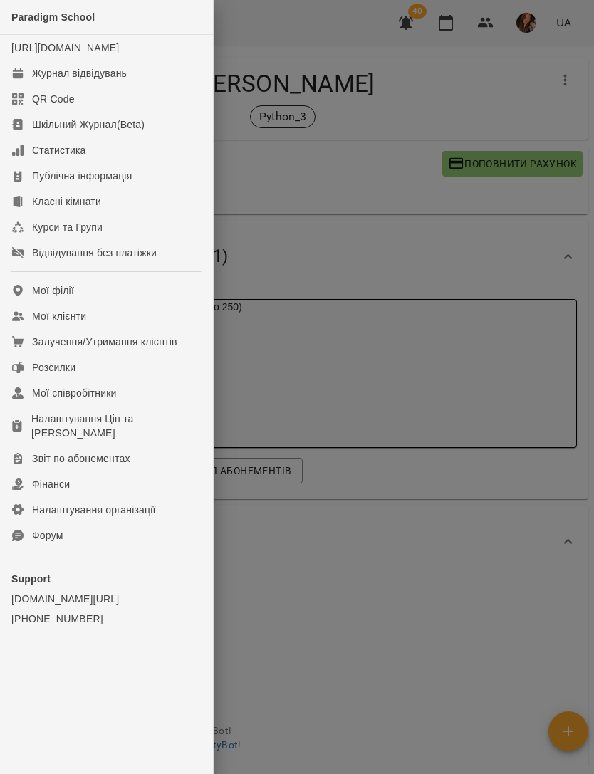
click at [138, 329] on link "Мої клієнти" at bounding box center [106, 316] width 213 height 26
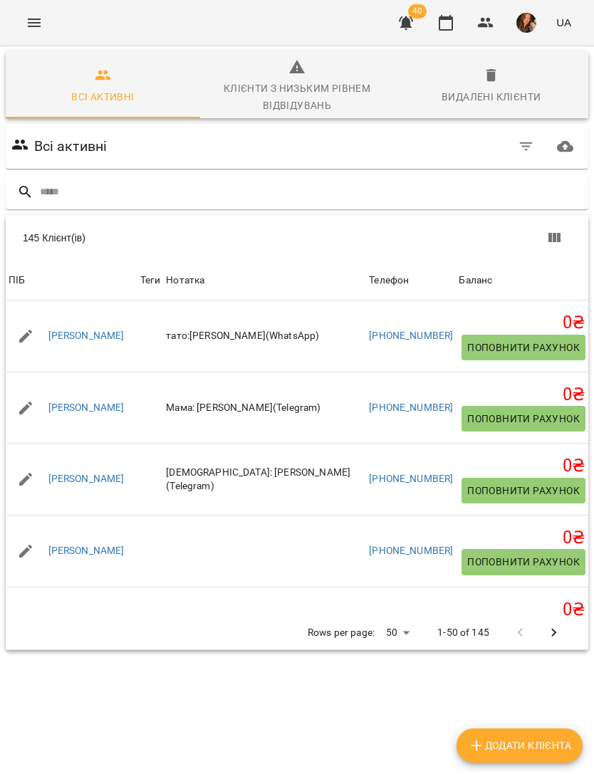
click at [253, 201] on input "text" at bounding box center [311, 192] width 543 height 24
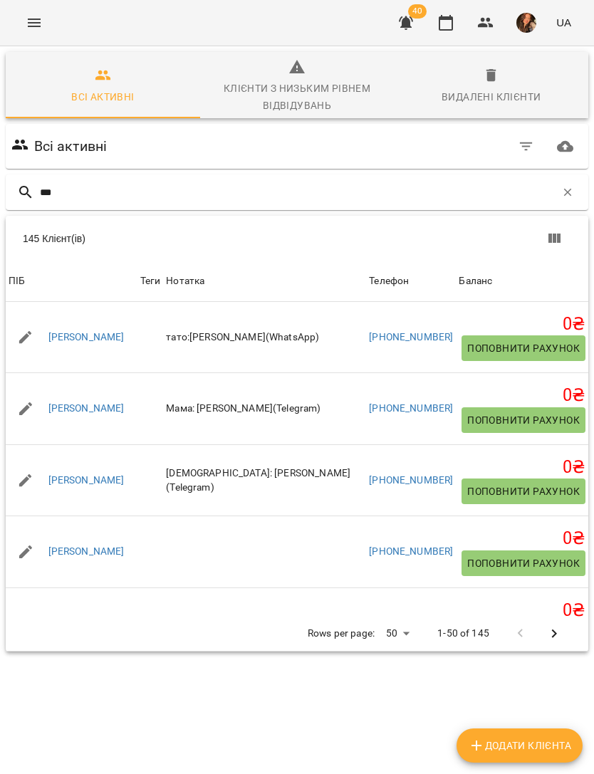
type input "****"
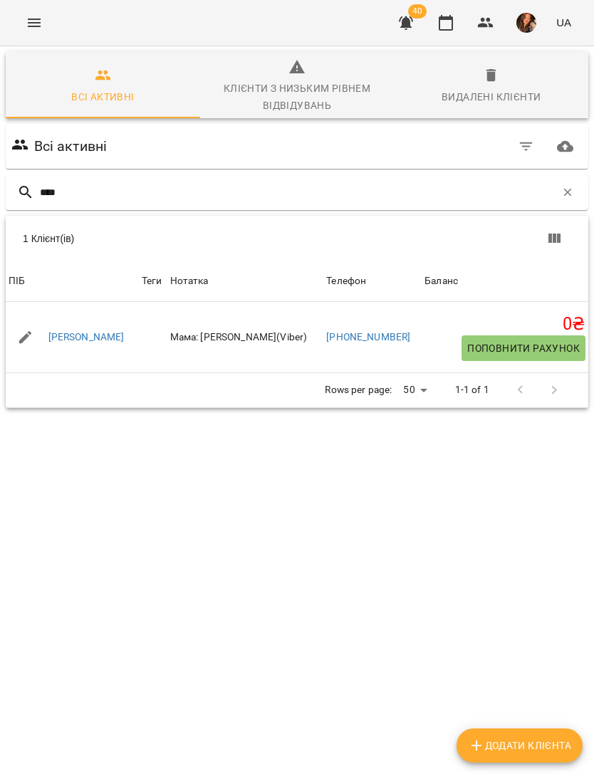
click at [89, 343] on link "[PERSON_NAME]" at bounding box center [86, 337] width 76 height 14
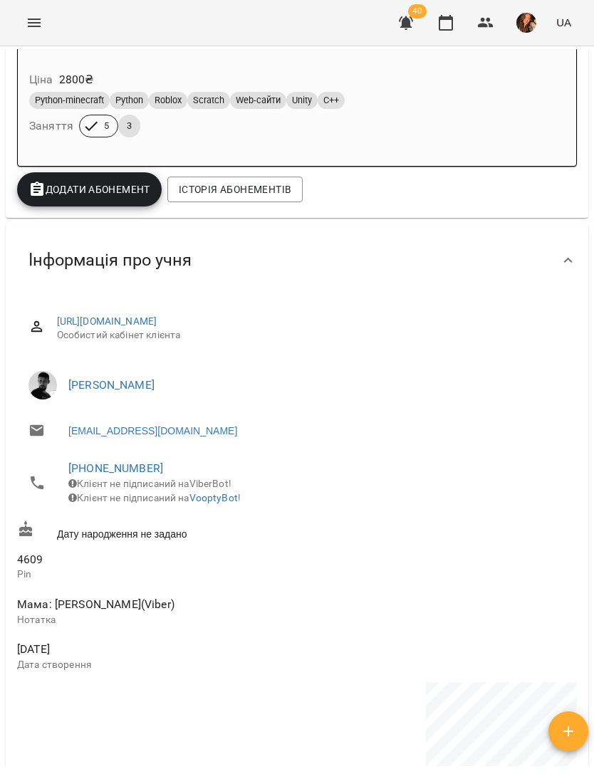
scroll to position [251, 0]
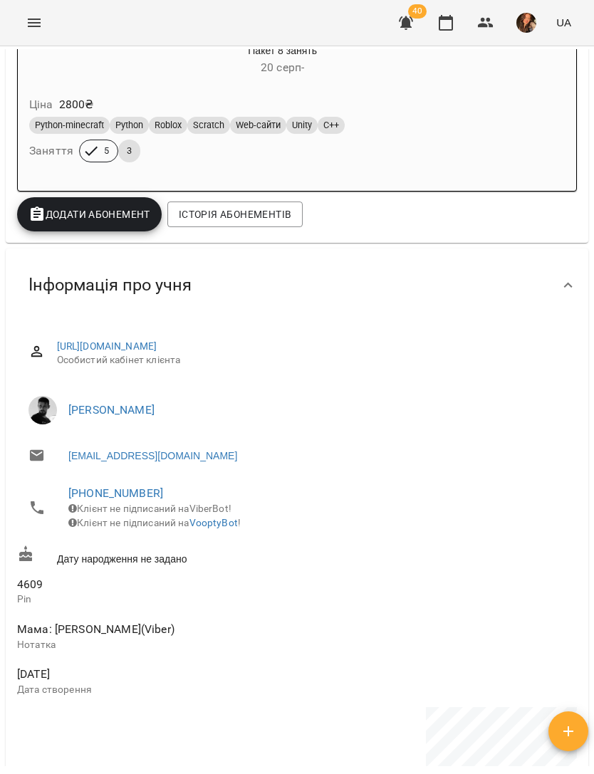
click at [49, 18] on button "Menu" at bounding box center [34, 23] width 34 height 34
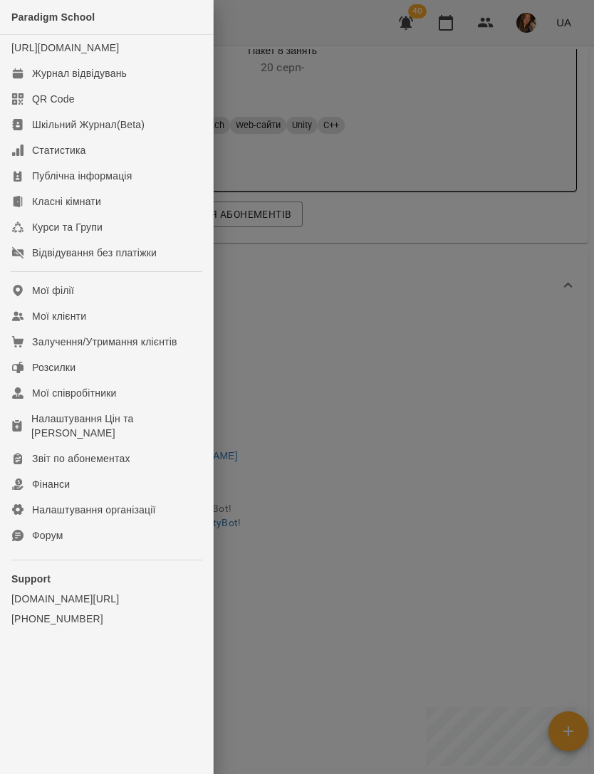
click at [136, 323] on link "Мої клієнти" at bounding box center [106, 316] width 213 height 26
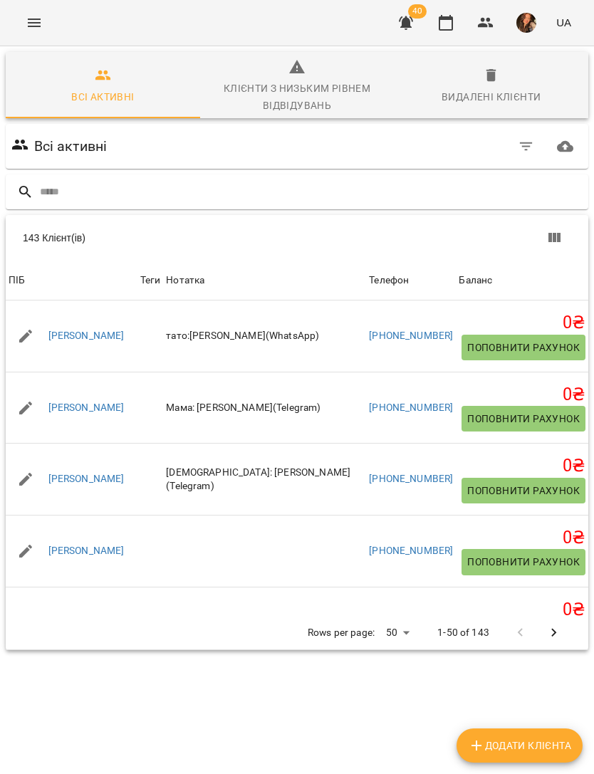
click at [316, 195] on input "text" at bounding box center [311, 192] width 543 height 24
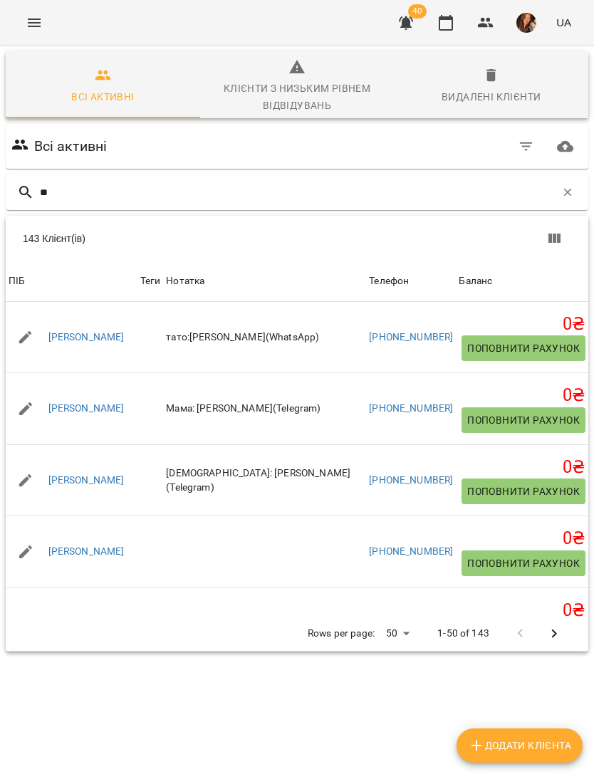
type input "***"
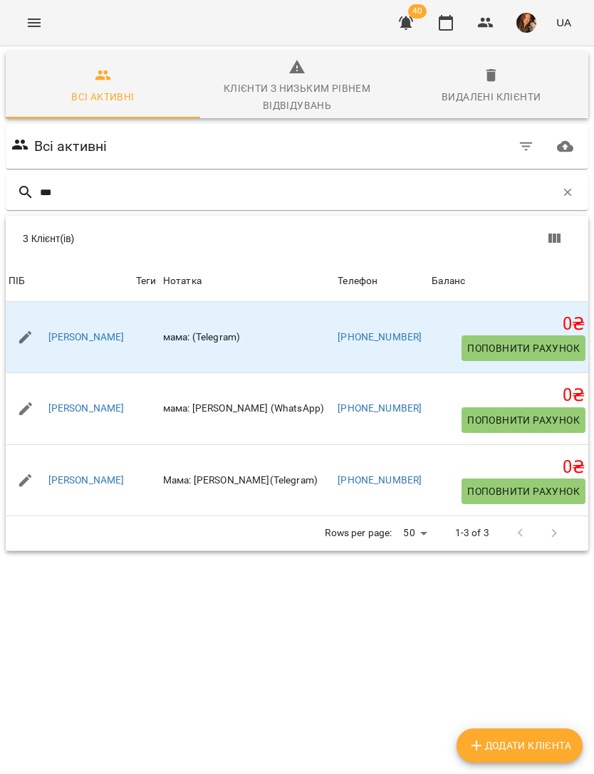
click at [85, 335] on link "[PERSON_NAME]" at bounding box center [86, 337] width 76 height 14
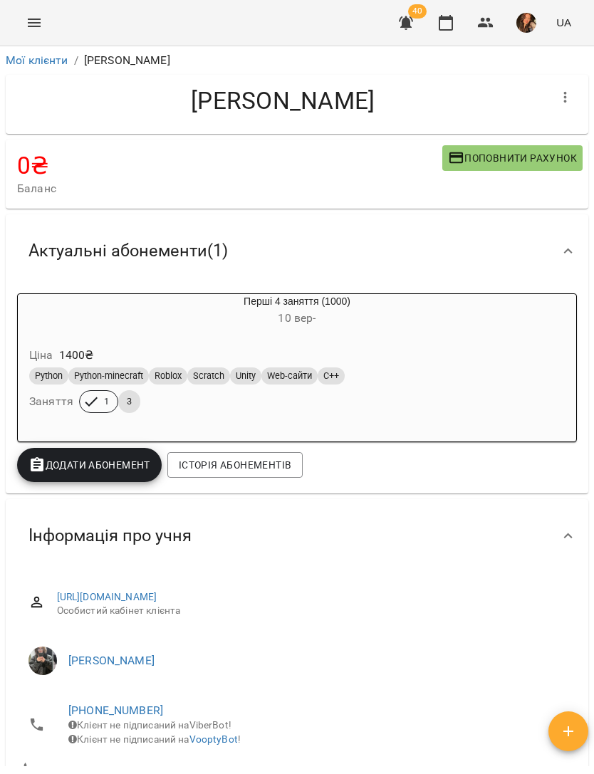
click at [31, 24] on icon "Menu" at bounding box center [34, 22] width 17 height 17
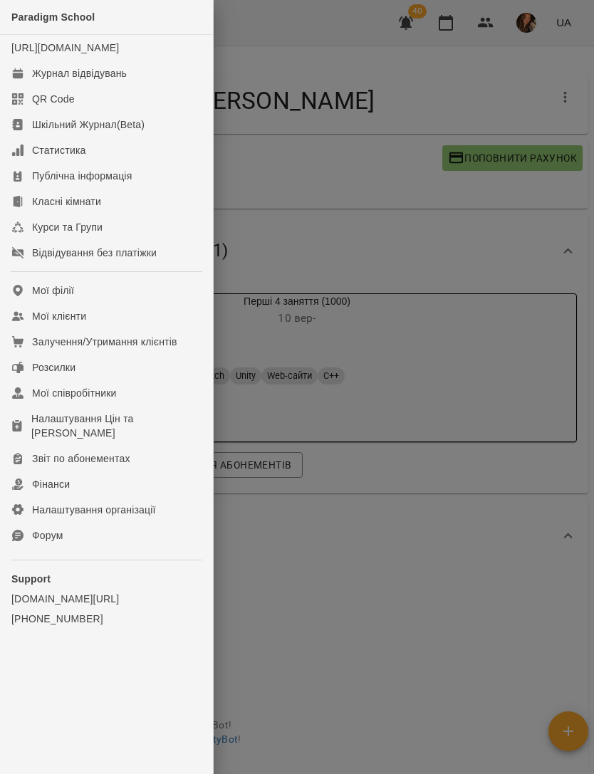
click at [150, 329] on link "Мої клієнти" at bounding box center [106, 316] width 213 height 26
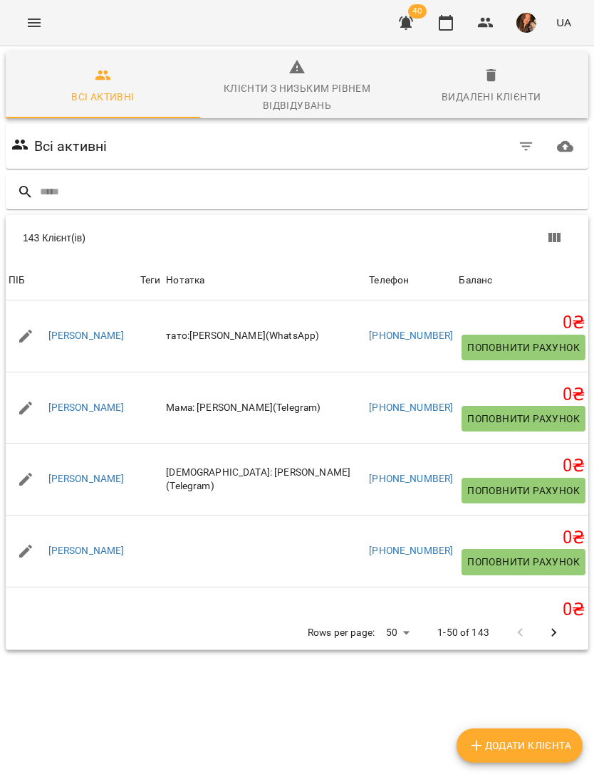
click at [345, 180] on input "text" at bounding box center [311, 192] width 543 height 24
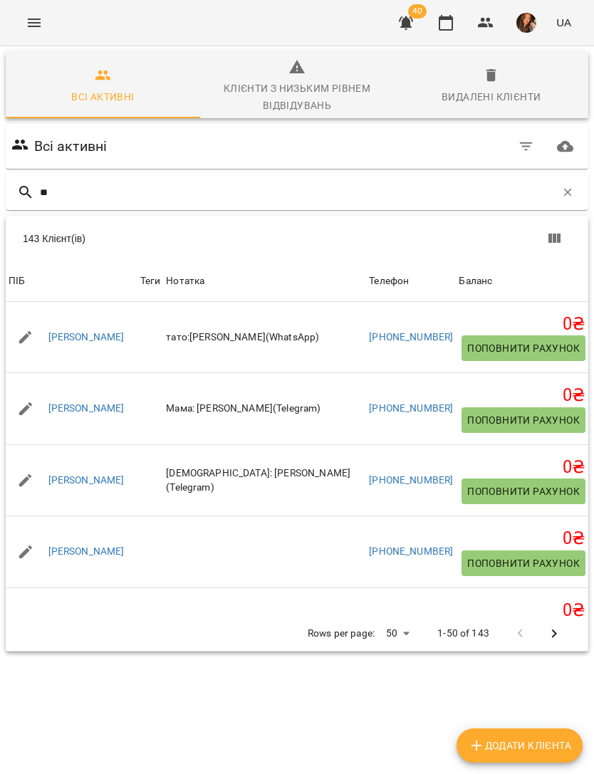
type input "***"
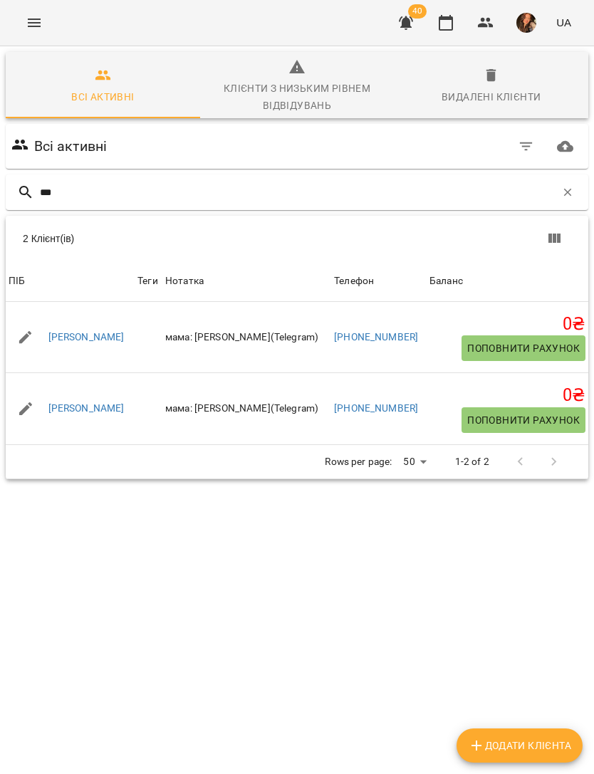
click at [116, 408] on link "[PERSON_NAME]" at bounding box center [86, 409] width 76 height 14
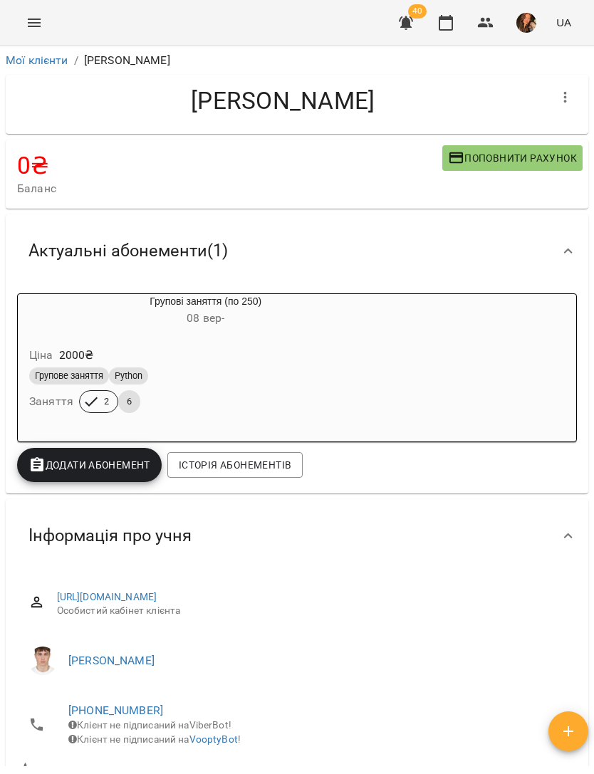
click at [571, 96] on icon "button" at bounding box center [565, 97] width 17 height 17
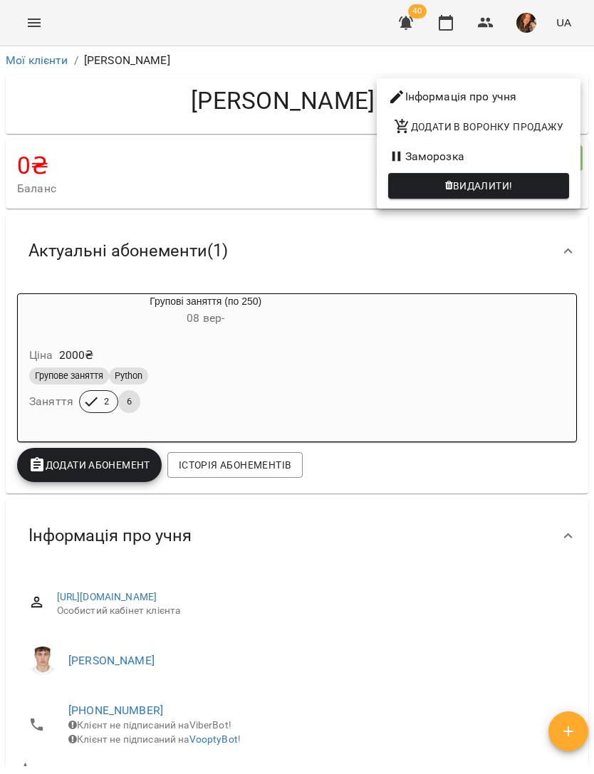
click at [542, 98] on li "Інформація про учня" at bounding box center [479, 97] width 204 height 26
select select "**"
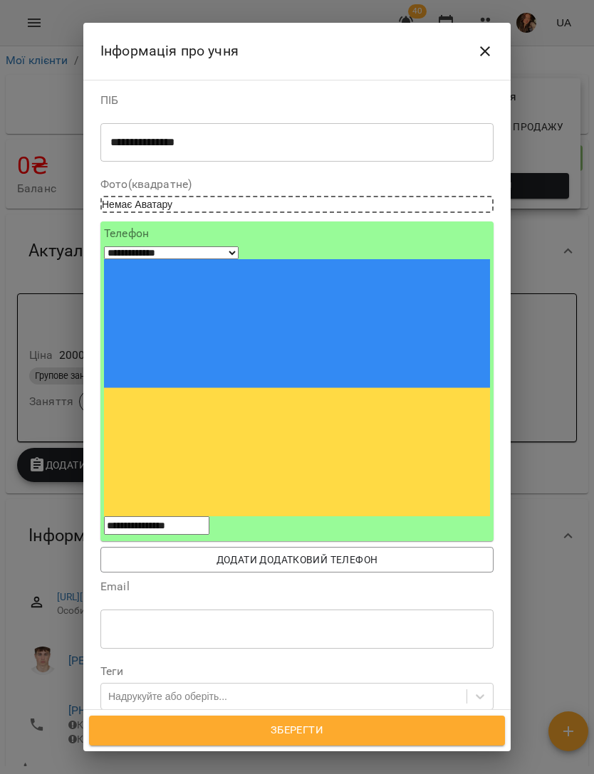
click at [150, 144] on textarea "**********" at bounding box center [296, 142] width 373 height 13
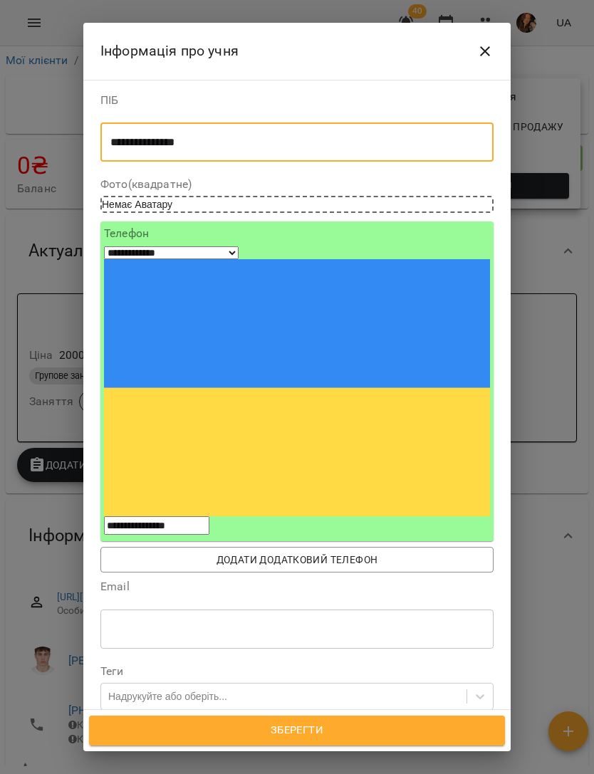
type textarea "**********"
click at [452, 723] on span "Зберегти" at bounding box center [297, 731] width 385 height 19
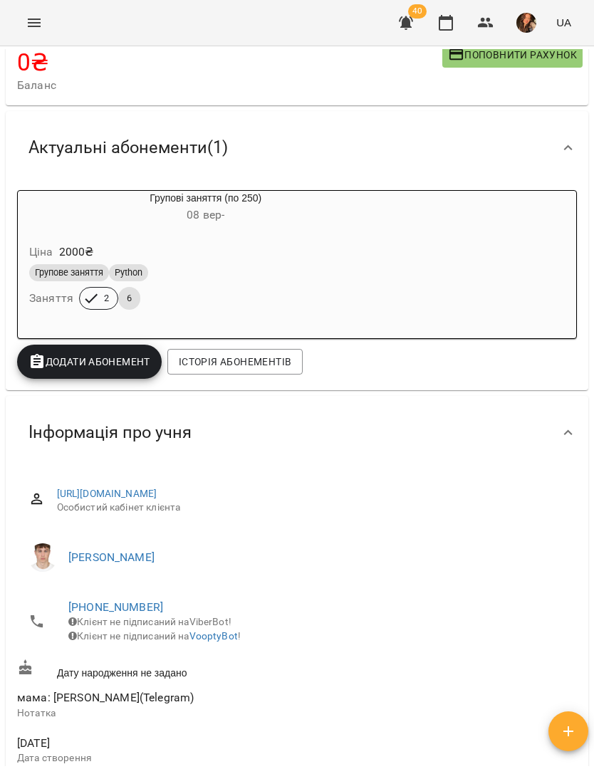
scroll to position [102, 0]
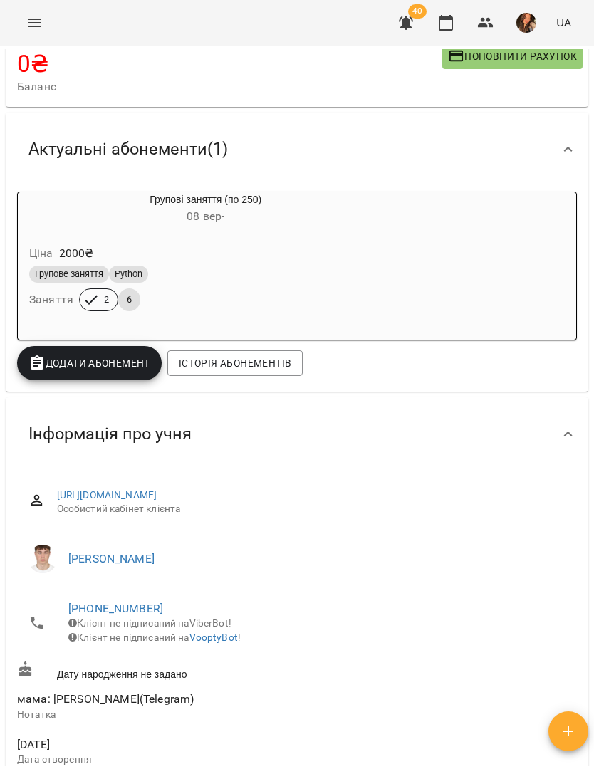
click at [31, 30] on icon "Menu" at bounding box center [34, 22] width 17 height 17
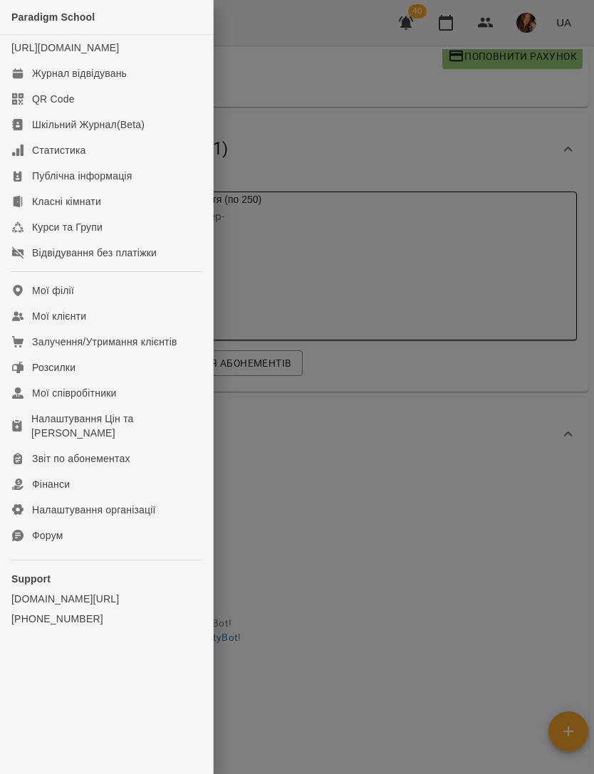
click at [384, 177] on div at bounding box center [297, 387] width 594 height 774
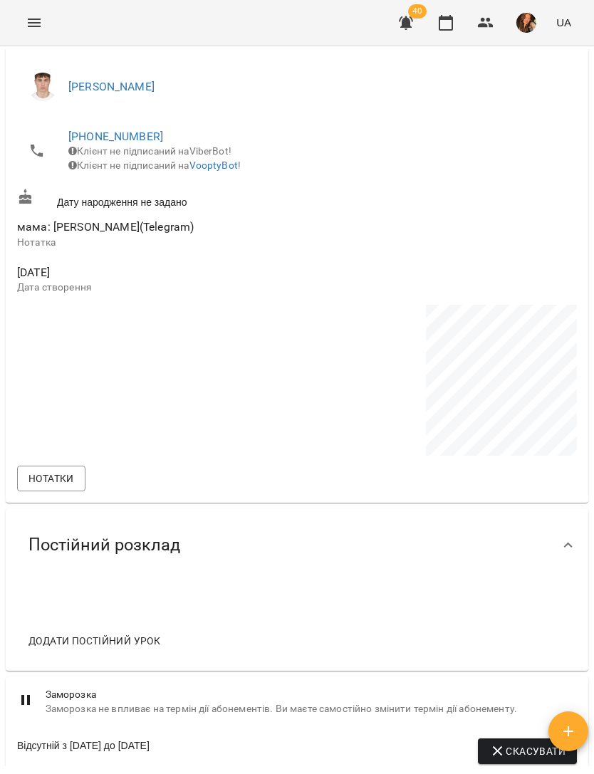
scroll to position [623, 0]
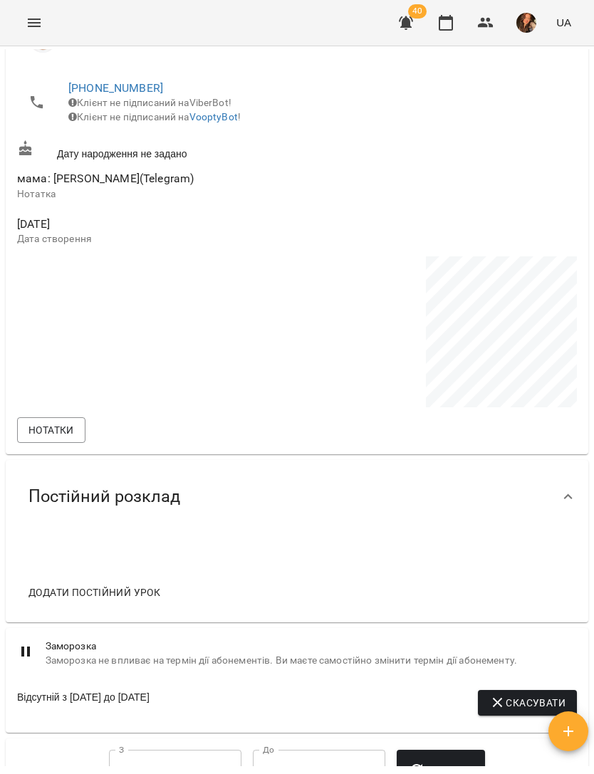
click at [131, 598] on span "Додати постійний урок" at bounding box center [94, 592] width 132 height 17
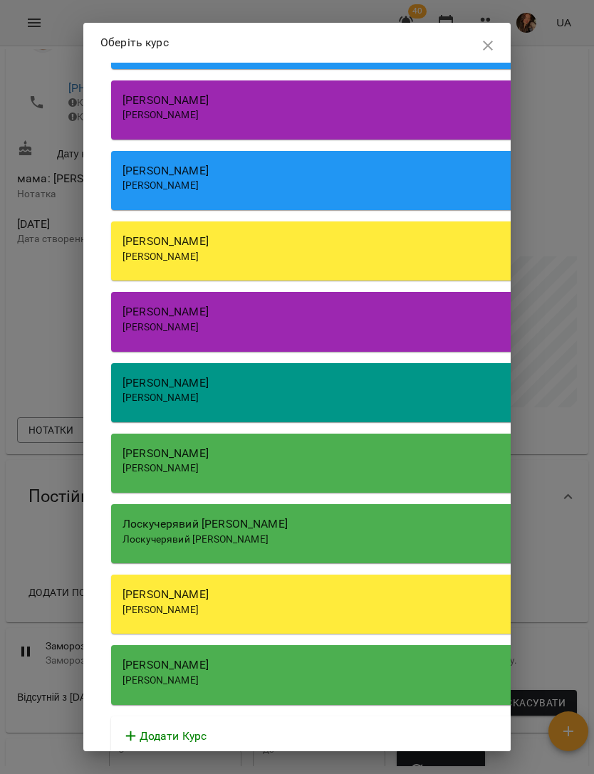
scroll to position [522, 0]
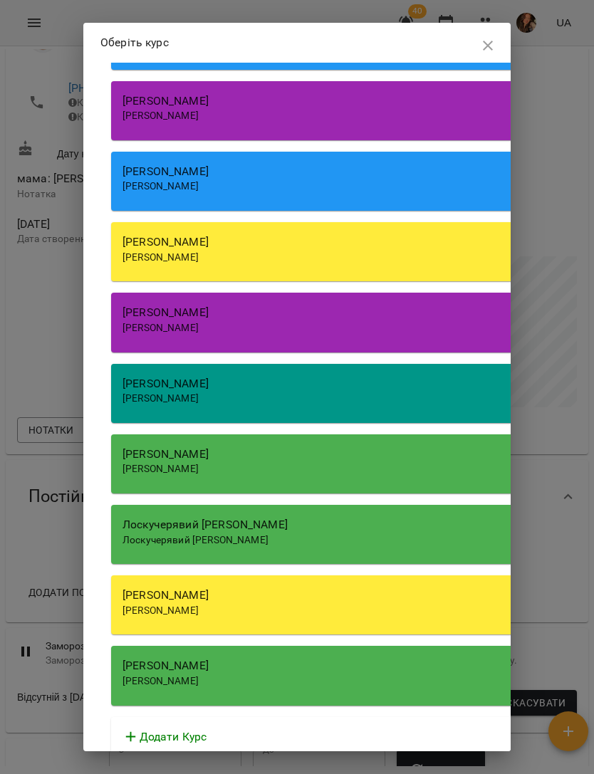
click at [343, 169] on div "[PERSON_NAME]" at bounding box center [368, 171] width 490 height 17
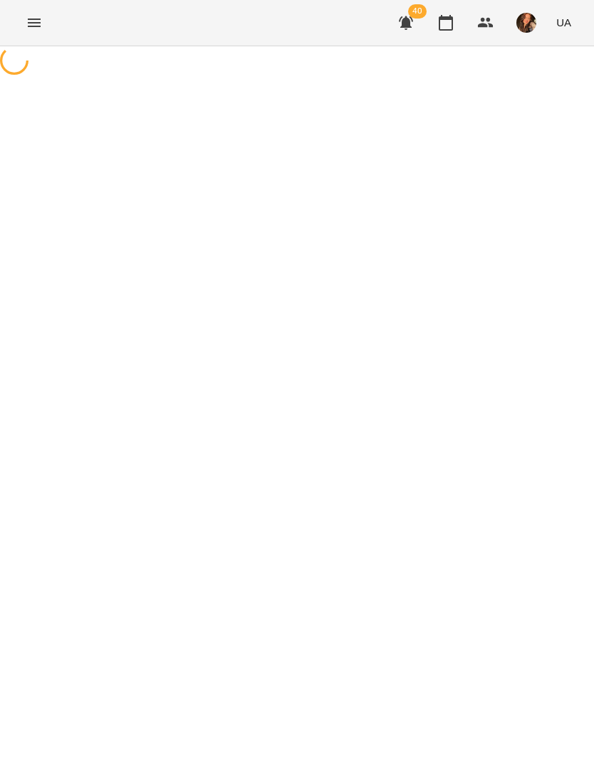
select select "******"
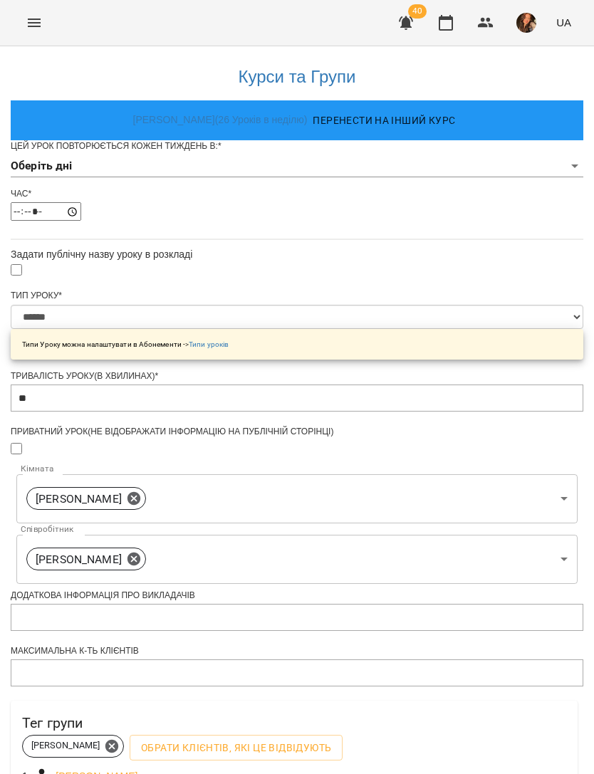
click at [446, 193] on body "**********" at bounding box center [297, 463] width 594 height 927
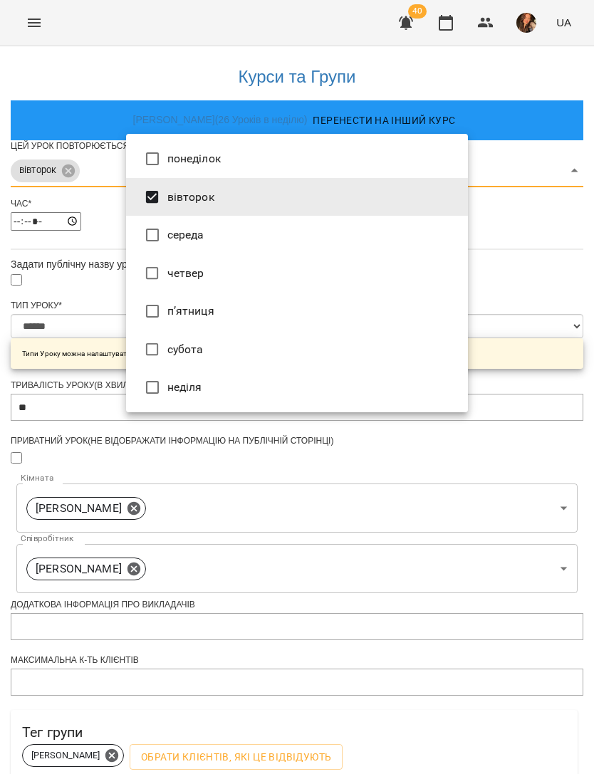
type input "***"
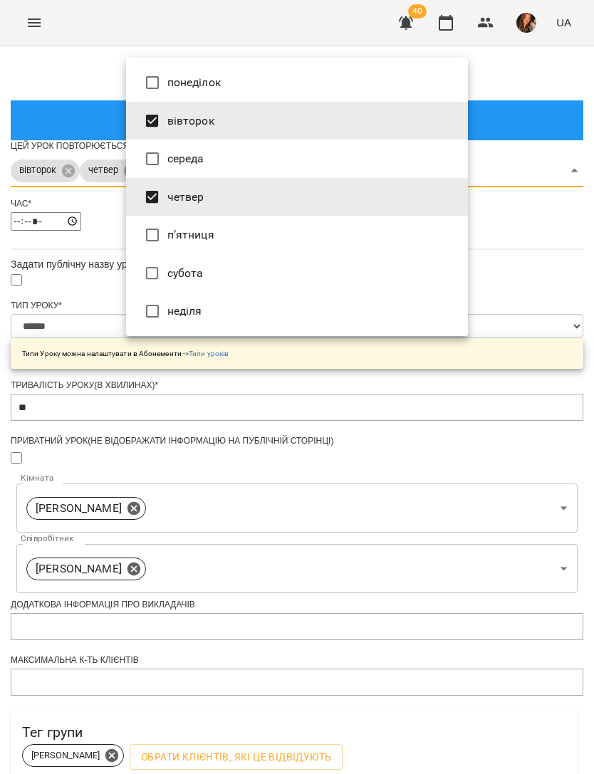
click at [538, 340] on div at bounding box center [297, 387] width 594 height 774
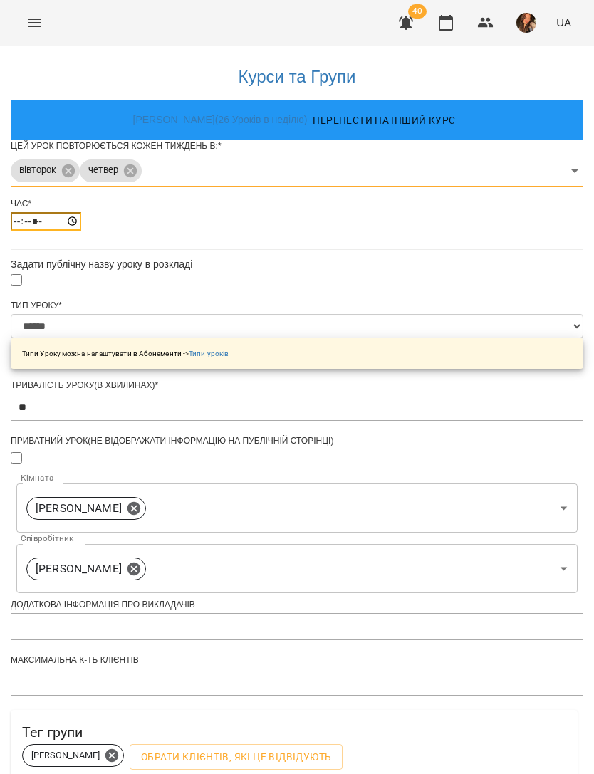
click at [81, 231] on input "*****" at bounding box center [46, 221] width 71 height 19
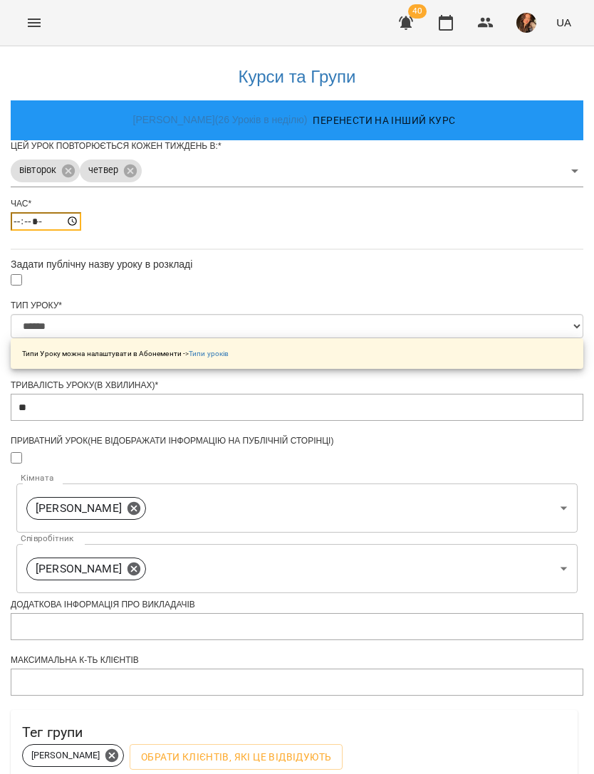
type input "*****"
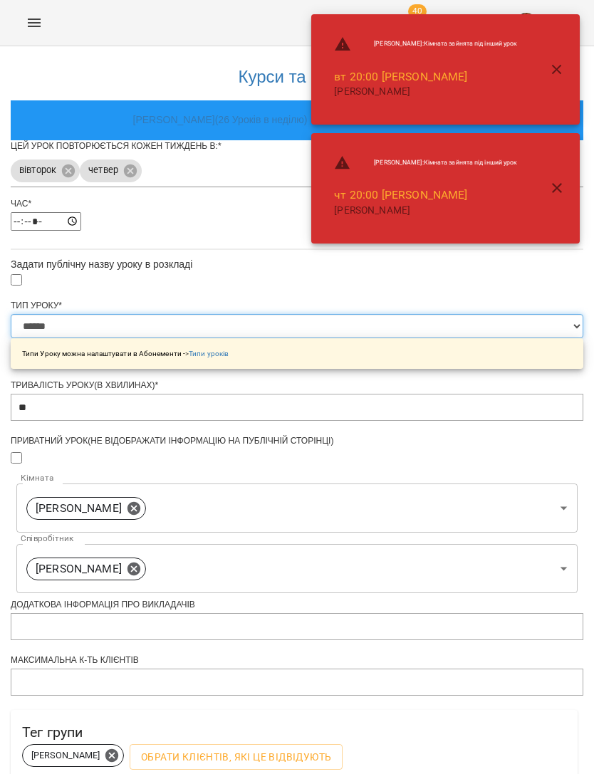
click at [450, 338] on select "**********" at bounding box center [297, 326] width 573 height 24
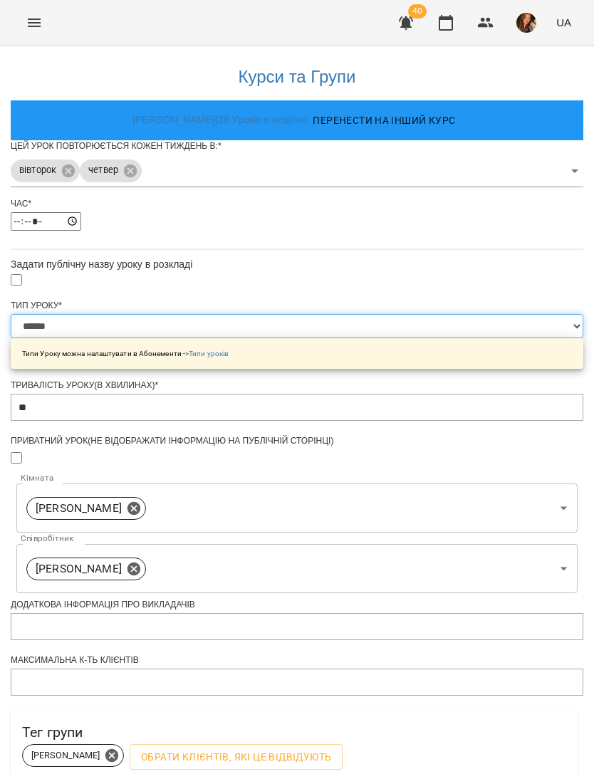
select select "**********"
type input "**"
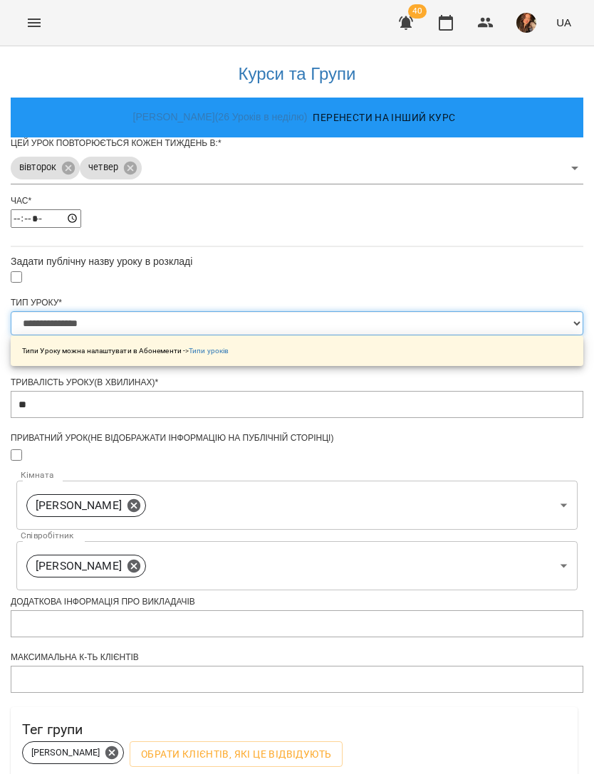
scroll to position [191, 0]
click at [460, 401] on body "**********" at bounding box center [297, 468] width 594 height 937
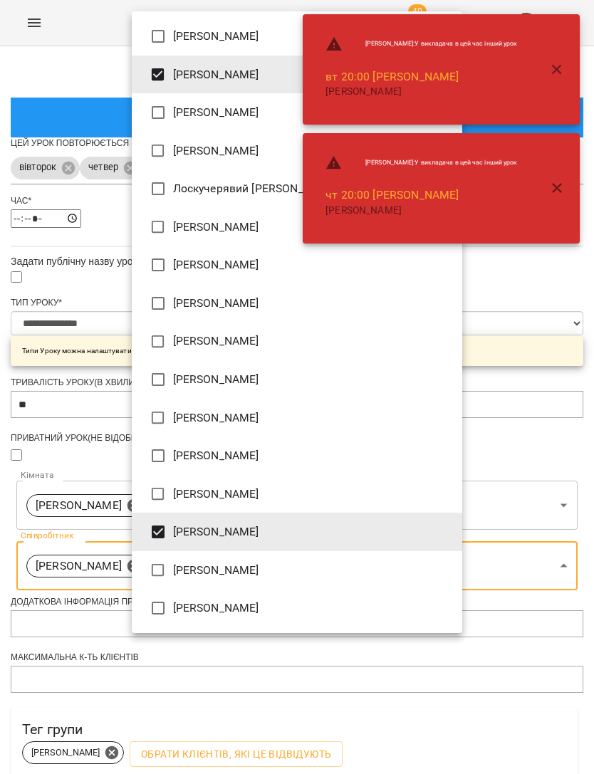
type input "**********"
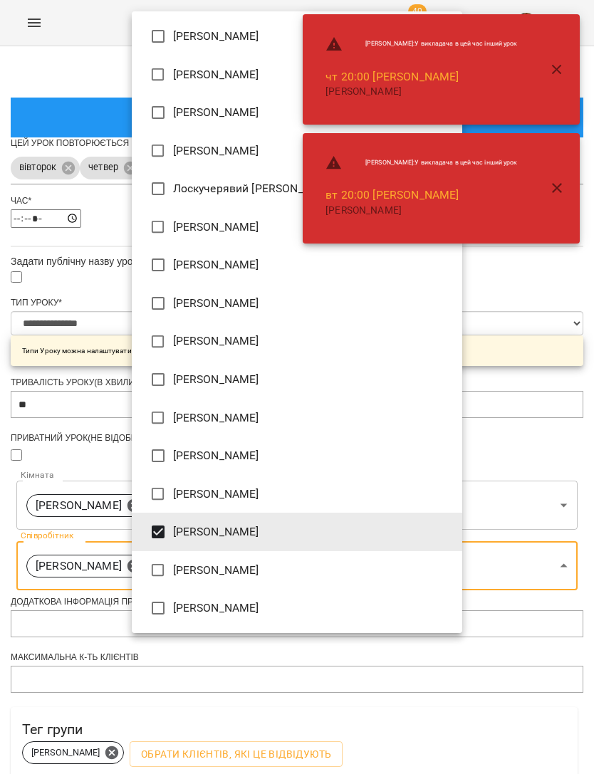
click at [522, 503] on div at bounding box center [297, 387] width 594 height 774
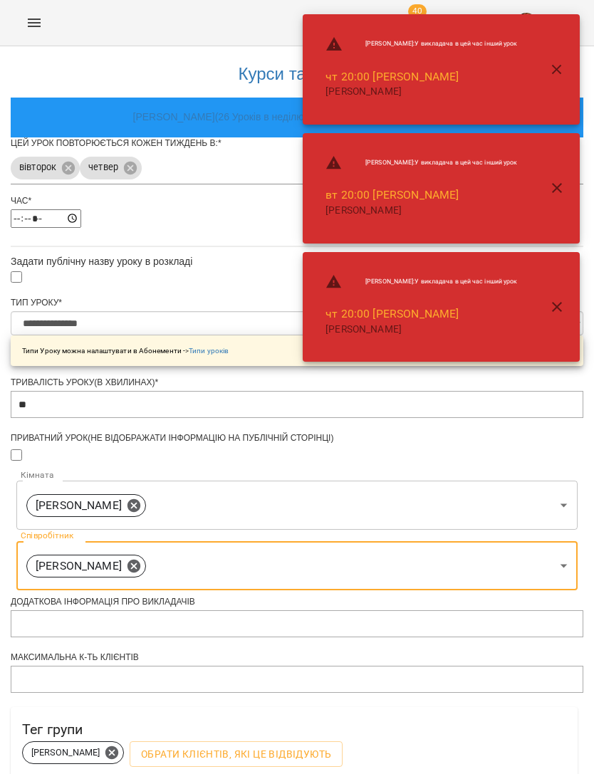
click at [524, 527] on div "**********" at bounding box center [297, 489] width 573 height 893
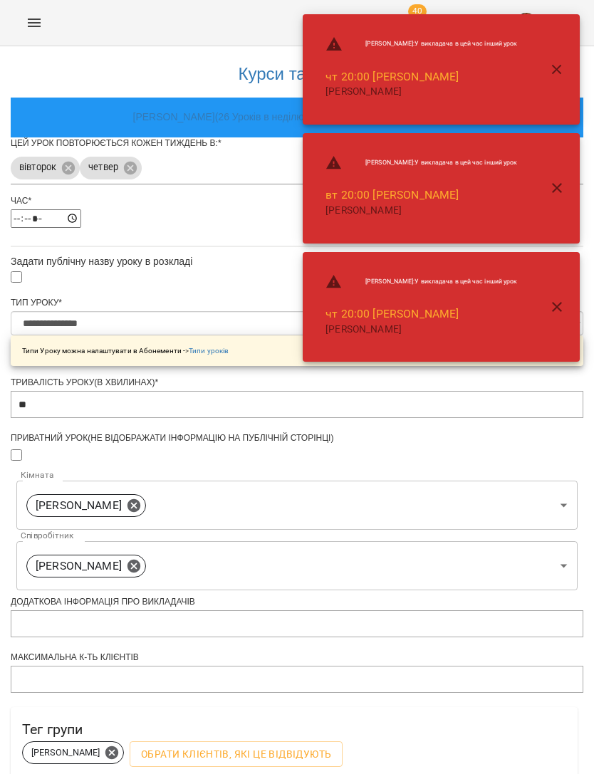
scroll to position [249, 0]
click at [118, 746] on icon at bounding box center [111, 752] width 13 height 13
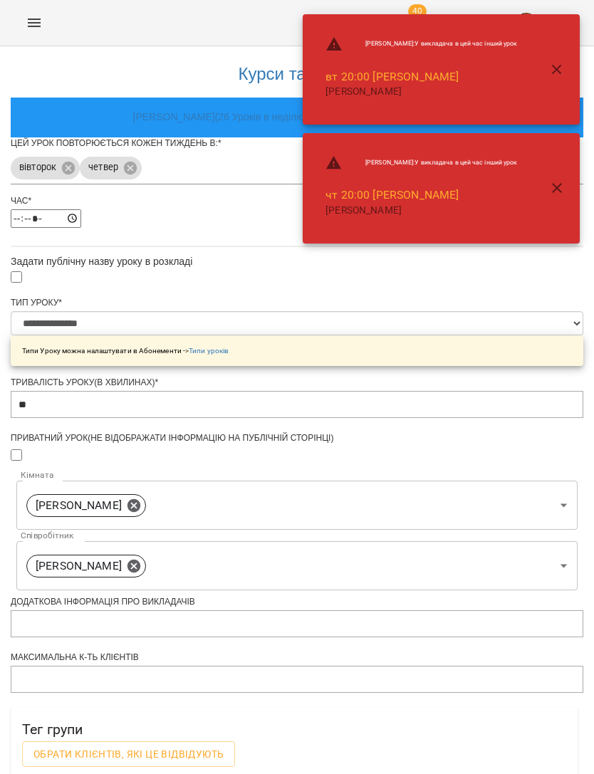
click at [224, 746] on span "Обрати клієнтів, які це відвідують" at bounding box center [128, 754] width 190 height 17
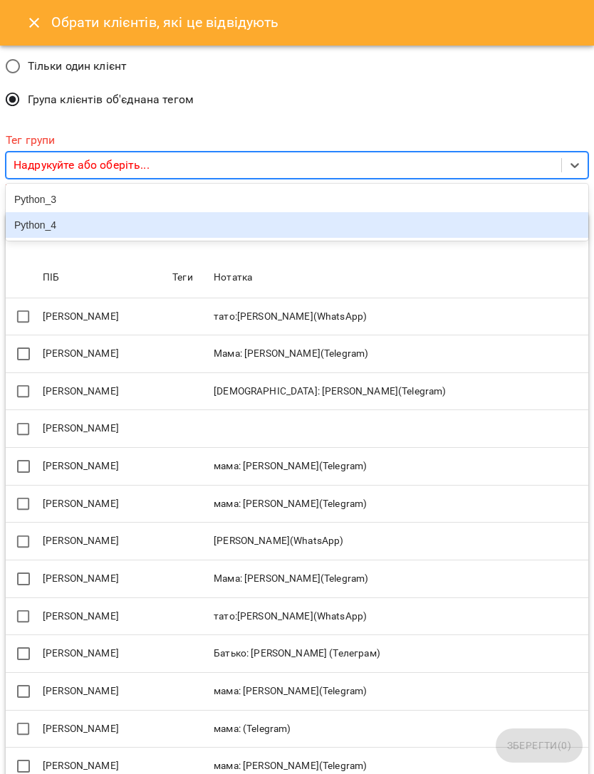
click at [120, 229] on div "Python_4" at bounding box center [297, 225] width 583 height 26
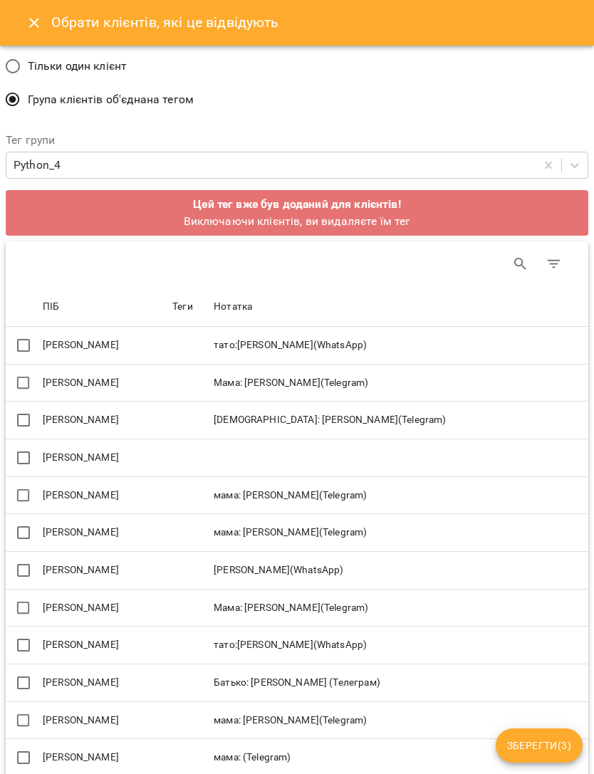
click at [556, 746] on span "Зберегти ( 3 )" at bounding box center [539, 745] width 64 height 17
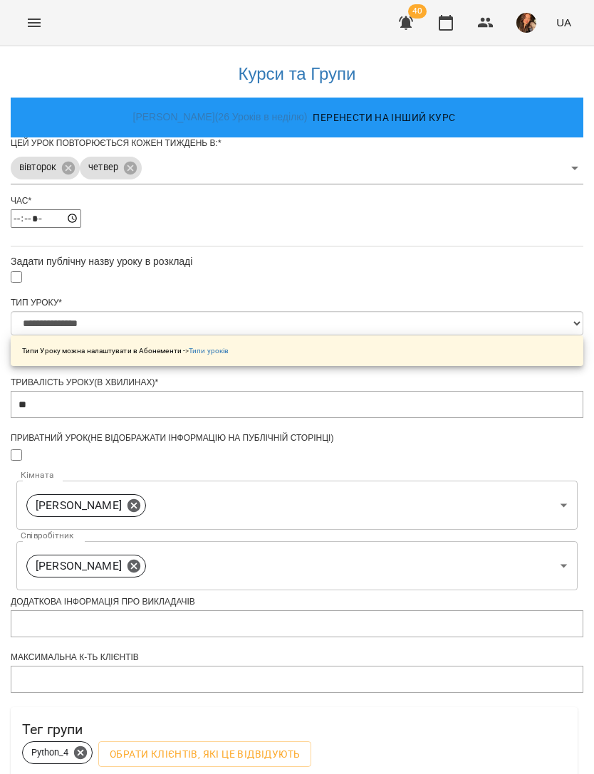
scroll to position [274, 0]
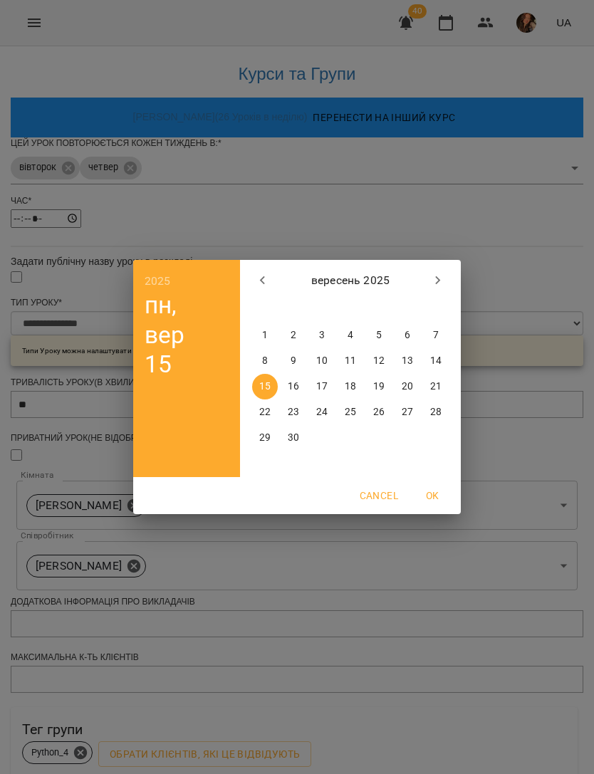
click at [442, 486] on button "OK" at bounding box center [433, 496] width 46 height 26
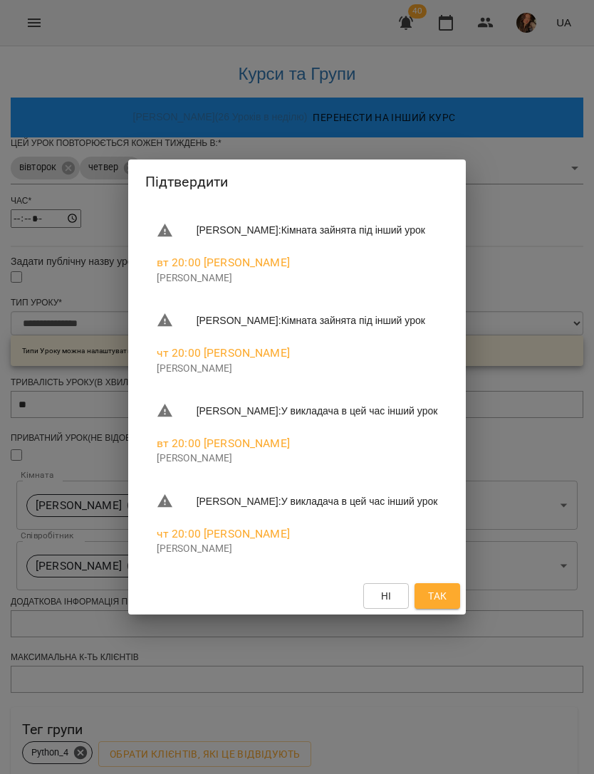
click at [449, 605] on span "Так" at bounding box center [437, 596] width 23 height 17
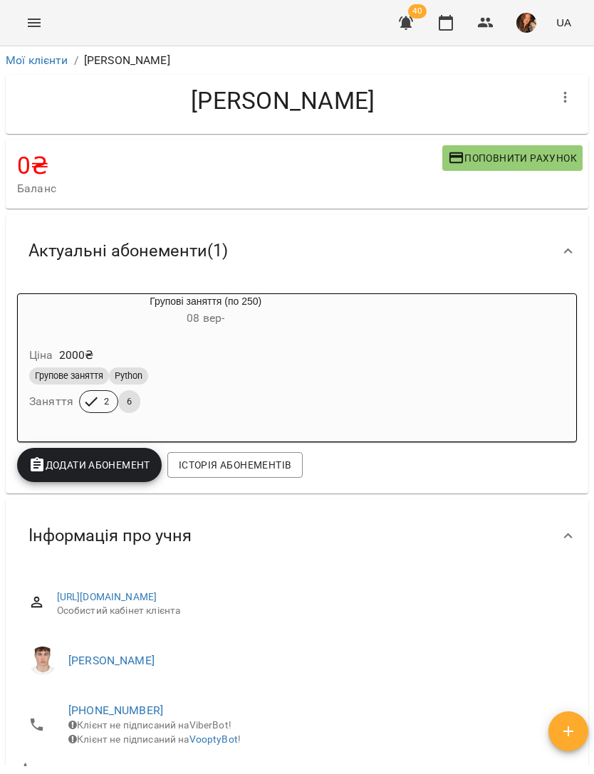
click at [31, 16] on icon "Menu" at bounding box center [34, 22] width 17 height 17
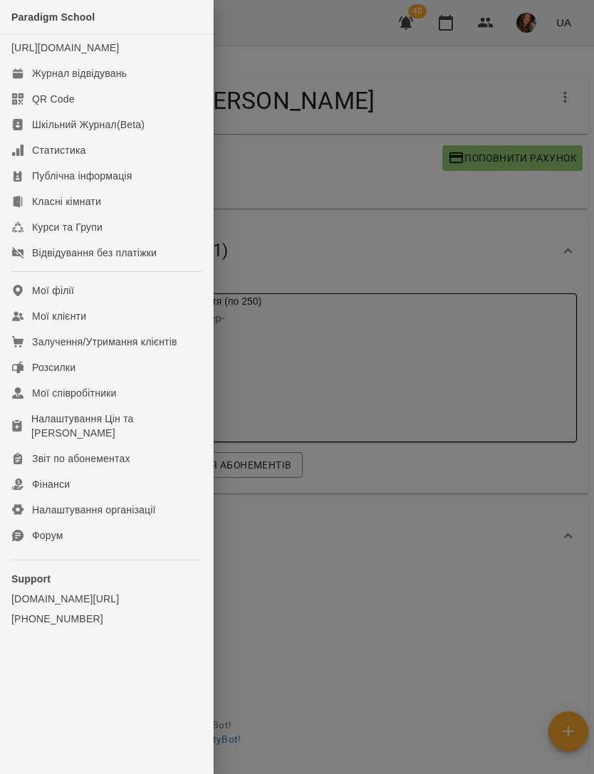
click at [109, 80] on div "Журнал відвідувань" at bounding box center [79, 73] width 95 height 14
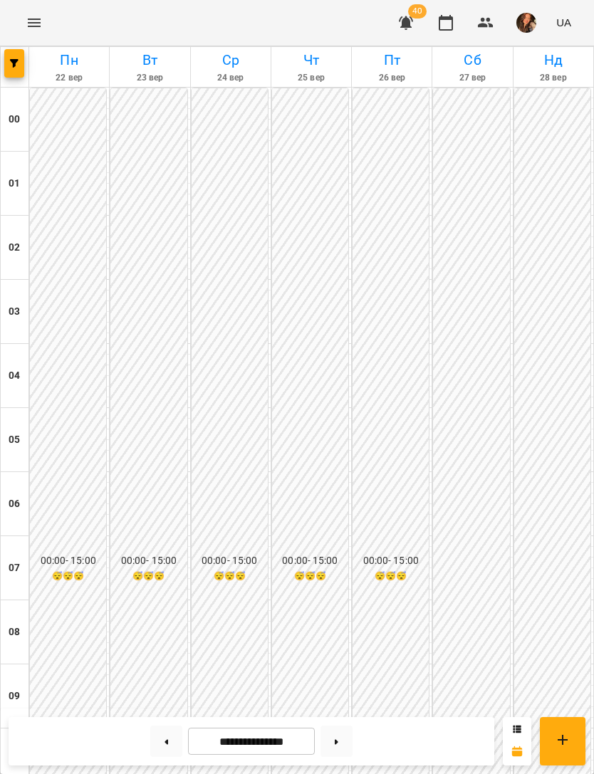
scroll to position [885, 0]
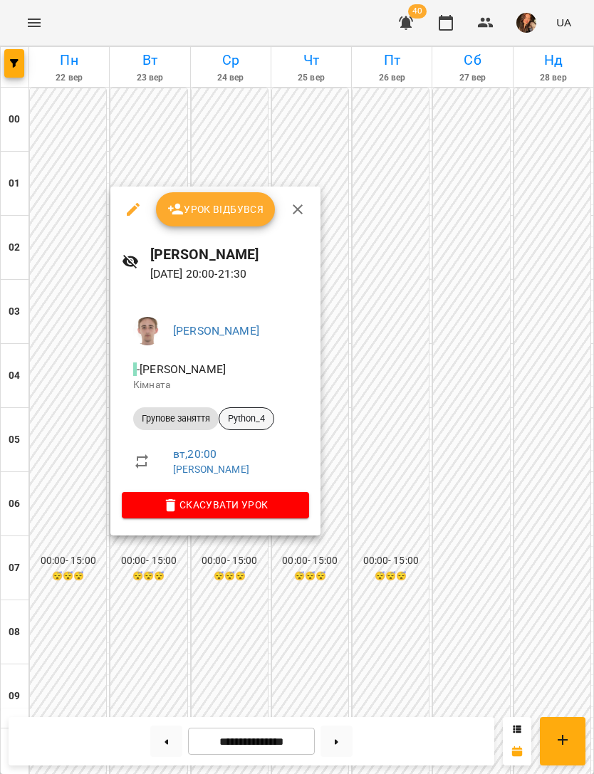
click at [255, 418] on span "Python_4" at bounding box center [246, 418] width 54 height 13
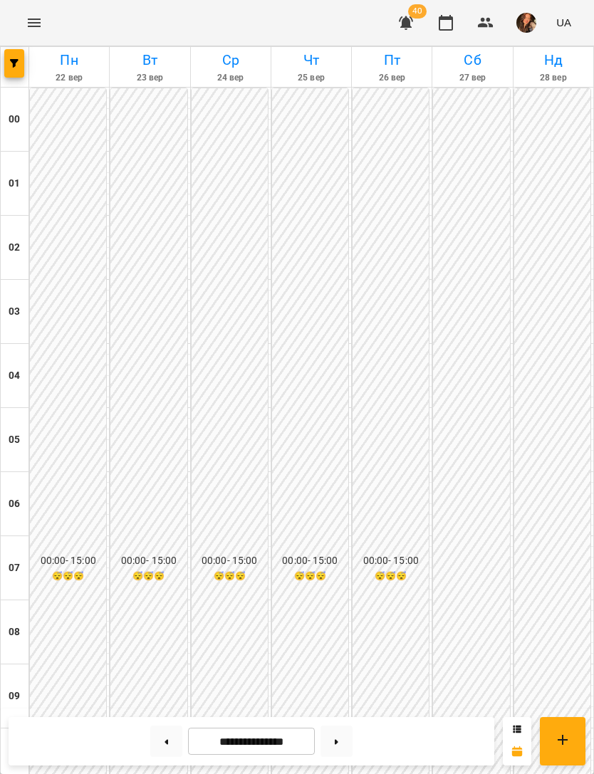
scroll to position [915, 0]
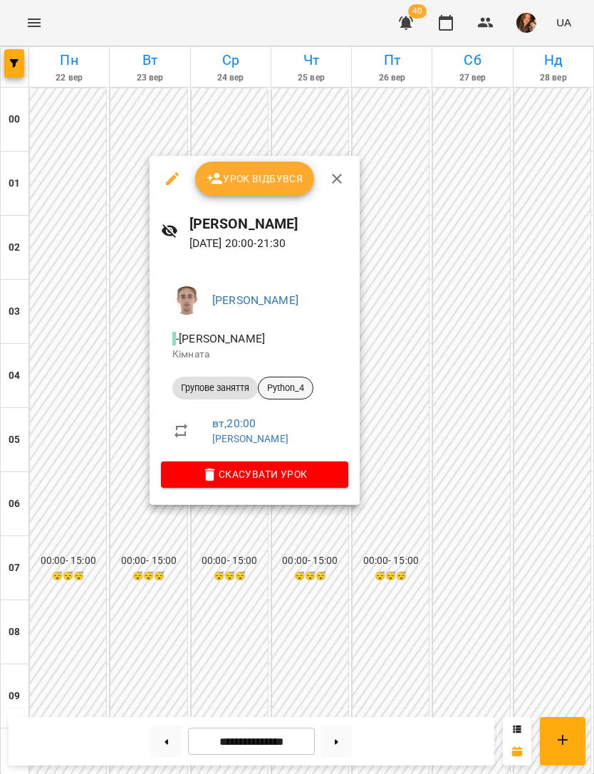
click at [307, 387] on span "Python_4" at bounding box center [286, 388] width 54 height 13
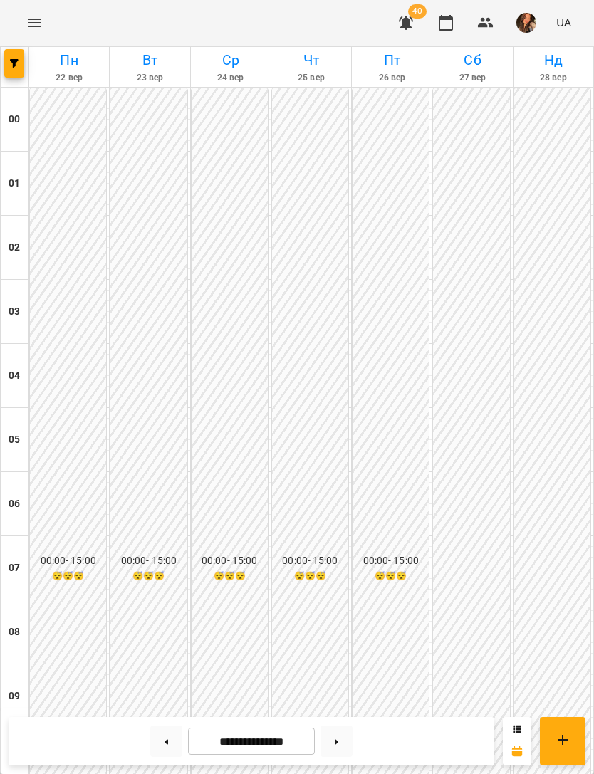
scroll to position [806, 0]
click at [170, 739] on button at bounding box center [166, 741] width 32 height 31
type input "**********"
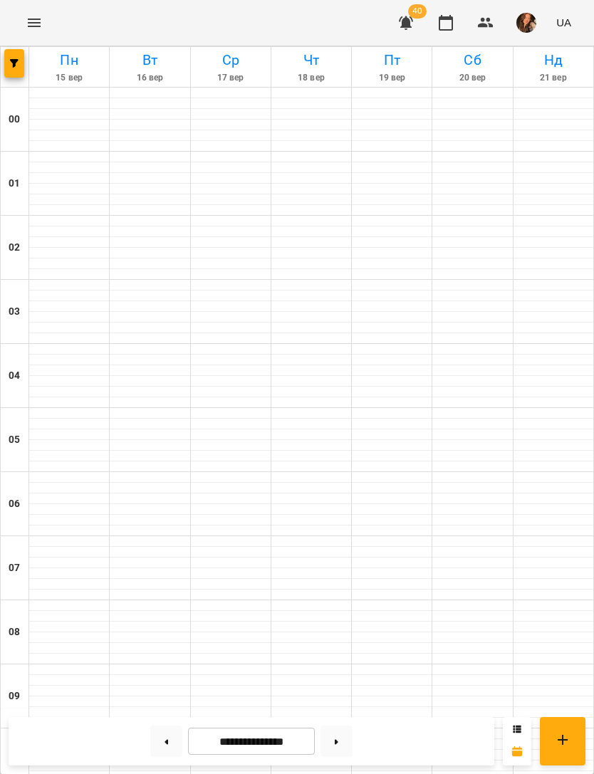
scroll to position [915, 0]
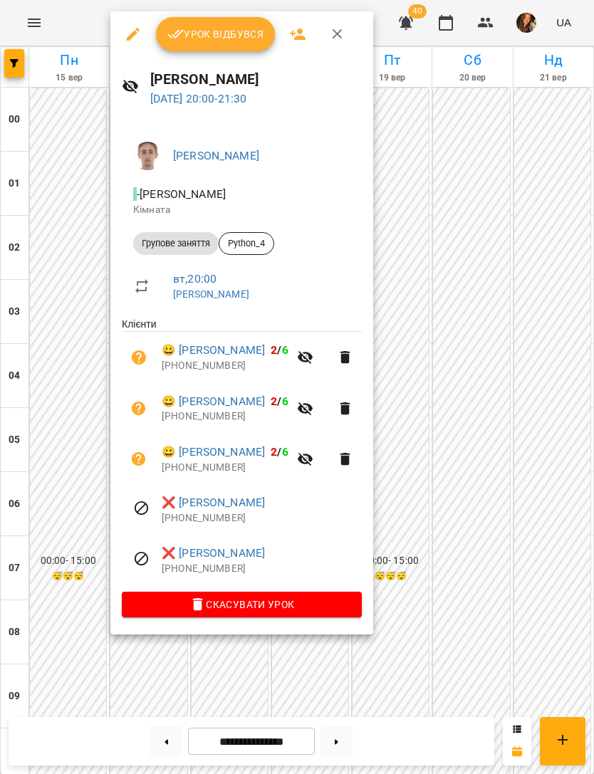
click at [460, 252] on div at bounding box center [297, 387] width 594 height 774
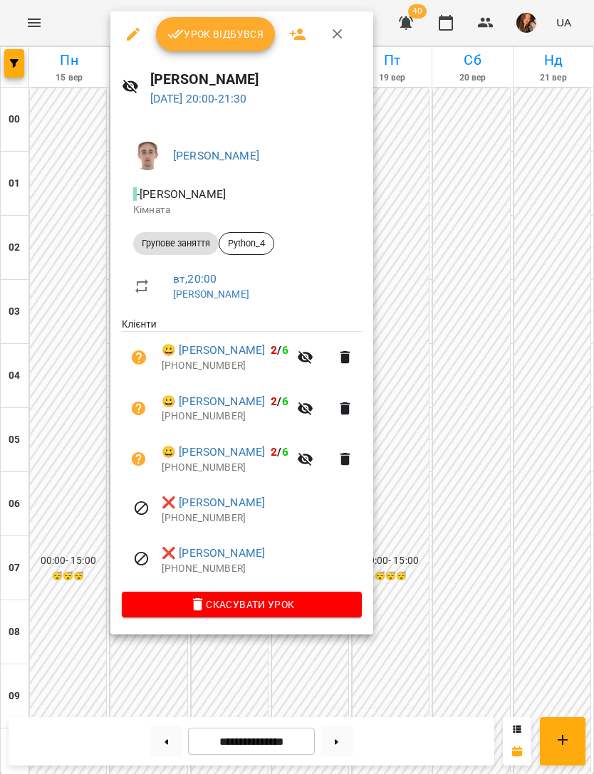
click at [245, 501] on link "❌ Степененко Діма" at bounding box center [213, 502] width 103 height 17
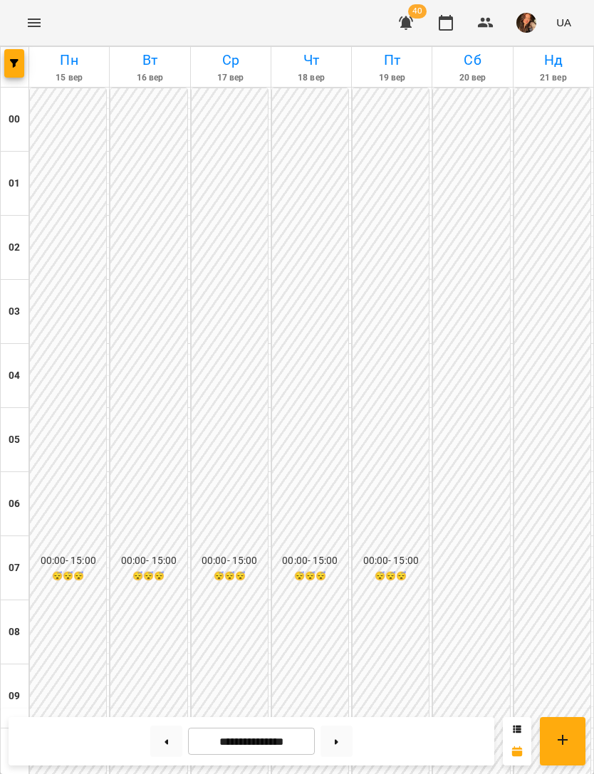
scroll to position [915, 0]
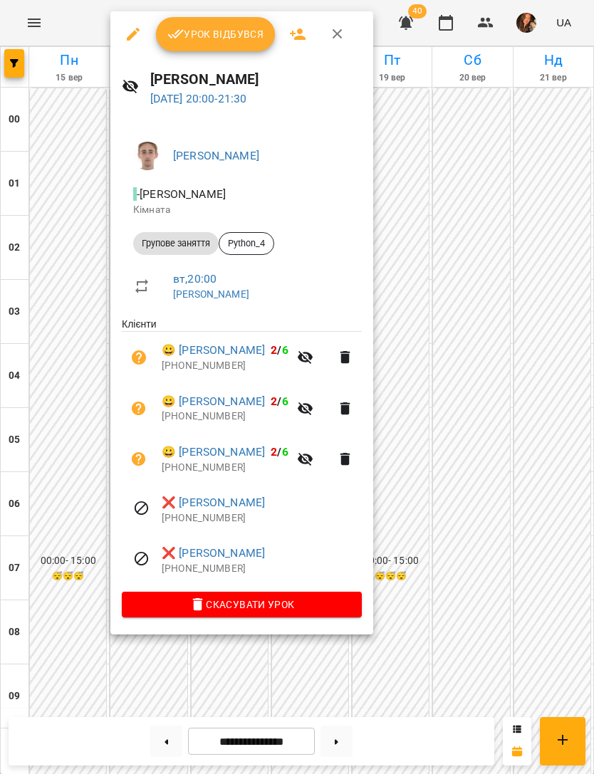
click at [482, 429] on div at bounding box center [297, 387] width 594 height 774
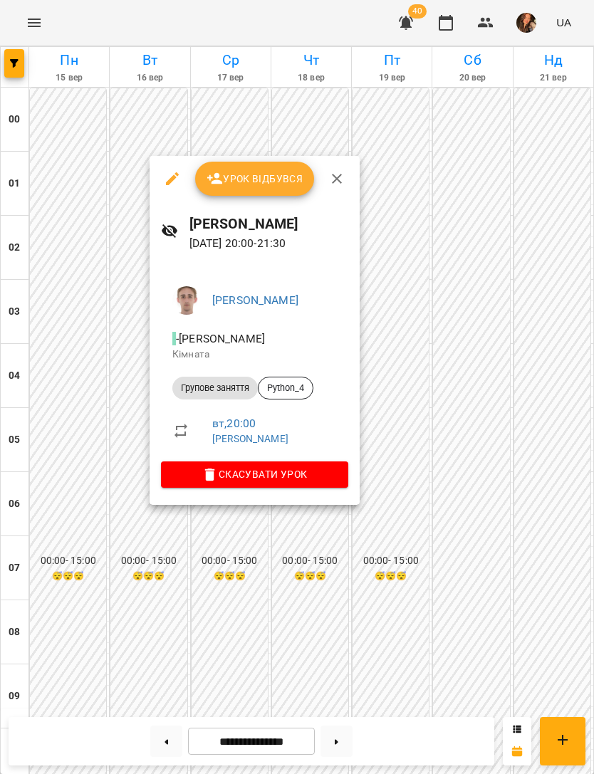
click at [472, 543] on div at bounding box center [297, 387] width 594 height 774
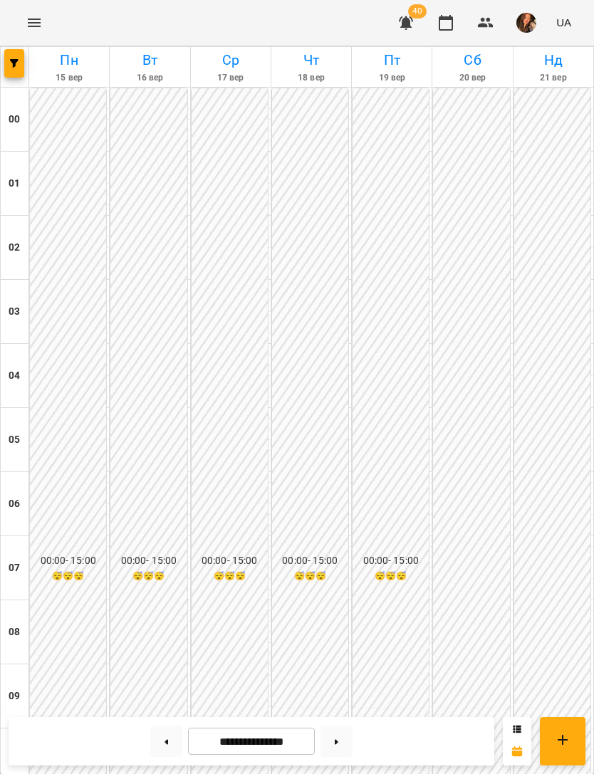
scroll to position [432, 0]
